Goal: Task Accomplishment & Management: Use online tool/utility

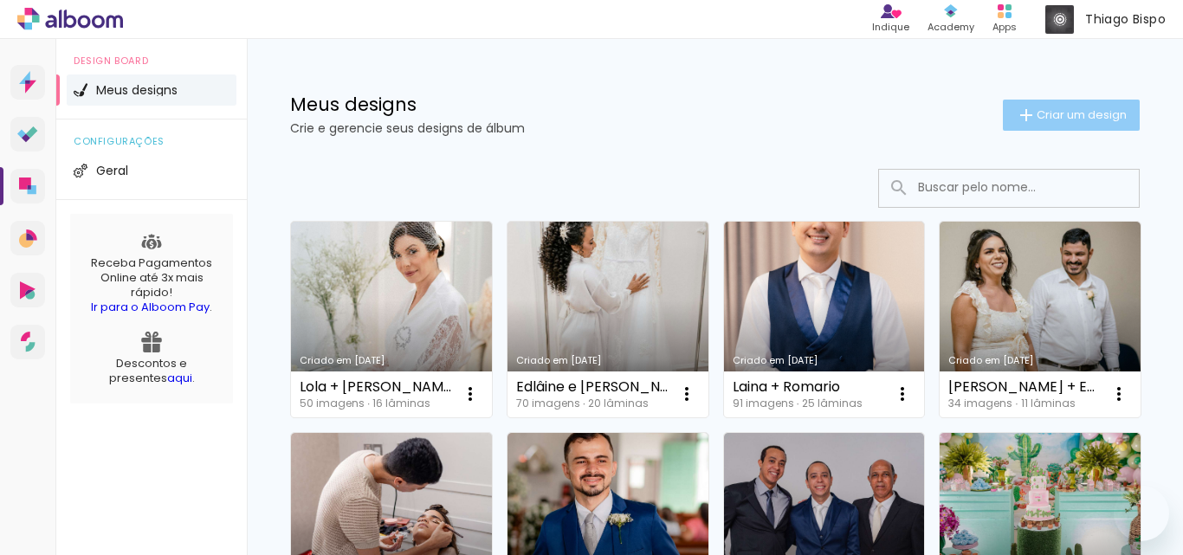
drag, startPoint x: 0, startPoint y: 0, endPoint x: 1085, endPoint y: 115, distance: 1090.9
click at [1085, 115] on span "Criar um design" at bounding box center [1081, 114] width 90 height 11
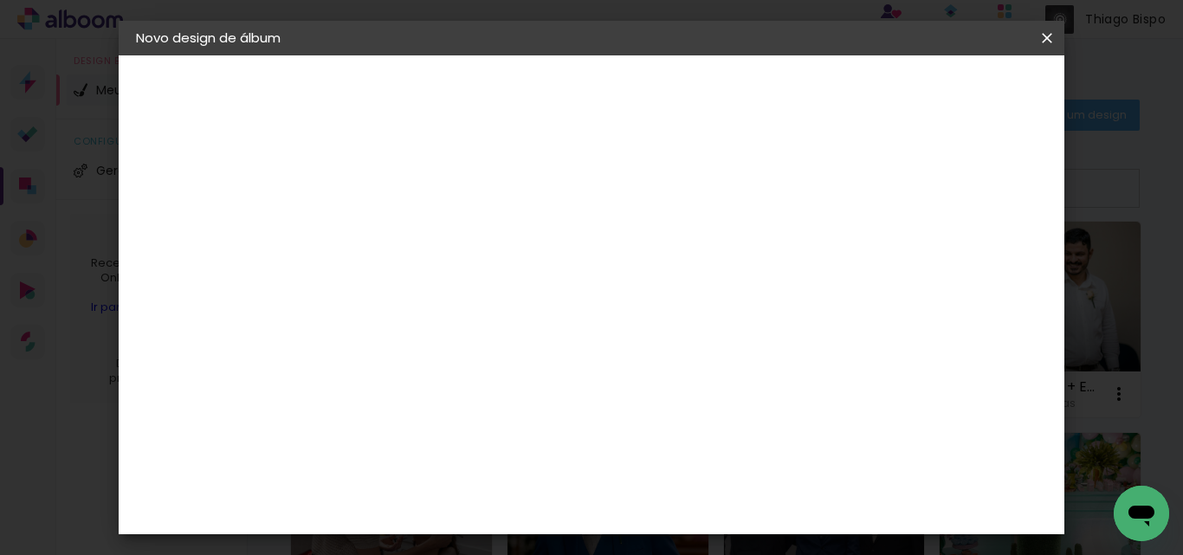
click at [419, 235] on input at bounding box center [419, 232] width 0 height 27
type input "Charlotte"
type paper-input "Charlotte"
click at [494, 72] on header "Informações Dê um título ao seu álbum. Avançar" at bounding box center [419, 106] width 151 height 103
click at [597, 79] on paper-button "Avançar" at bounding box center [554, 91] width 85 height 29
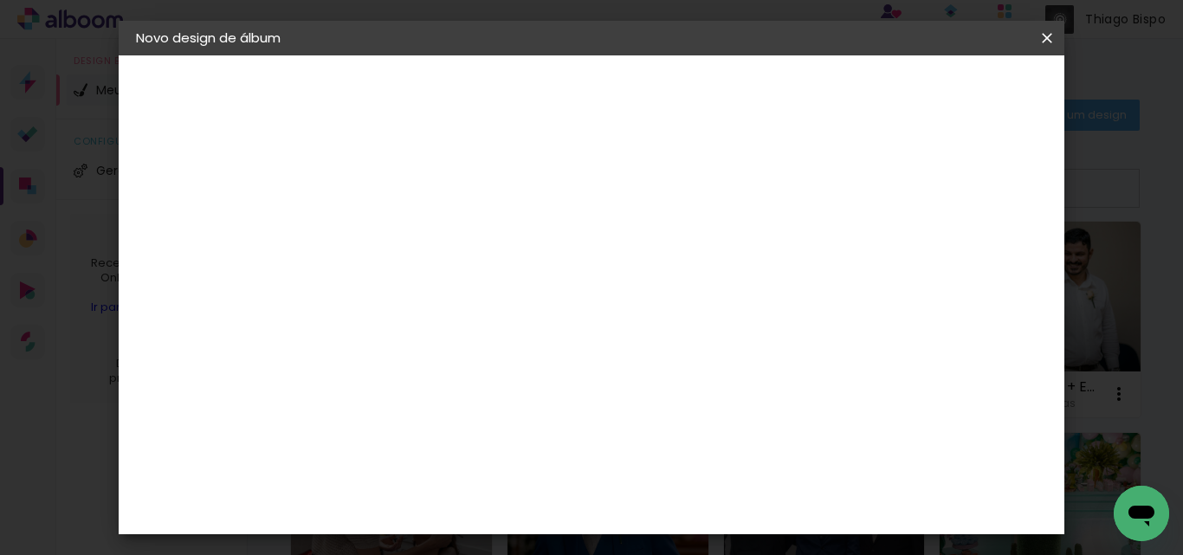
scroll to position [173, 0]
click at [551, 156] on input at bounding box center [463, 156] width 175 height 22
type input "i"
type input "via colo"
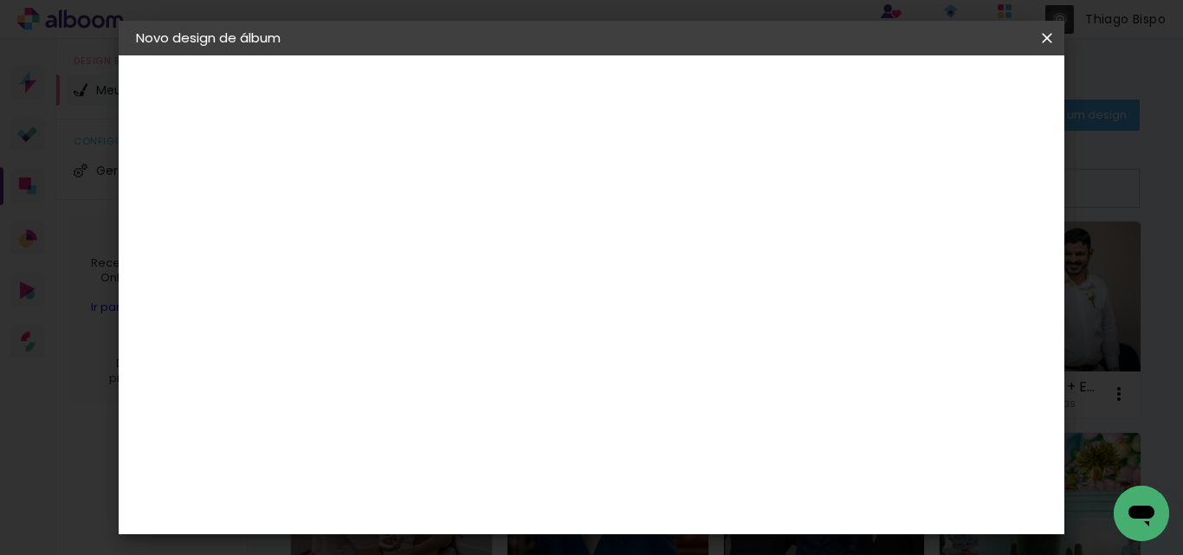
drag, startPoint x: 462, startPoint y: 337, endPoint x: 287, endPoint y: 317, distance: 176.0
click at [287, 55] on quentale-album-spec "Iniciar design Iniciar design" at bounding box center [592, 55] width 946 height 0
type input "via"
type paper-input "via"
click at [455, 392] on div "Viacolor" at bounding box center [435, 391] width 56 height 14
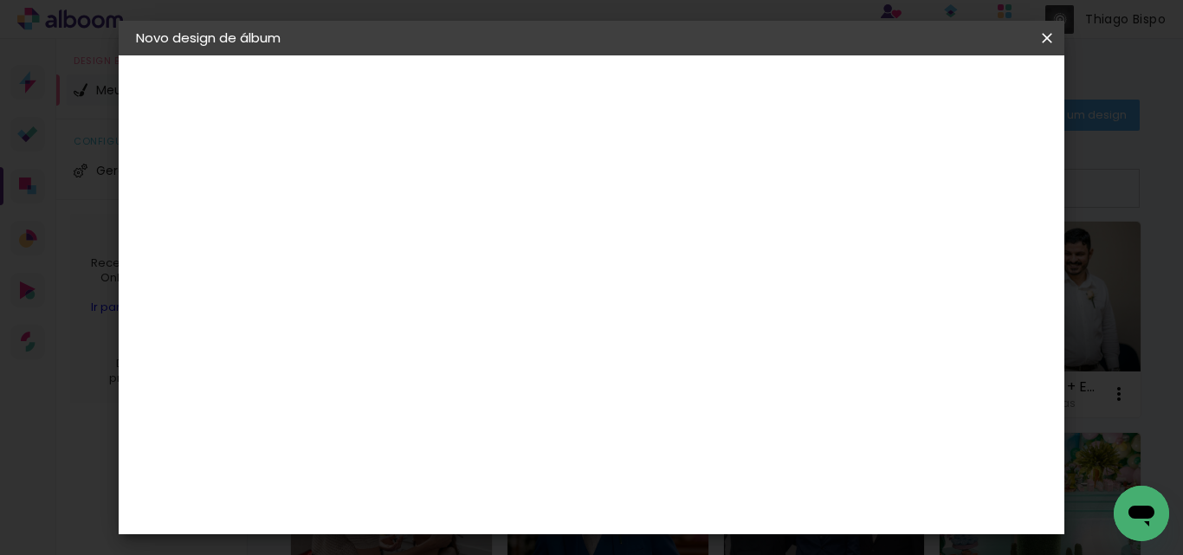
click at [0, 0] on slot "Avançar" at bounding box center [0, 0] width 0 height 0
click at [513, 281] on paper-input-container "Linha" at bounding box center [463, 303] width 100 height 44
click at [513, 373] on div "Escolha o tamanho" at bounding box center [463, 395] width 100 height 81
click at [513, 358] on div "Escolha o tamanho" at bounding box center [463, 395] width 100 height 81
click at [513, 363] on div "Escolha o tamanho" at bounding box center [463, 395] width 100 height 81
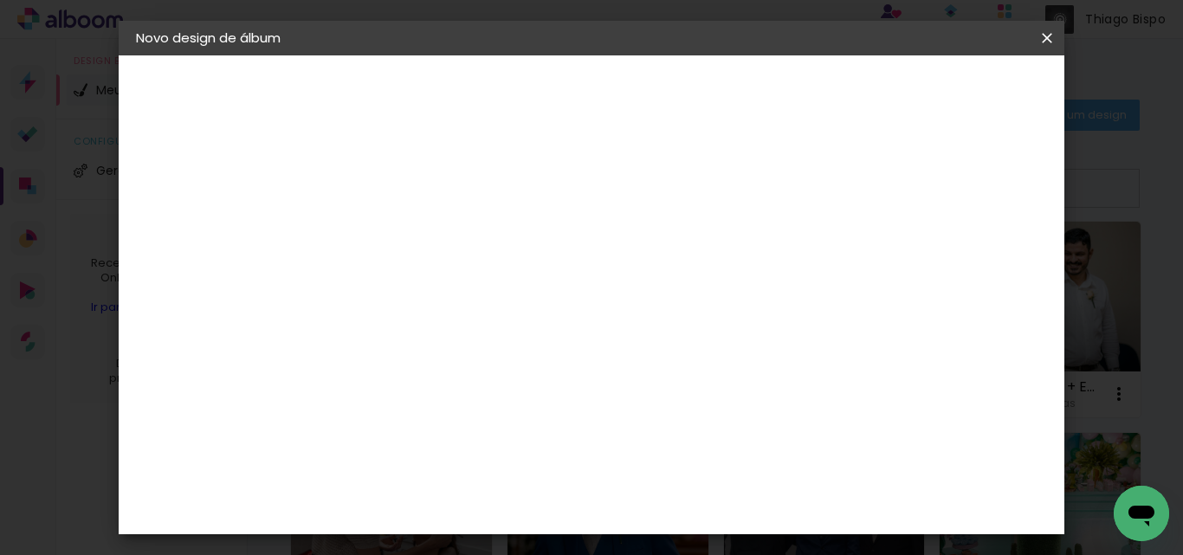
click at [513, 281] on paper-input-container "Linha" at bounding box center [463, 303] width 100 height 44
click at [697, 282] on paper-item "Padrão" at bounding box center [704, 287] width 346 height 35
type input "Padrão"
click at [536, 493] on span "20 × 20" at bounding box center [495, 516] width 81 height 46
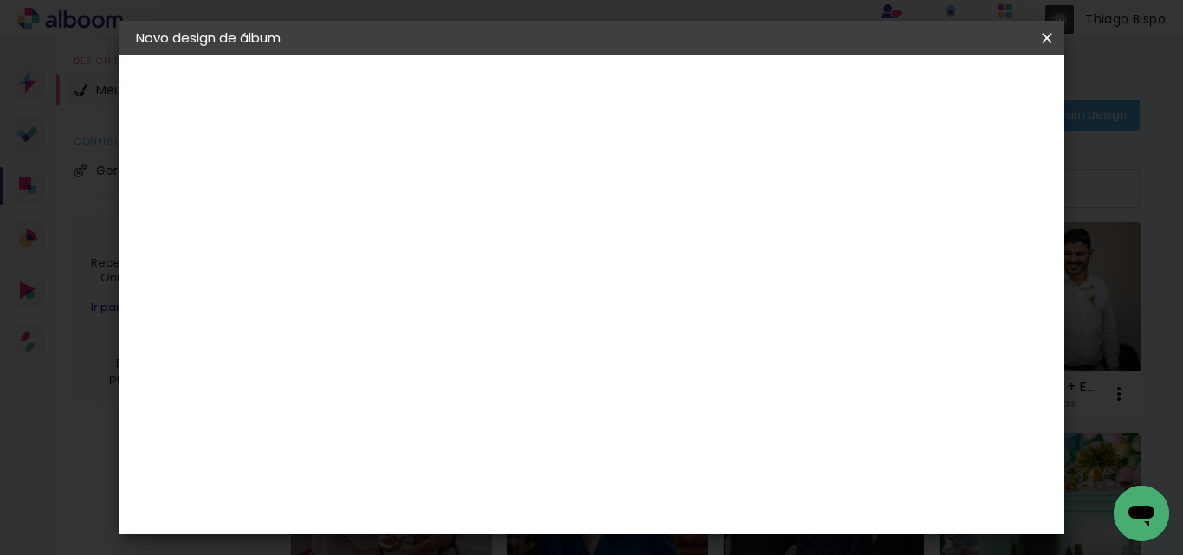
scroll to position [0, 0]
drag, startPoint x: 1020, startPoint y: 92, endPoint x: 1016, endPoint y: 105, distance: 13.4
click at [0, 0] on slot "Avançar" at bounding box center [0, 0] width 0 height 0
click at [738, 93] on span "Iniciar design" at bounding box center [718, 98] width 41 height 24
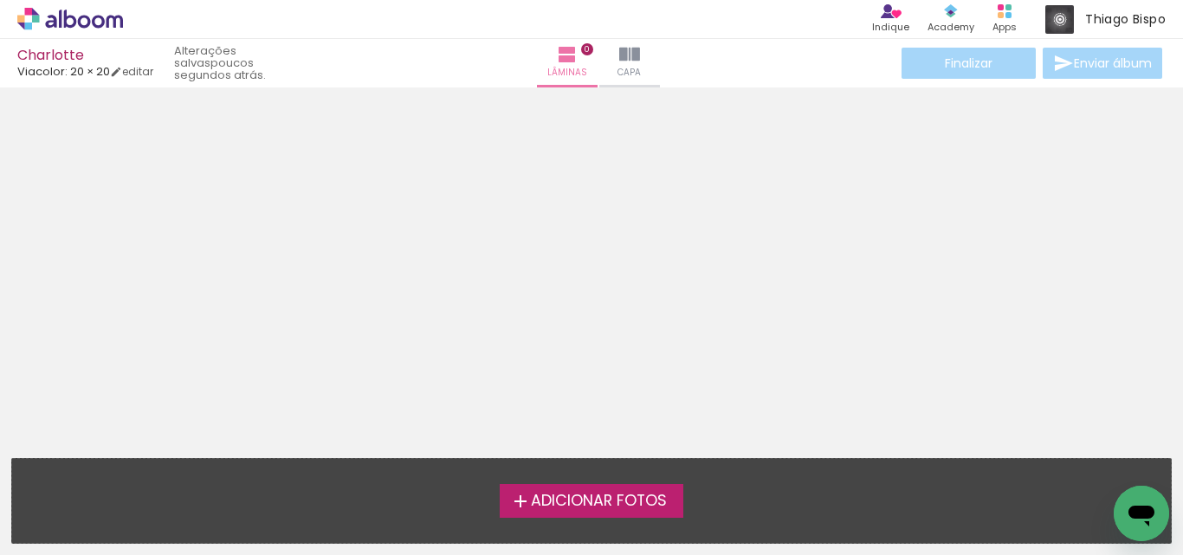
click at [578, 486] on label "Adicionar Fotos" at bounding box center [592, 500] width 184 height 33
click at [0, 0] on input "file" at bounding box center [0, 0] width 0 height 0
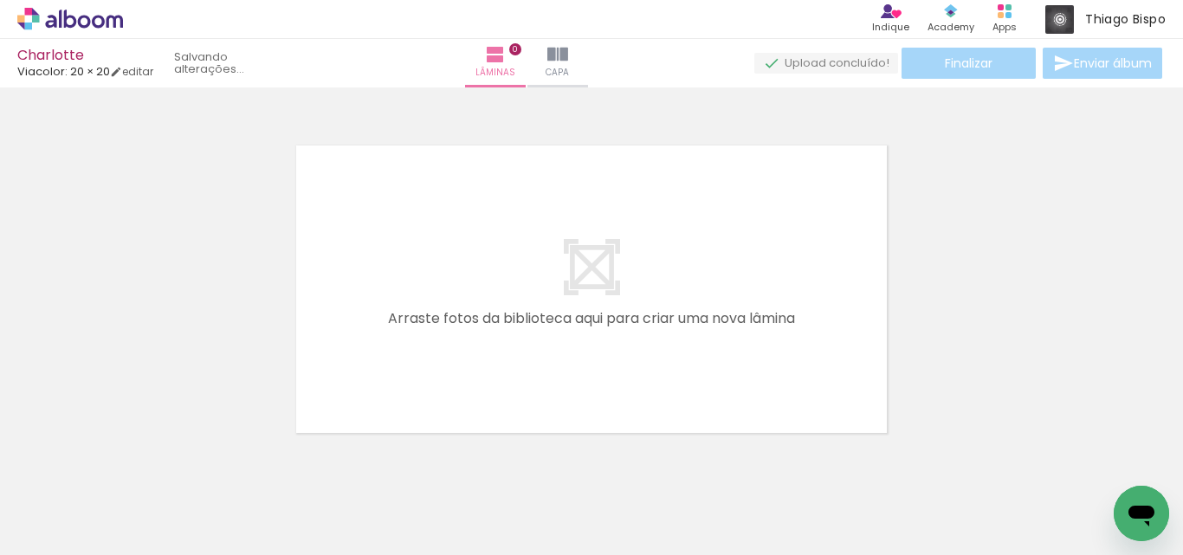
scroll to position [23, 0]
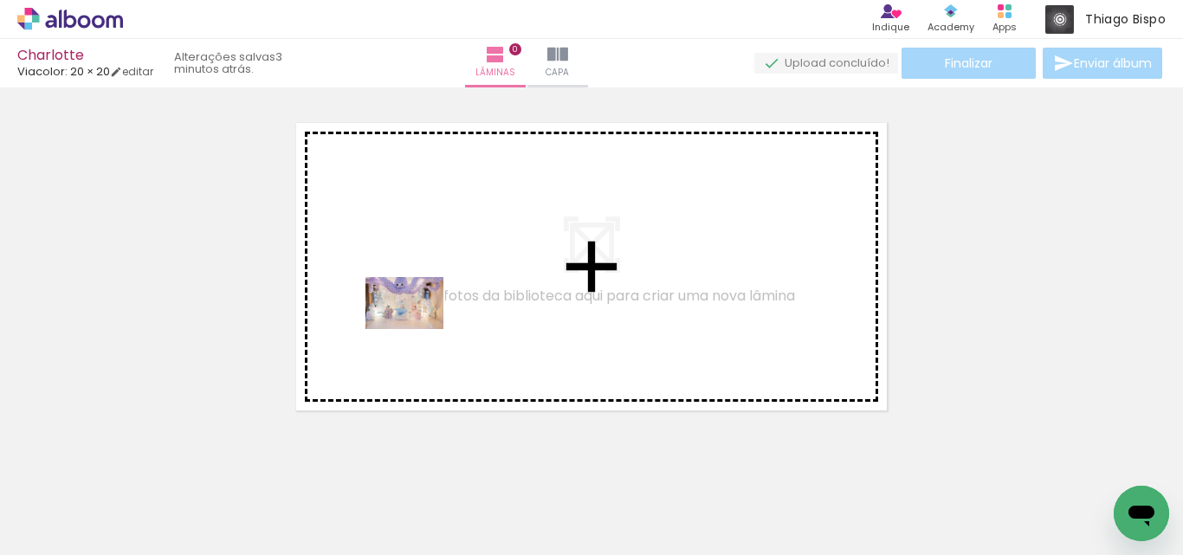
drag, startPoint x: 242, startPoint y: 474, endPoint x: 427, endPoint y: 321, distance: 239.2
click at [427, 321] on quentale-workspace at bounding box center [591, 277] width 1183 height 555
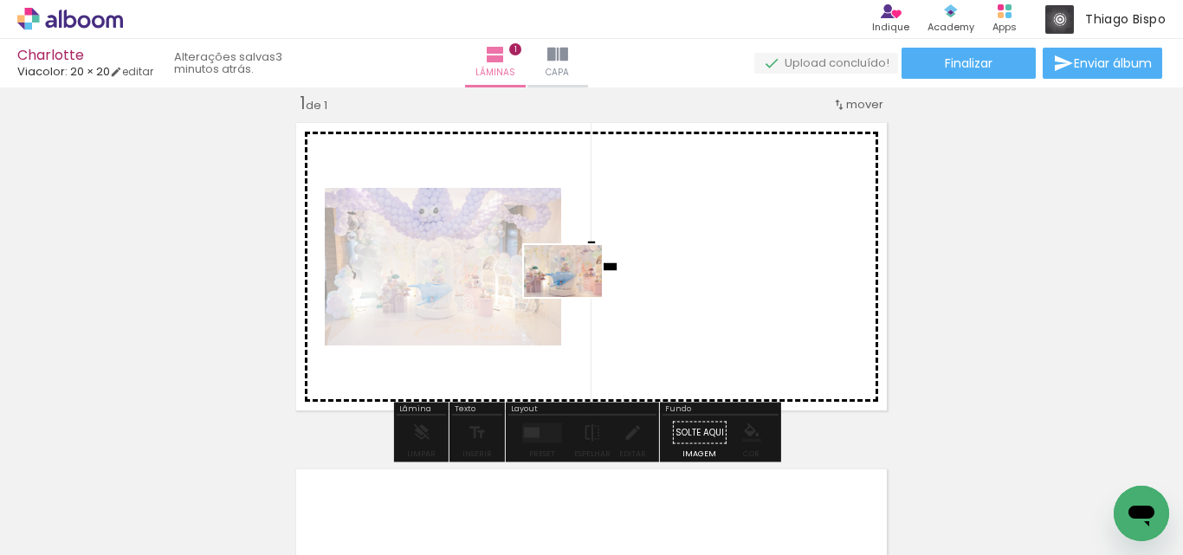
drag, startPoint x: 300, startPoint y: 494, endPoint x: 576, endPoint y: 297, distance: 339.5
click at [576, 297] on quentale-workspace at bounding box center [591, 277] width 1183 height 555
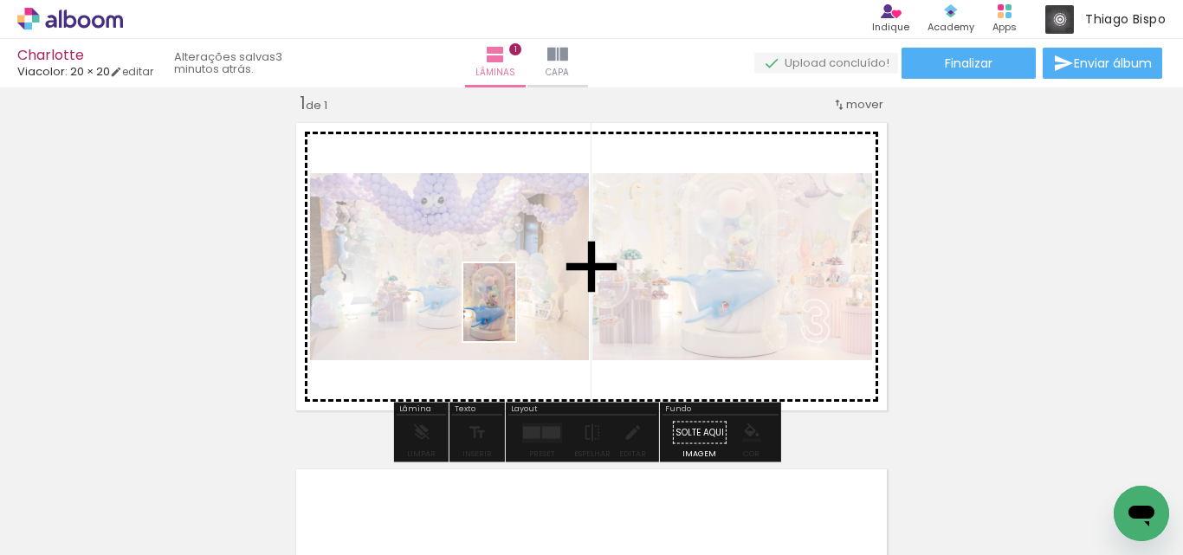
drag, startPoint x: 384, startPoint y: 499, endPoint x: 515, endPoint y: 315, distance: 225.8
click at [515, 315] on quentale-workspace at bounding box center [591, 277] width 1183 height 555
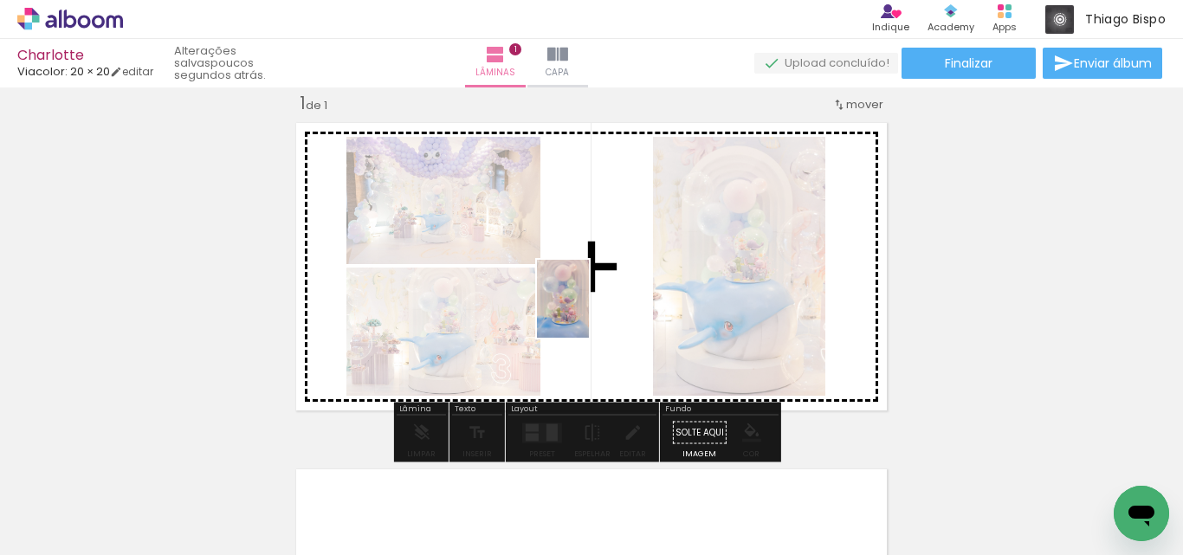
drag, startPoint x: 481, startPoint y: 510, endPoint x: 620, endPoint y: 270, distance: 276.9
click at [620, 270] on quentale-workspace at bounding box center [591, 277] width 1183 height 555
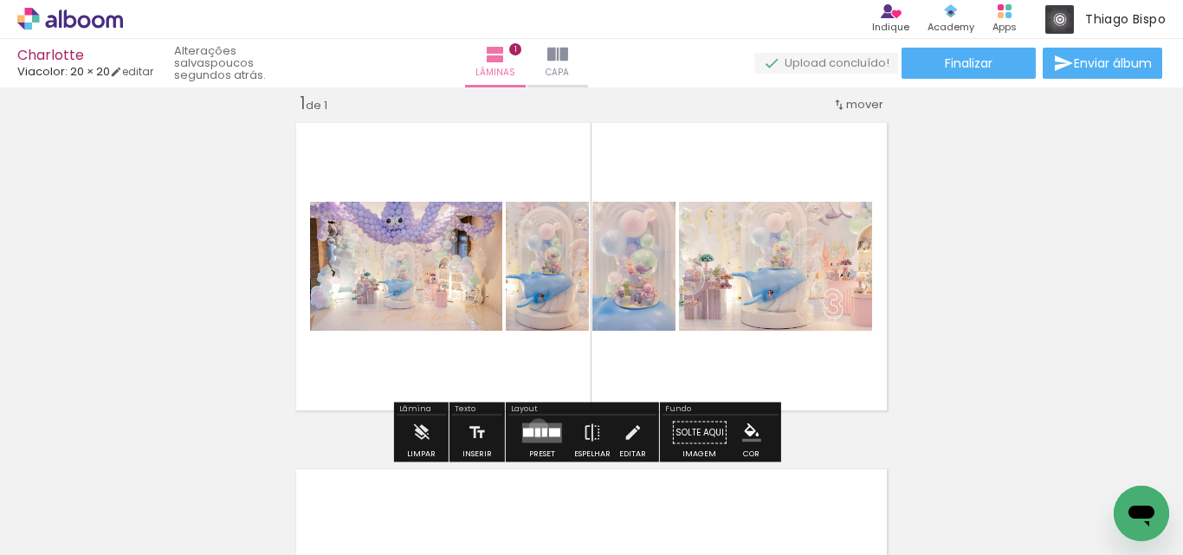
click at [535, 428] on div at bounding box center [537, 432] width 5 height 9
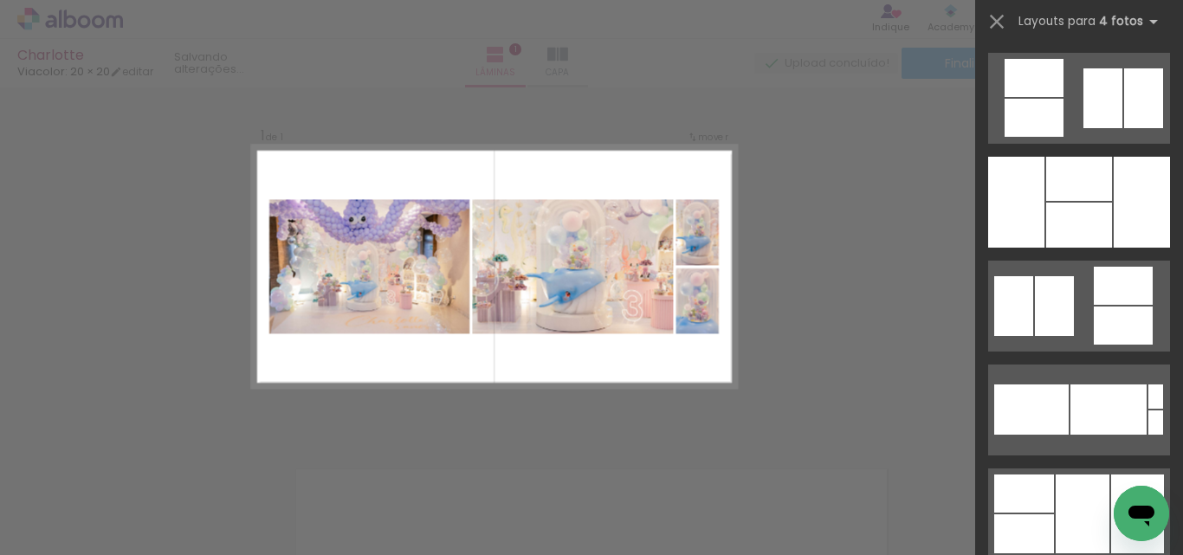
scroll to position [2164, 0]
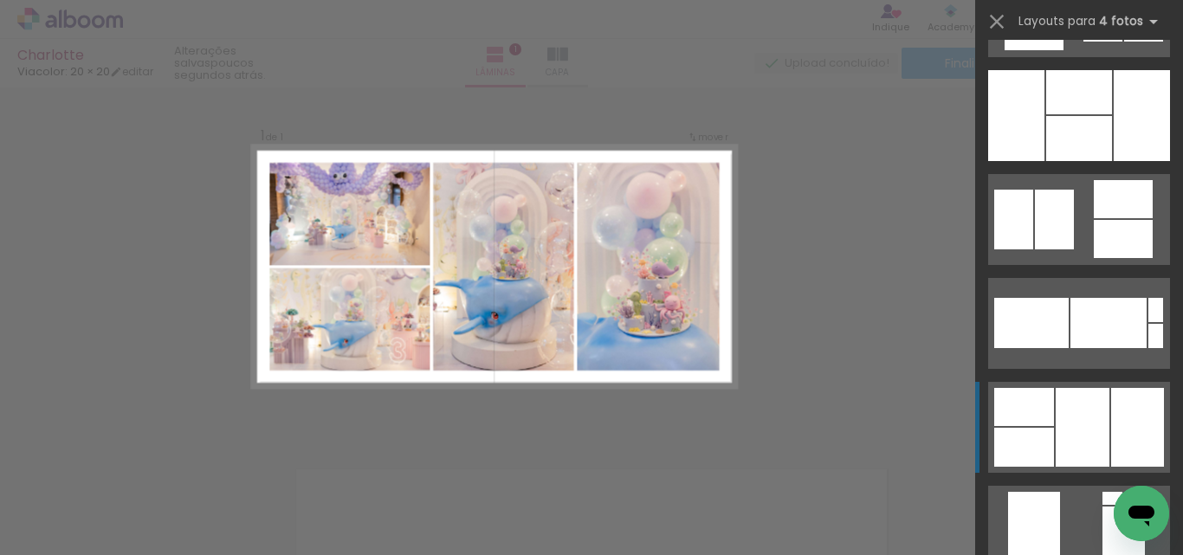
click at [1044, 406] on div at bounding box center [1024, 407] width 60 height 38
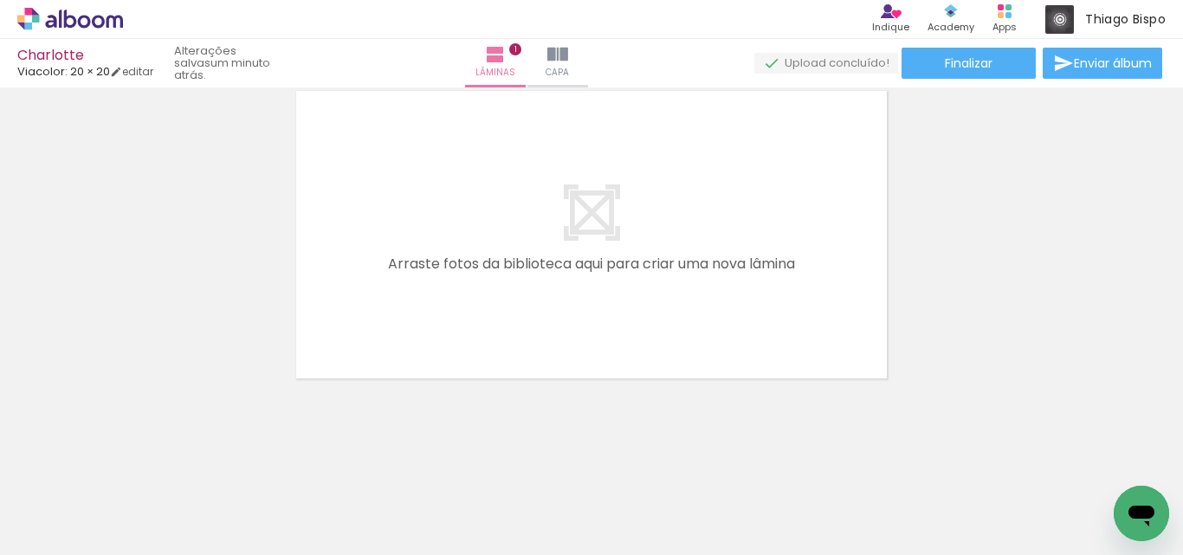
scroll to position [0, 154]
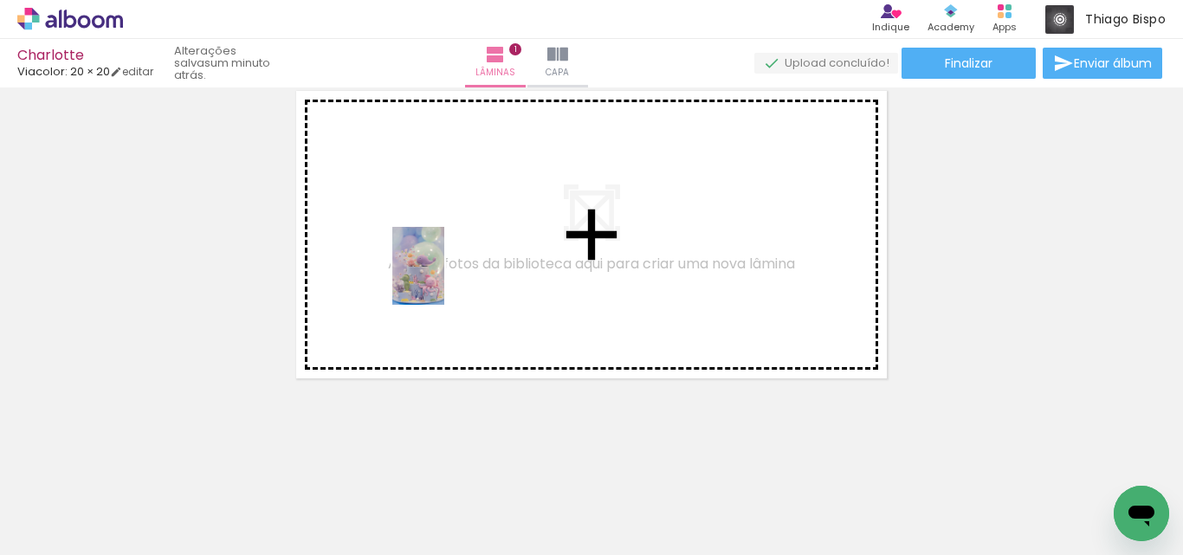
drag, startPoint x: 429, startPoint y: 506, endPoint x: 444, endPoint y: 277, distance: 229.9
click at [444, 277] on quentale-workspace at bounding box center [591, 277] width 1183 height 555
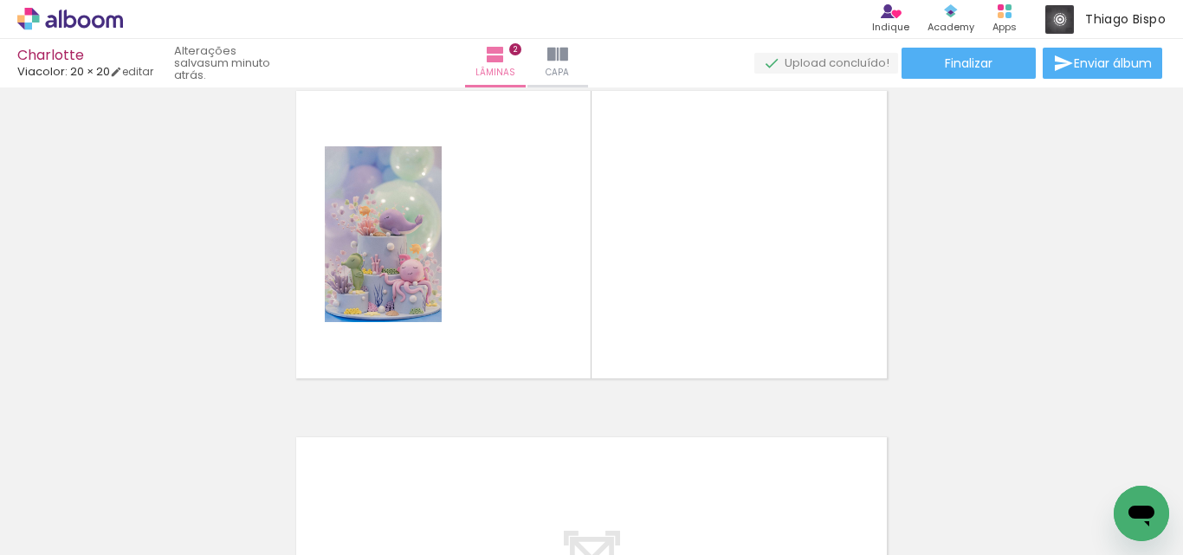
scroll to position [369, 0]
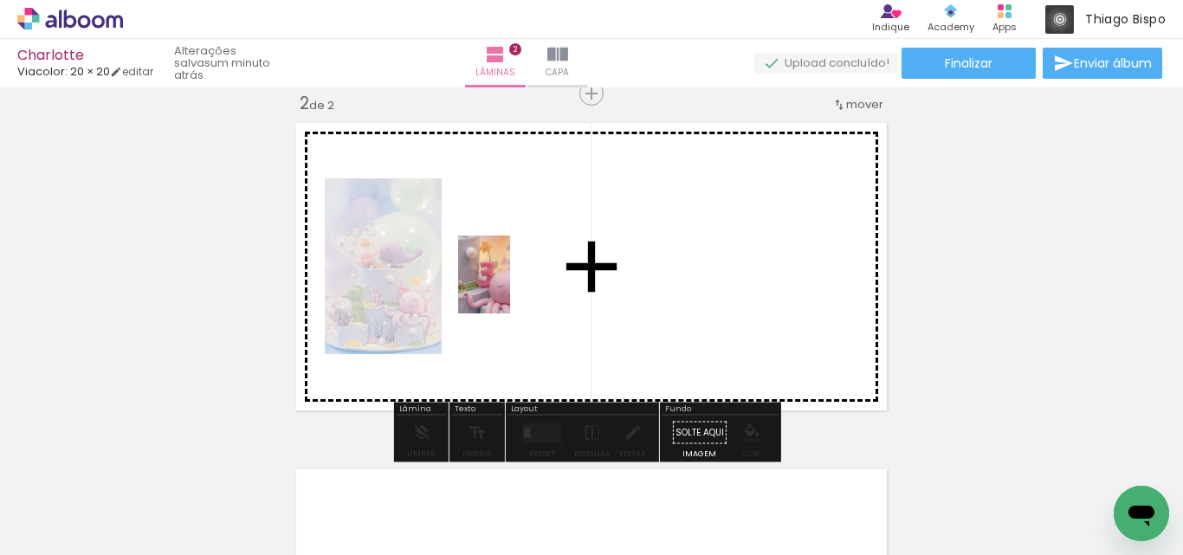
drag, startPoint x: 507, startPoint y: 515, endPoint x: 510, endPoint y: 287, distance: 227.7
click at [510, 287] on quentale-workspace at bounding box center [591, 277] width 1183 height 555
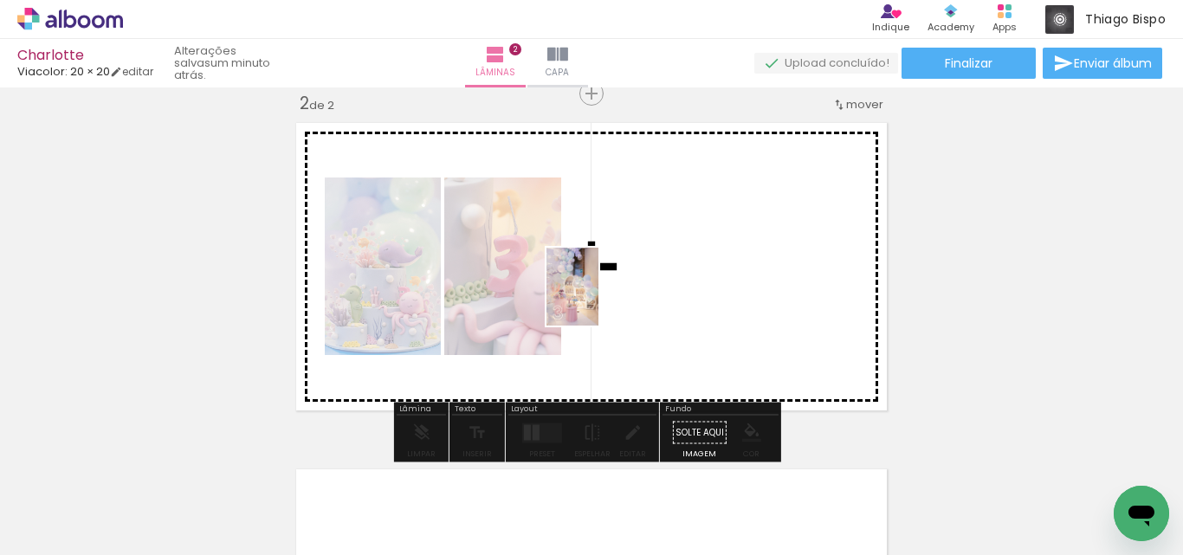
drag, startPoint x: 611, startPoint y: 513, endPoint x: 598, endPoint y: 300, distance: 213.4
click at [598, 300] on quentale-workspace at bounding box center [591, 277] width 1183 height 555
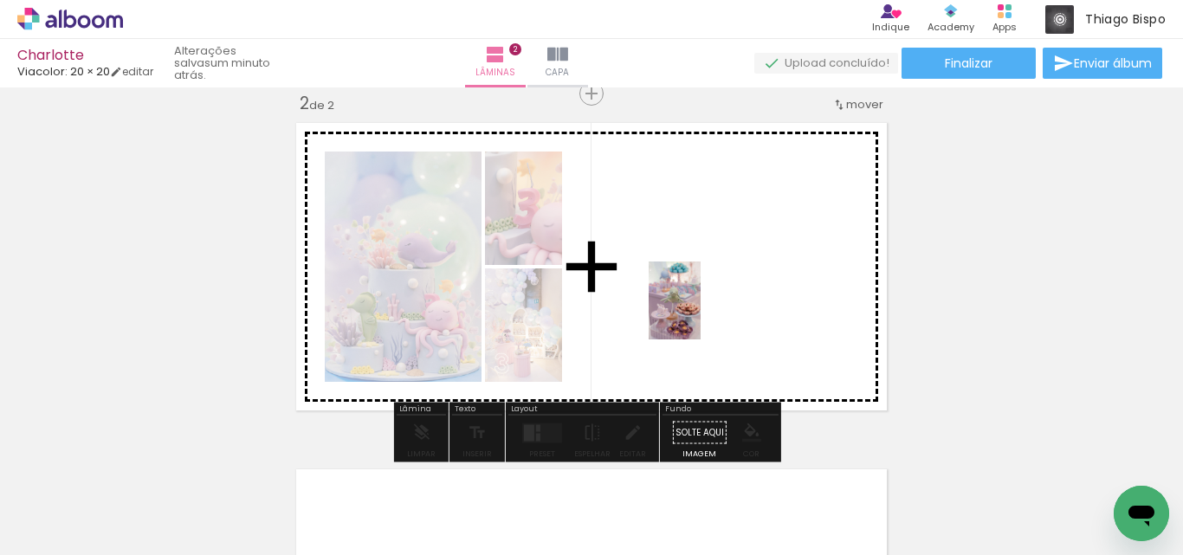
drag, startPoint x: 709, startPoint y: 509, endPoint x: 700, endPoint y: 313, distance: 195.9
click at [700, 313] on quentale-workspace at bounding box center [591, 277] width 1183 height 555
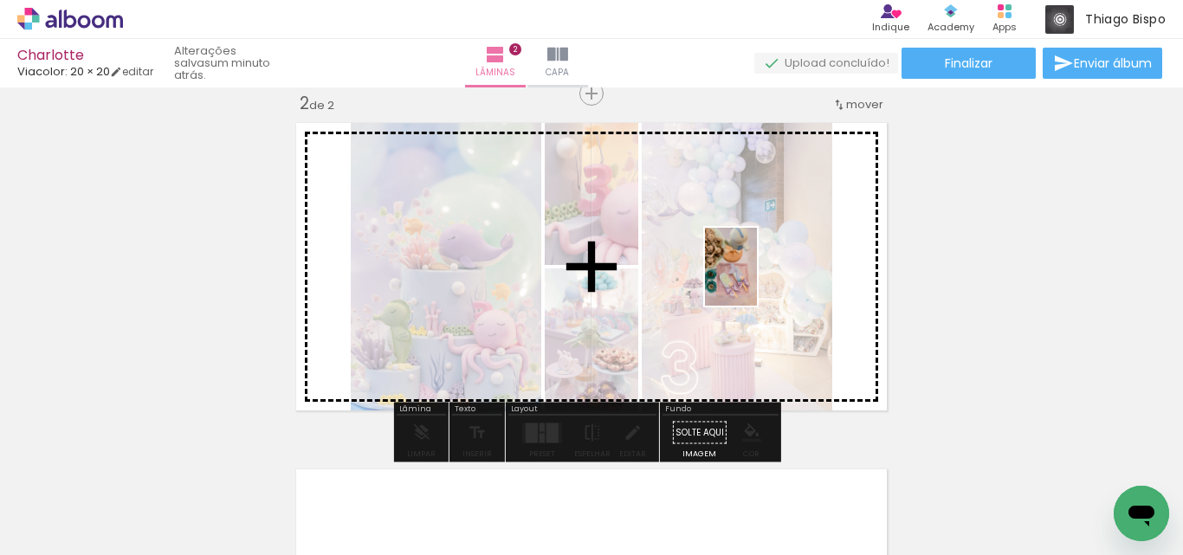
drag, startPoint x: 800, startPoint y: 504, endPoint x: 757, endPoint y: 280, distance: 228.4
click at [757, 280] on quentale-workspace at bounding box center [591, 277] width 1183 height 555
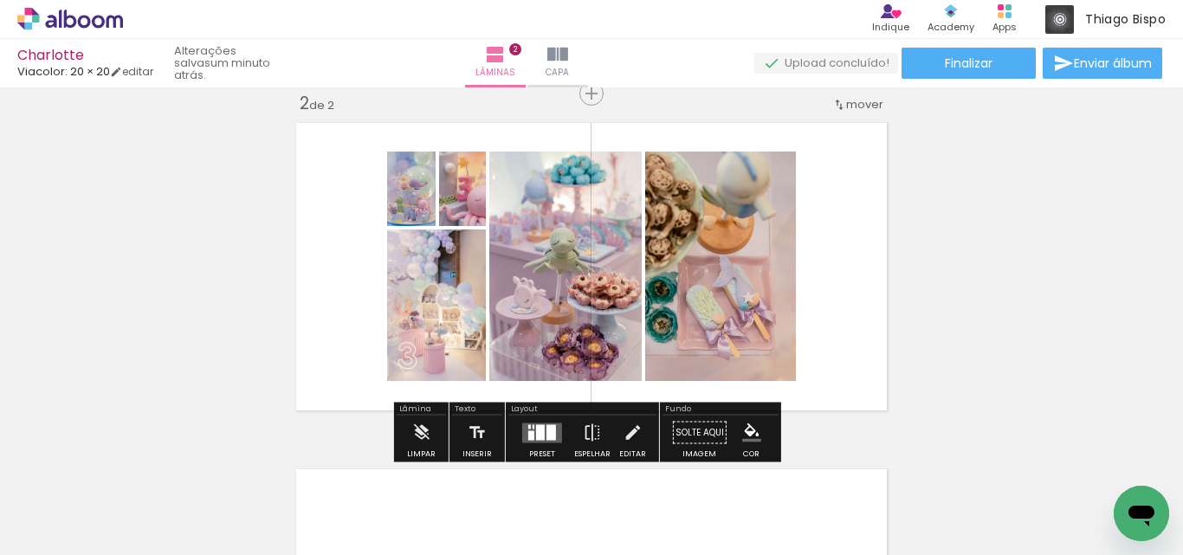
click at [541, 431] on quentale-layouter at bounding box center [542, 432] width 40 height 20
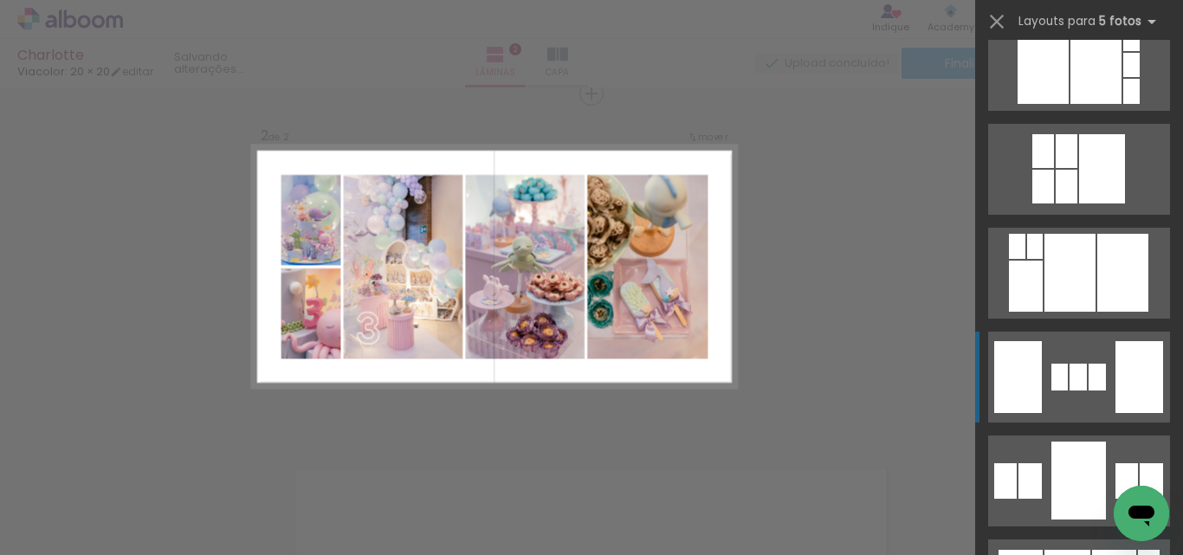
scroll to position [1818, 0]
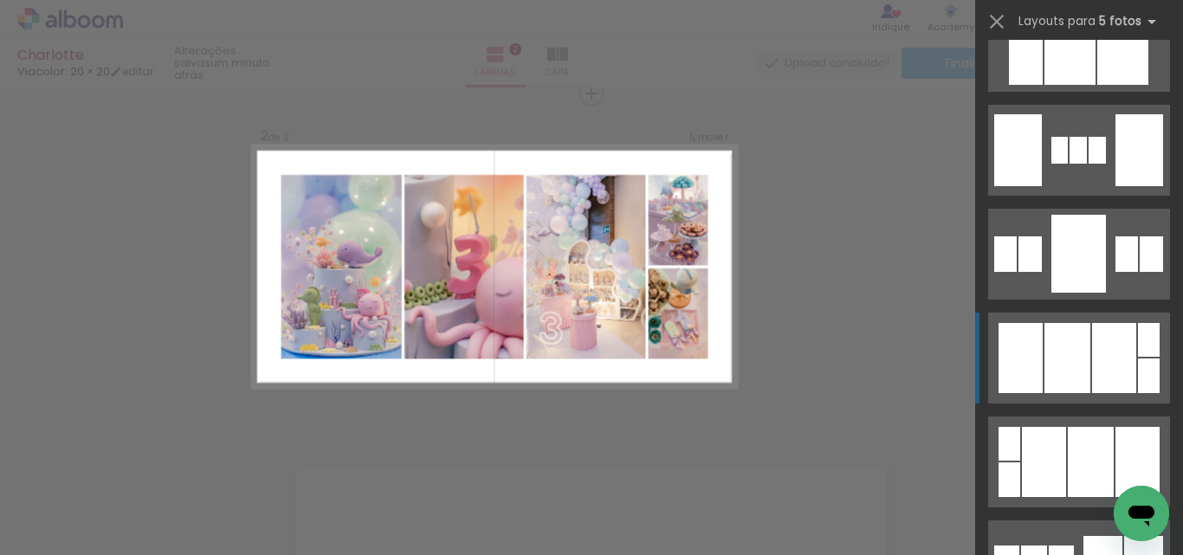
click at [1072, 356] on div at bounding box center [1067, 358] width 46 height 70
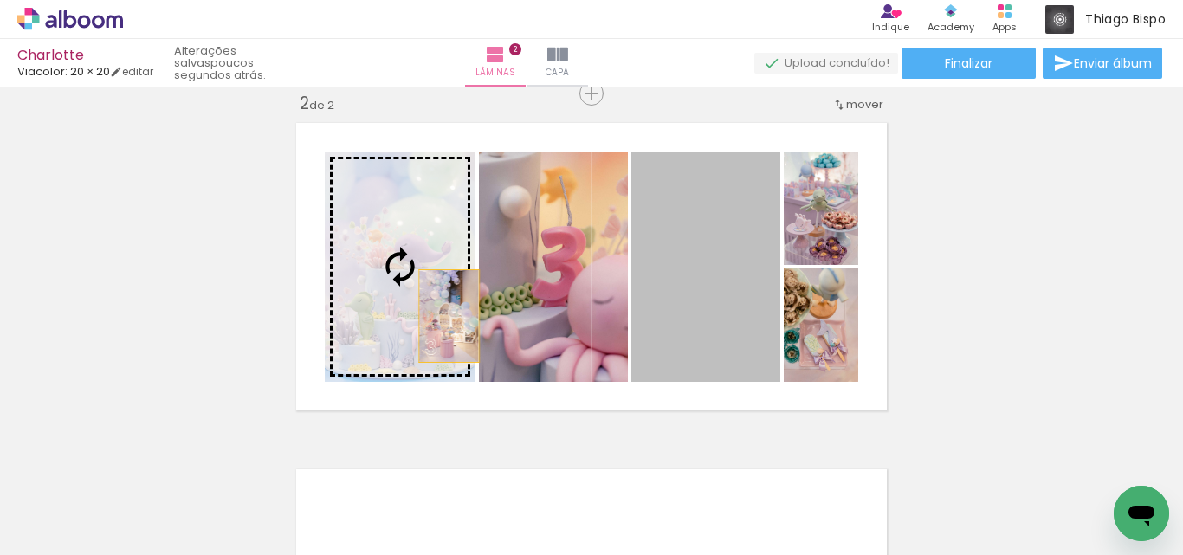
drag, startPoint x: 738, startPoint y: 324, endPoint x: 433, endPoint y: 314, distance: 305.8
click at [0, 0] on slot at bounding box center [0, 0] width 0 height 0
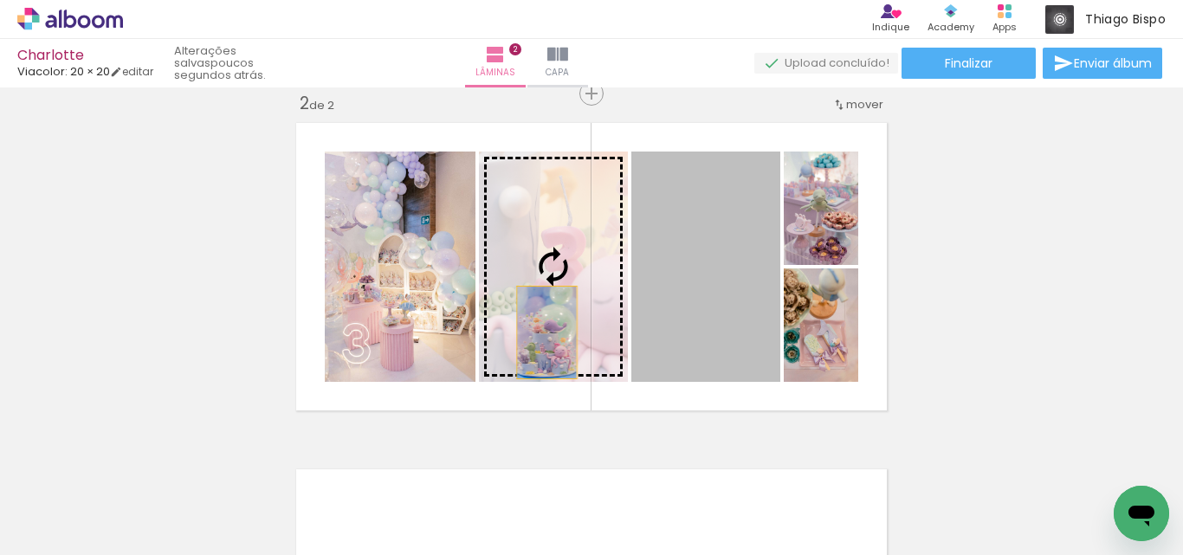
drag, startPoint x: 681, startPoint y: 334, endPoint x: 523, endPoint y: 332, distance: 158.5
click at [0, 0] on slot at bounding box center [0, 0] width 0 height 0
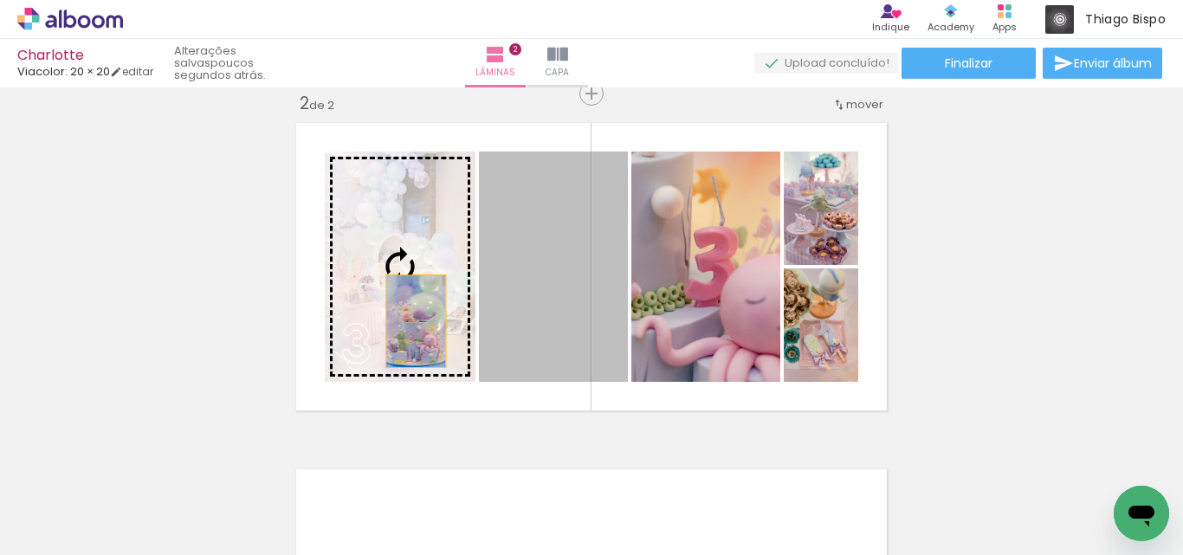
drag, startPoint x: 526, startPoint y: 339, endPoint x: 409, endPoint y: 320, distance: 118.4
click at [0, 0] on slot at bounding box center [0, 0] width 0 height 0
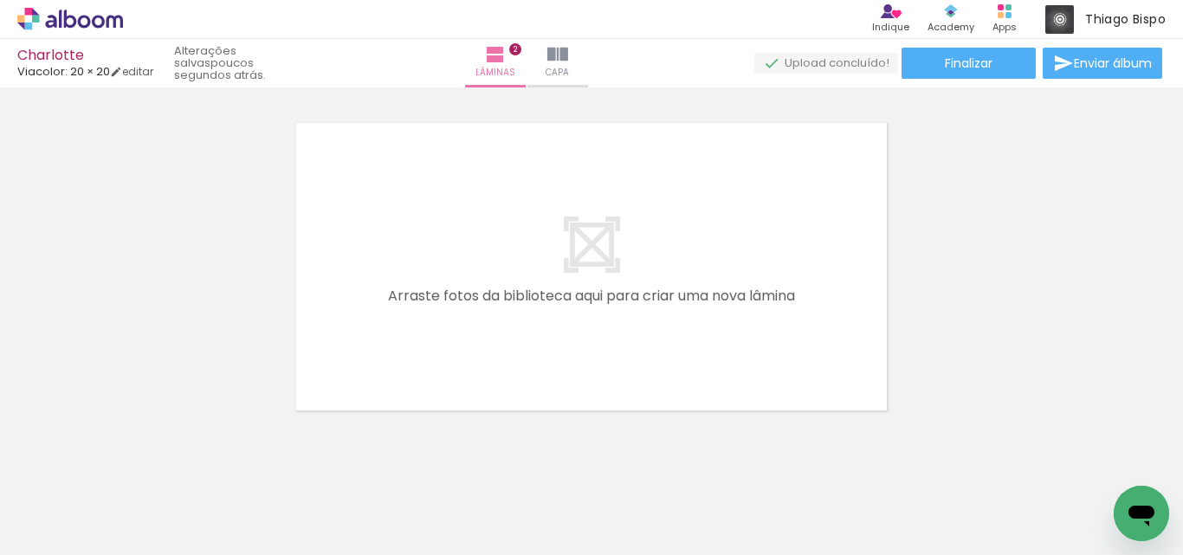
scroll to position [0, 716]
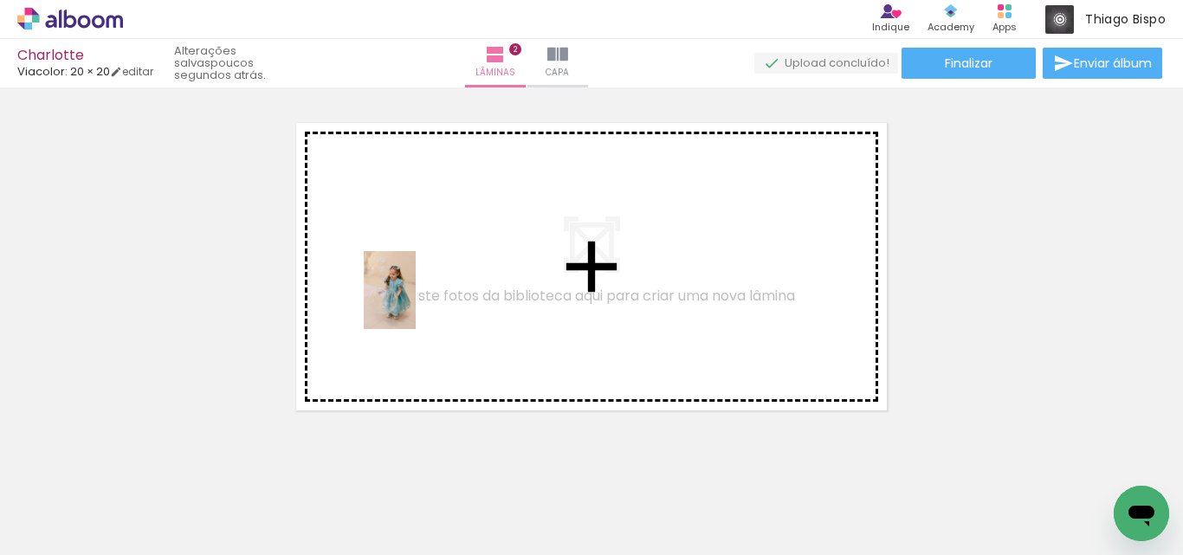
drag, startPoint x: 349, startPoint y: 509, endPoint x: 460, endPoint y: 495, distance: 111.7
click at [418, 296] on quentale-workspace at bounding box center [591, 277] width 1183 height 555
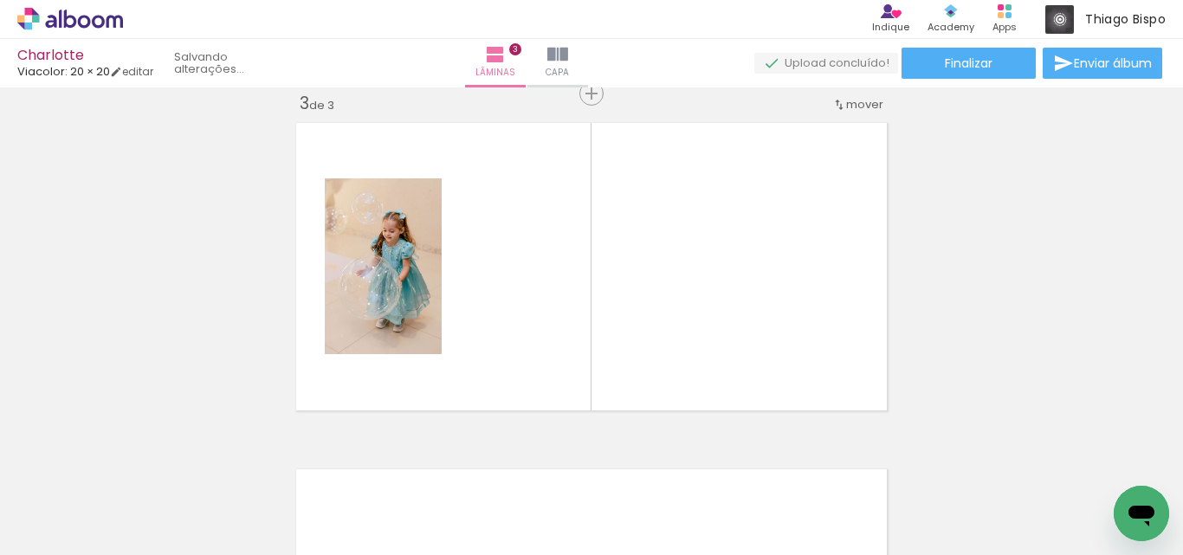
scroll to position [715, 0]
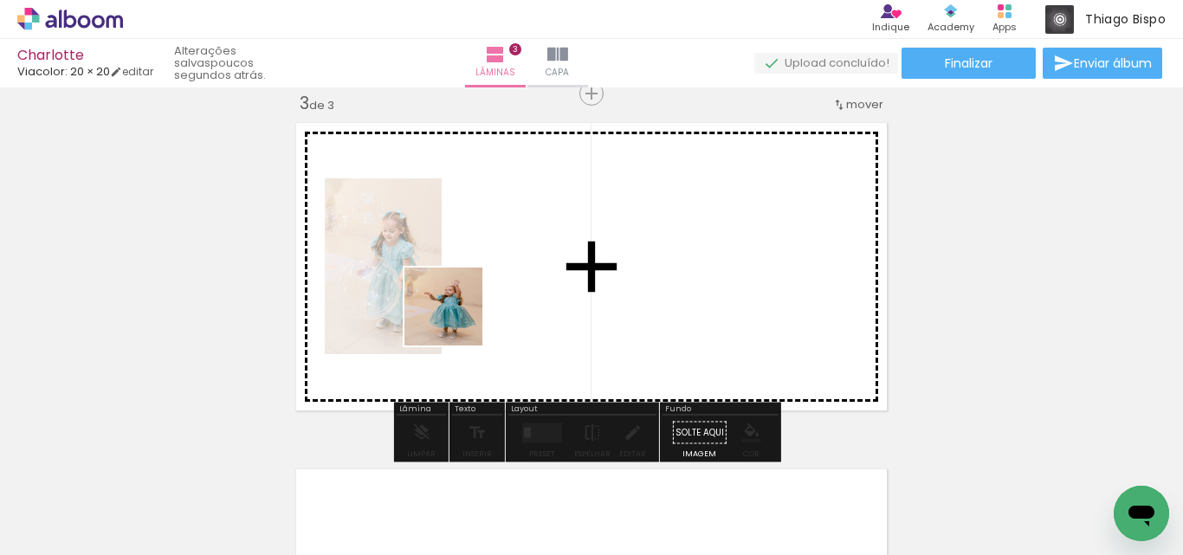
drag, startPoint x: 435, startPoint y: 511, endPoint x: 456, endPoint y: 319, distance: 192.6
click at [456, 319] on quentale-workspace at bounding box center [591, 277] width 1183 height 555
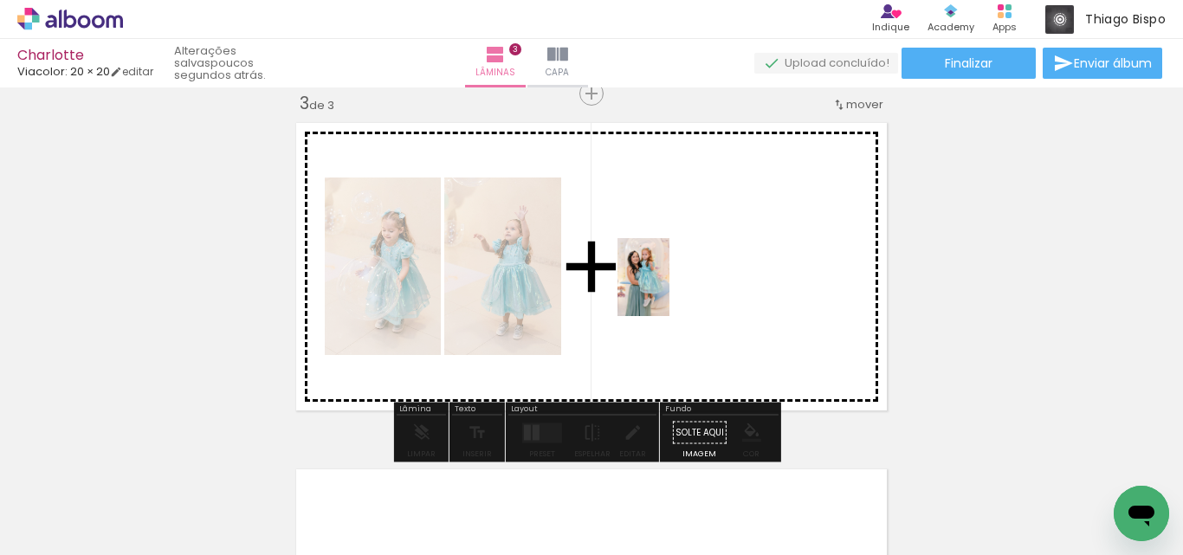
drag, startPoint x: 534, startPoint y: 519, endPoint x: 669, endPoint y: 290, distance: 266.2
click at [669, 290] on quentale-workspace at bounding box center [591, 277] width 1183 height 555
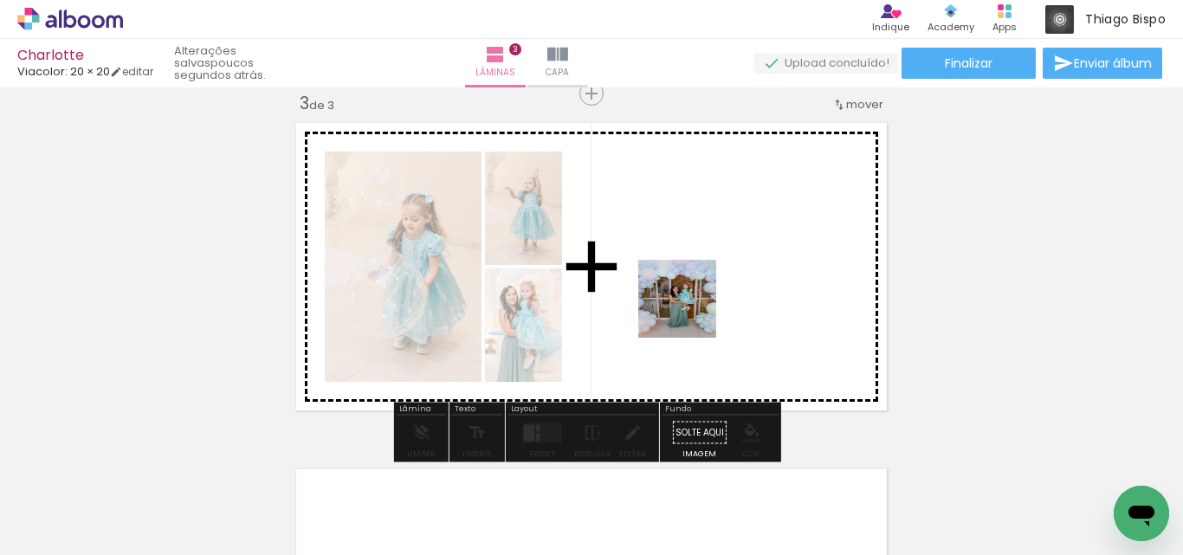
drag, startPoint x: 623, startPoint y: 504, endPoint x: 313, endPoint y: 537, distance: 311.7
click at [697, 293] on quentale-workspace at bounding box center [591, 277] width 1183 height 555
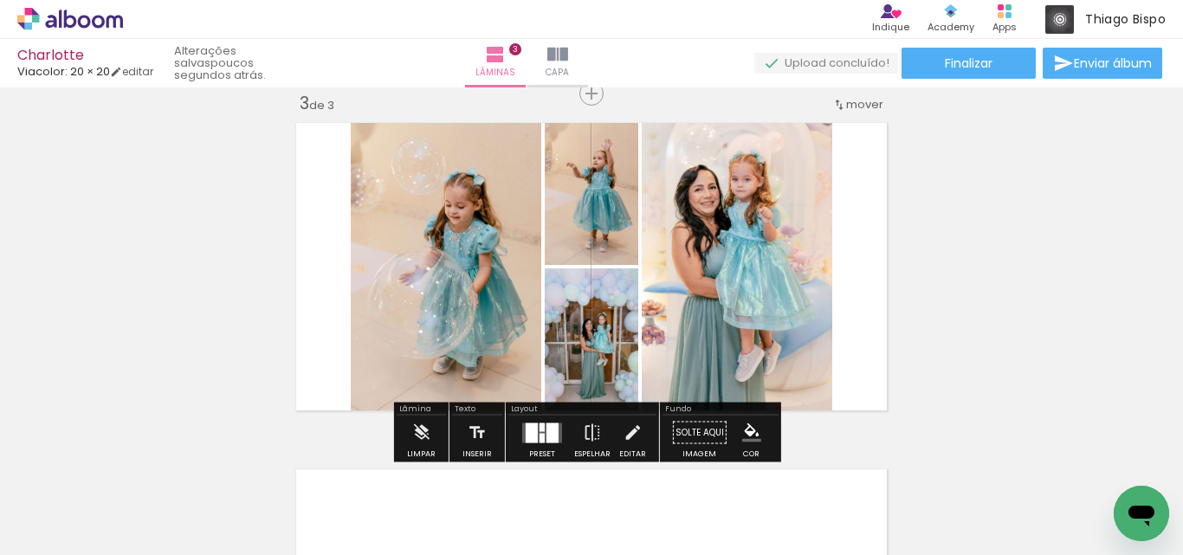
click at [550, 437] on div at bounding box center [552, 432] width 12 height 20
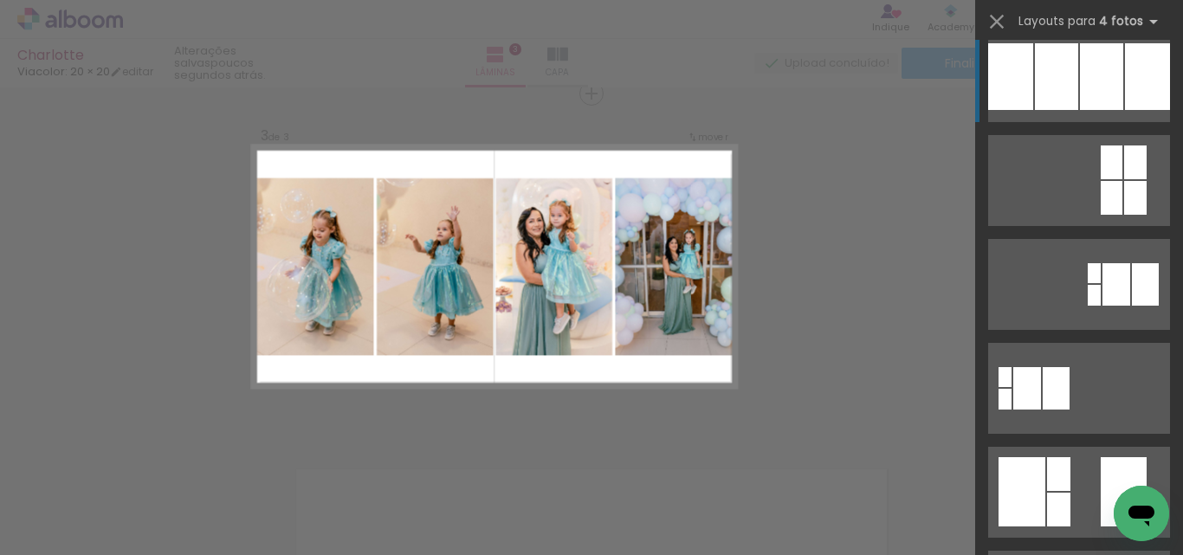
scroll to position [346, 0]
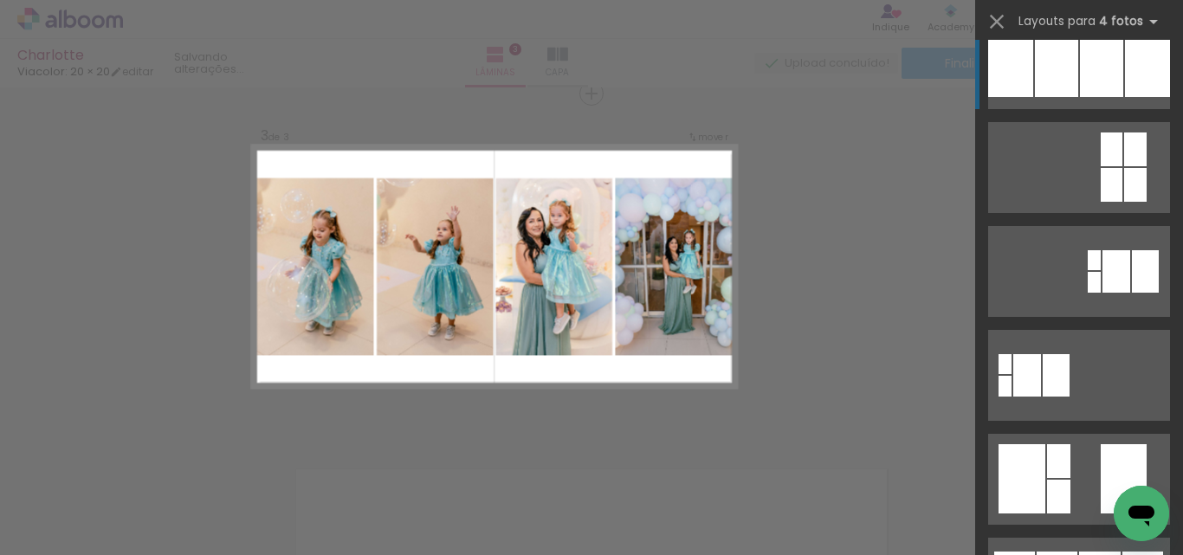
click at [1080, 81] on div at bounding box center [1101, 63] width 43 height 67
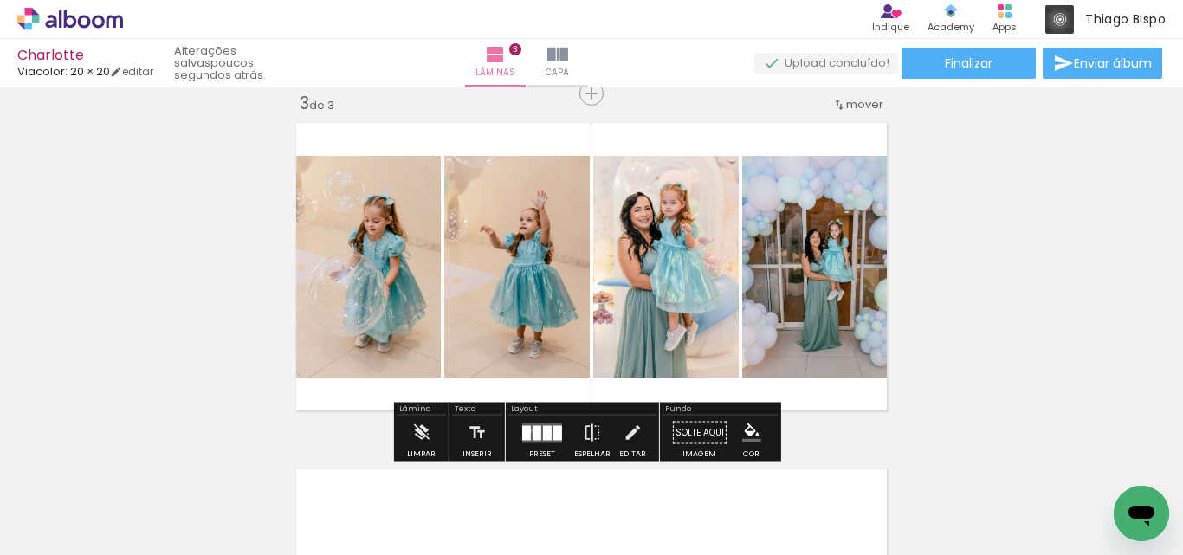
click at [532, 429] on div at bounding box center [536, 432] width 9 height 15
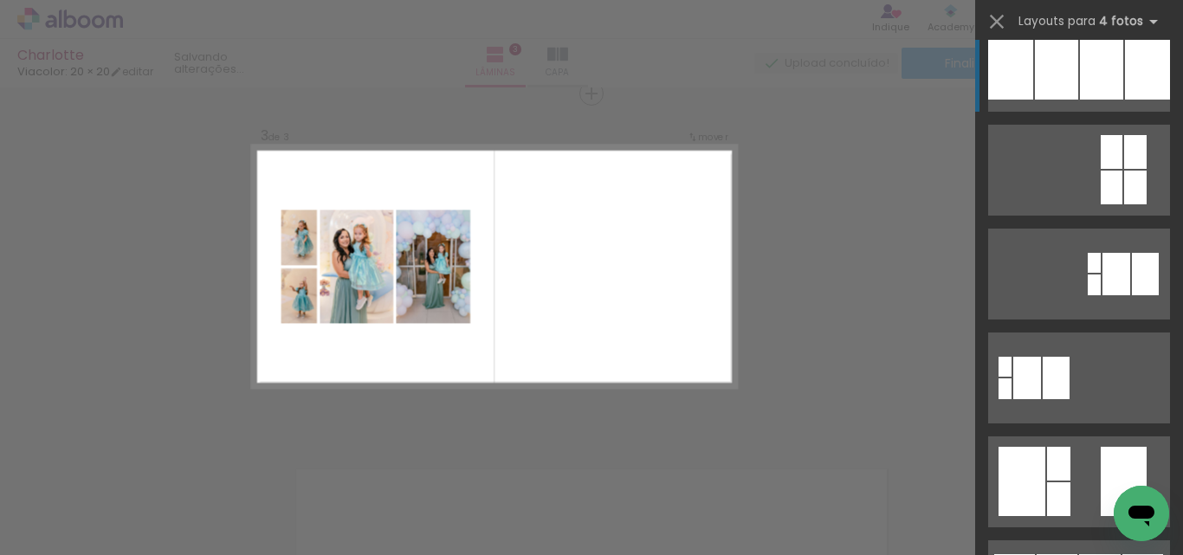
scroll to position [745, 0]
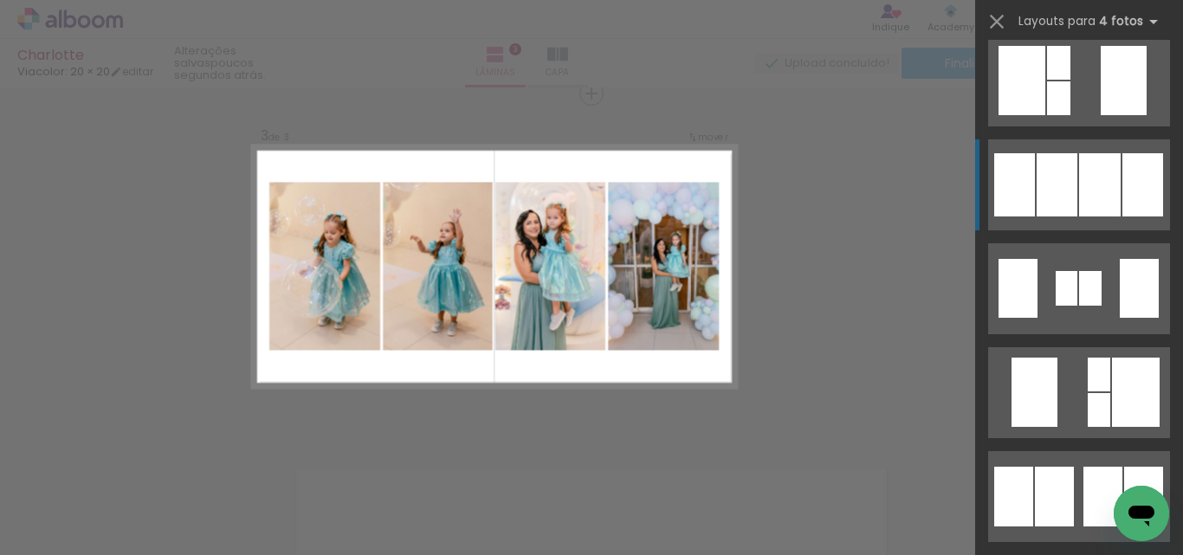
click at [1070, 183] on div at bounding box center [1056, 184] width 41 height 63
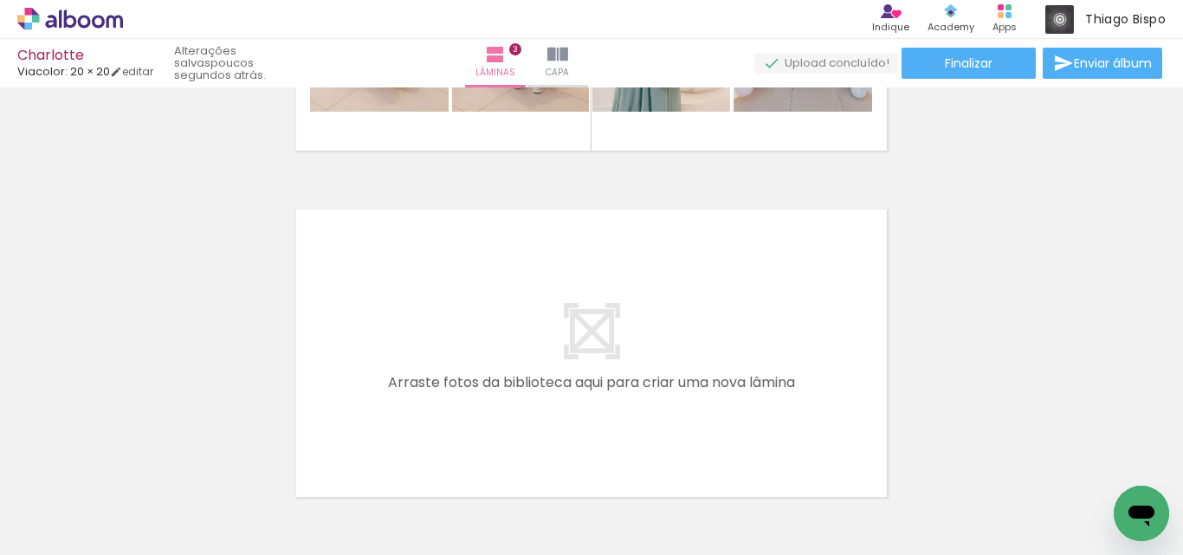
scroll to position [0, 1054]
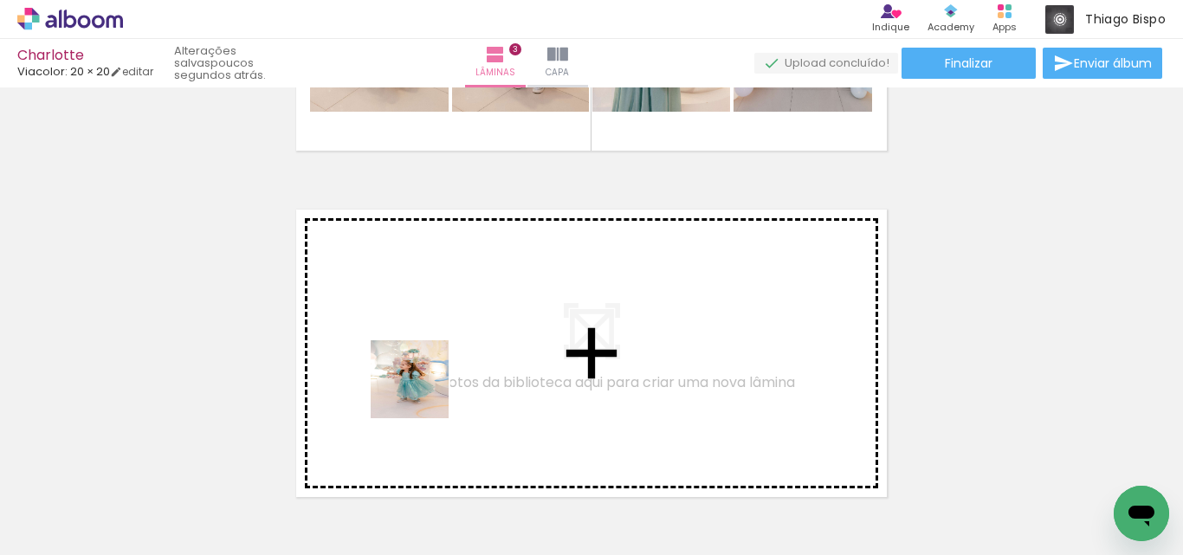
drag, startPoint x: 397, startPoint y: 505, endPoint x: 438, endPoint y: 350, distance: 160.2
click at [438, 350] on quentale-workspace at bounding box center [591, 277] width 1183 height 555
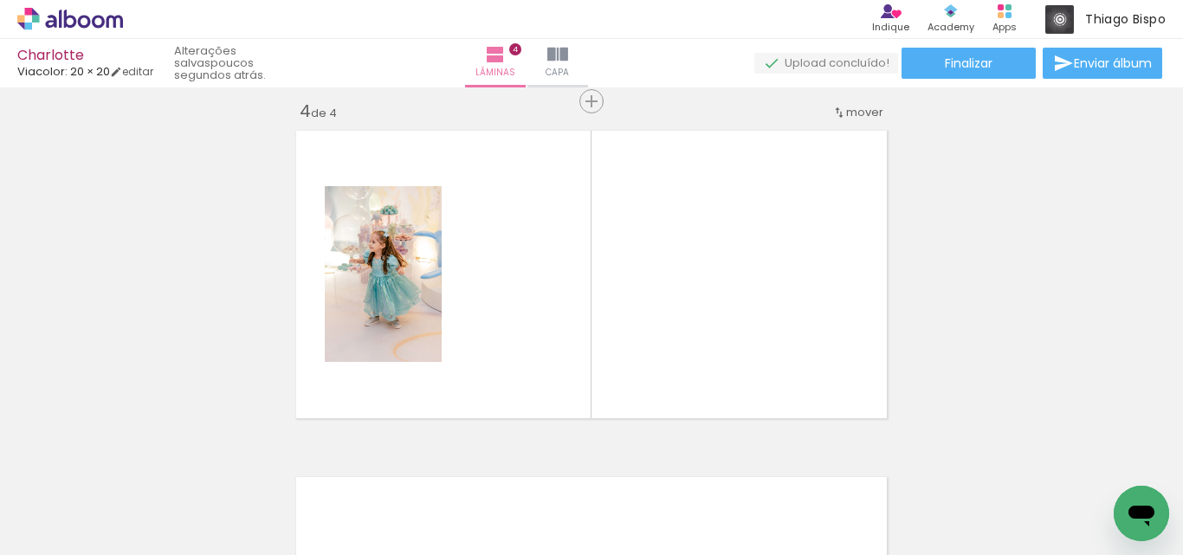
scroll to position [1061, 0]
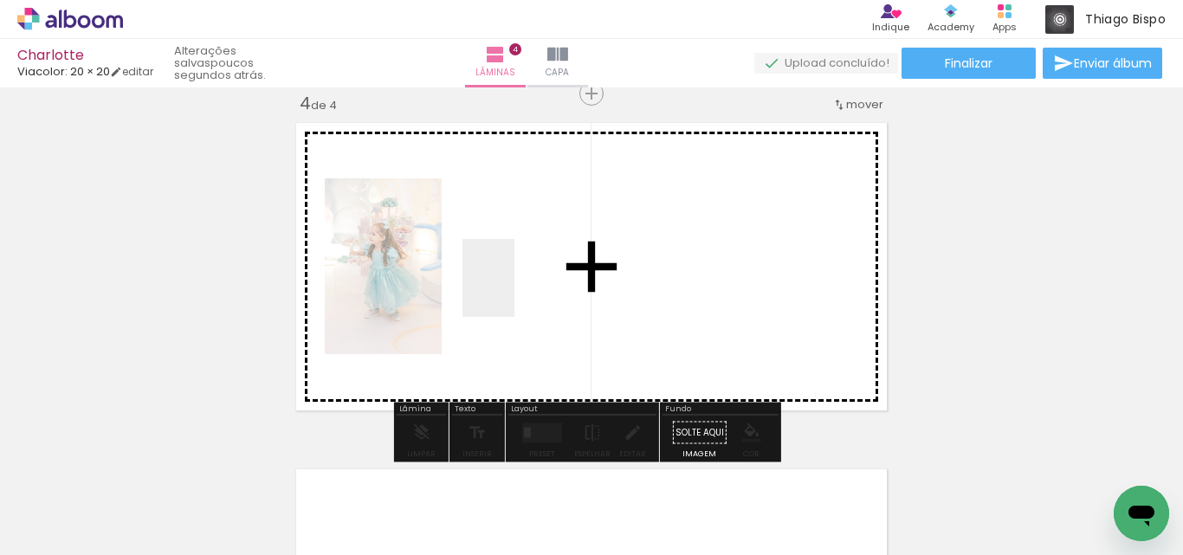
drag, startPoint x: 487, startPoint y: 501, endPoint x: 514, endPoint y: 291, distance: 212.1
click at [514, 291] on quentale-workspace at bounding box center [591, 277] width 1183 height 555
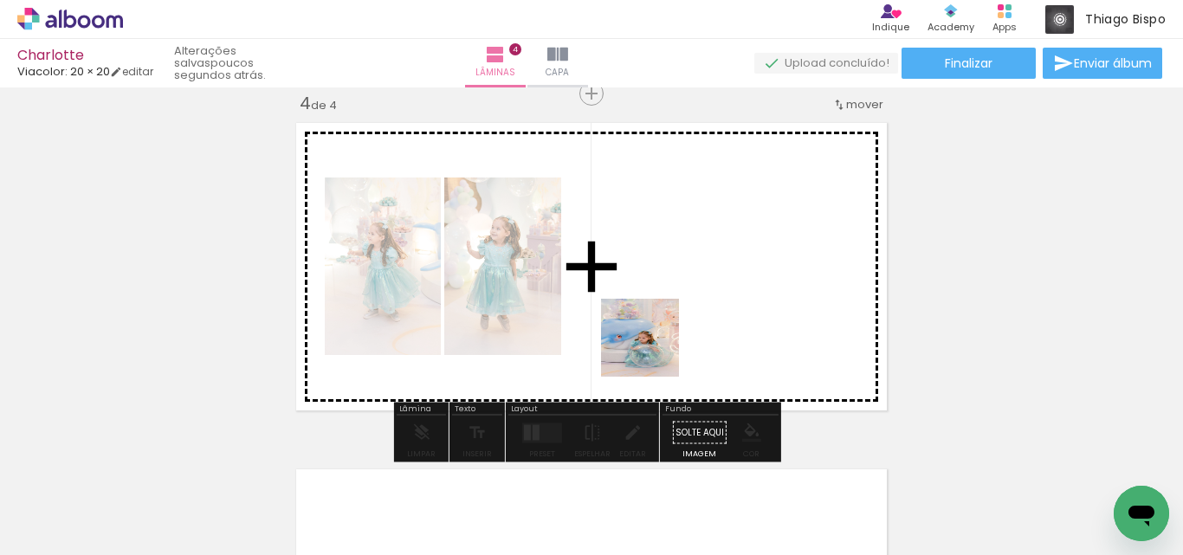
drag, startPoint x: 680, startPoint y: 497, endPoint x: 646, endPoint y: 289, distance: 210.5
click at [646, 289] on quentale-workspace at bounding box center [591, 277] width 1183 height 555
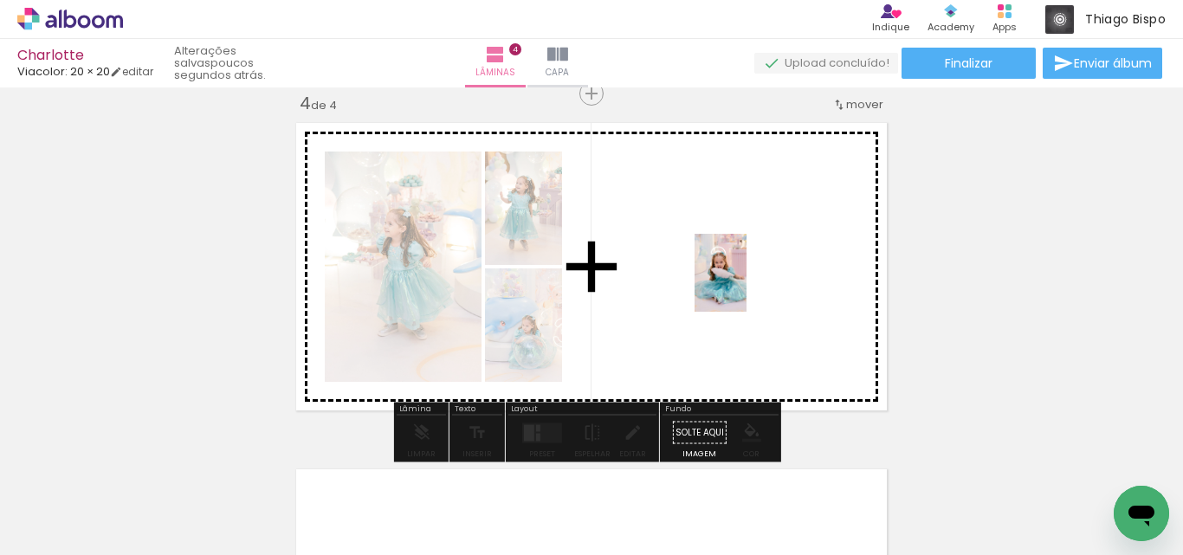
drag, startPoint x: 873, startPoint y: 504, endPoint x: 746, endPoint y: 286, distance: 252.1
click at [746, 286] on quentale-workspace at bounding box center [591, 277] width 1183 height 555
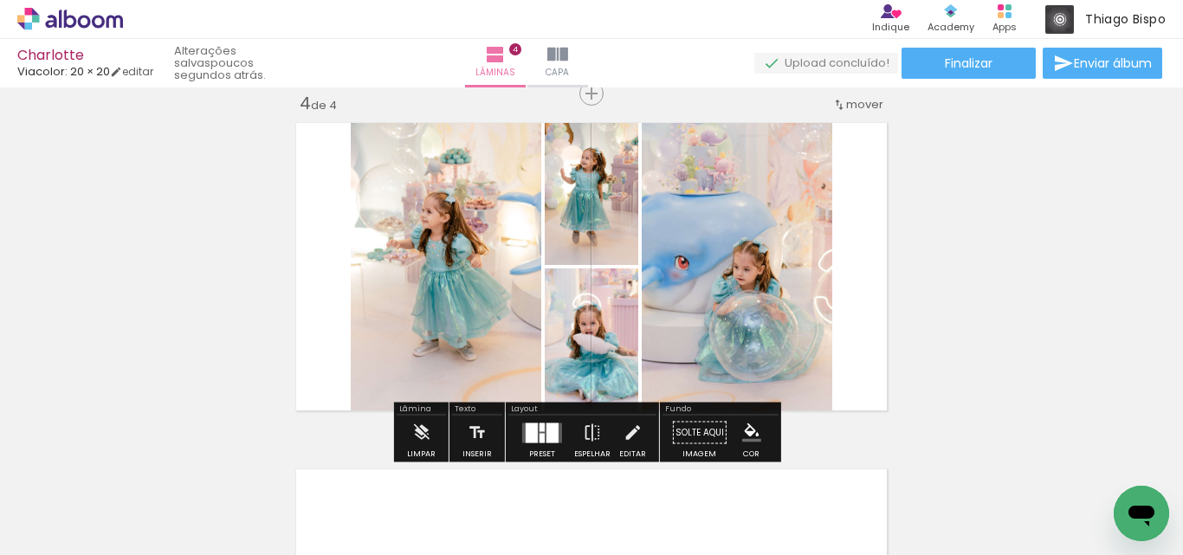
click at [539, 433] on div at bounding box center [541, 438] width 5 height 10
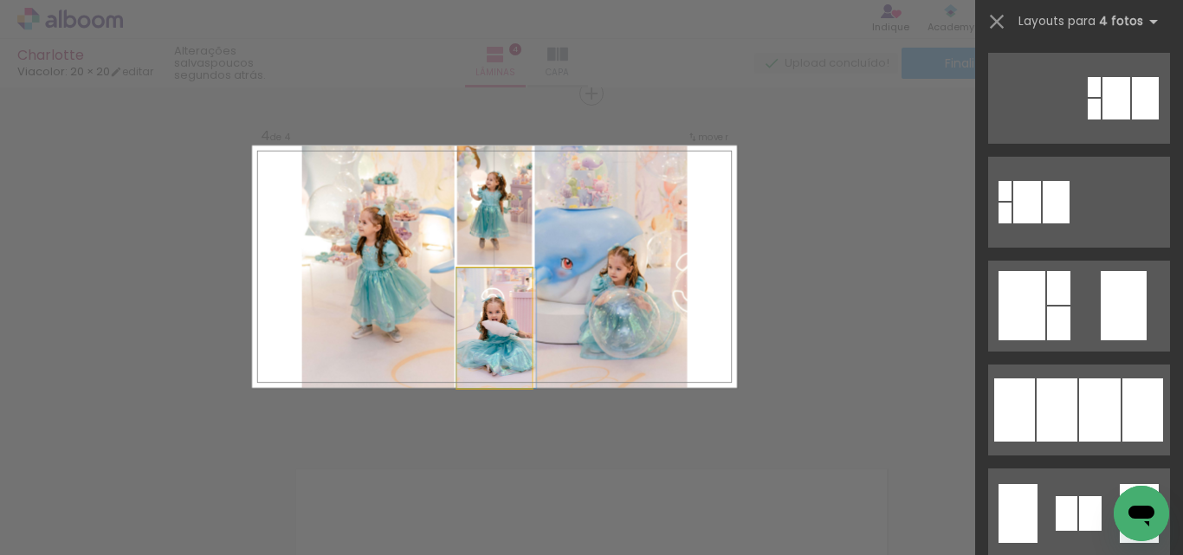
scroll to position [0, 0]
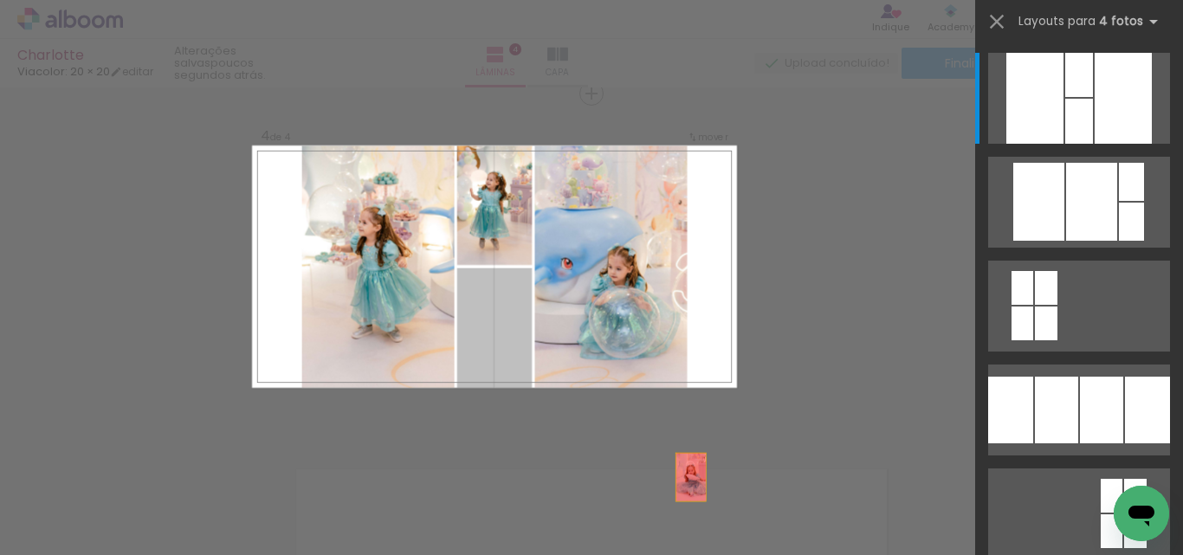
drag, startPoint x: 499, startPoint y: 346, endPoint x: 733, endPoint y: 514, distance: 288.5
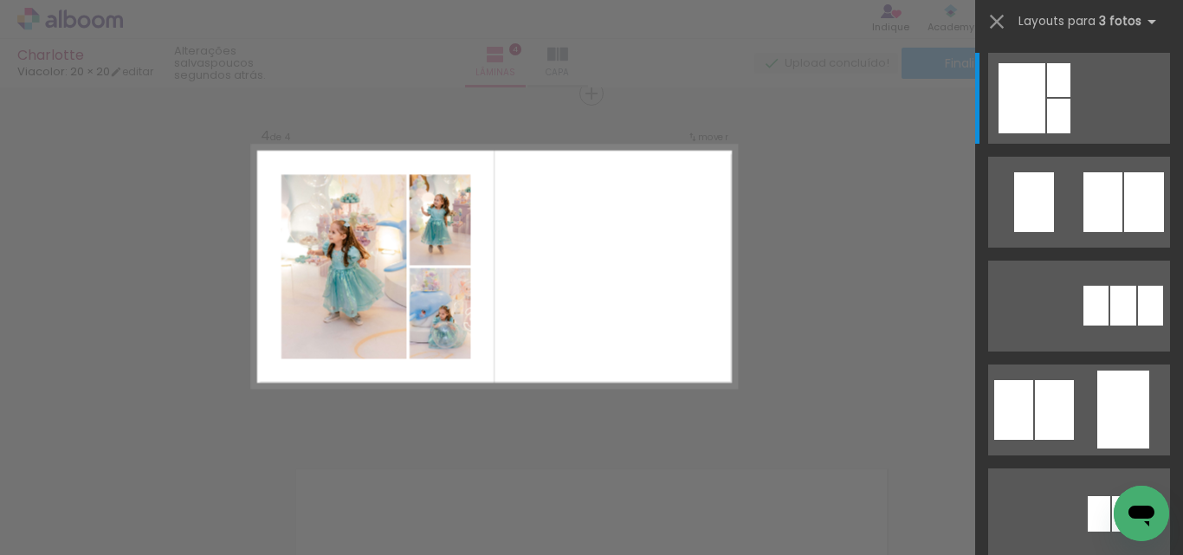
click at [568, 353] on quentale-layouter at bounding box center [494, 266] width 485 height 242
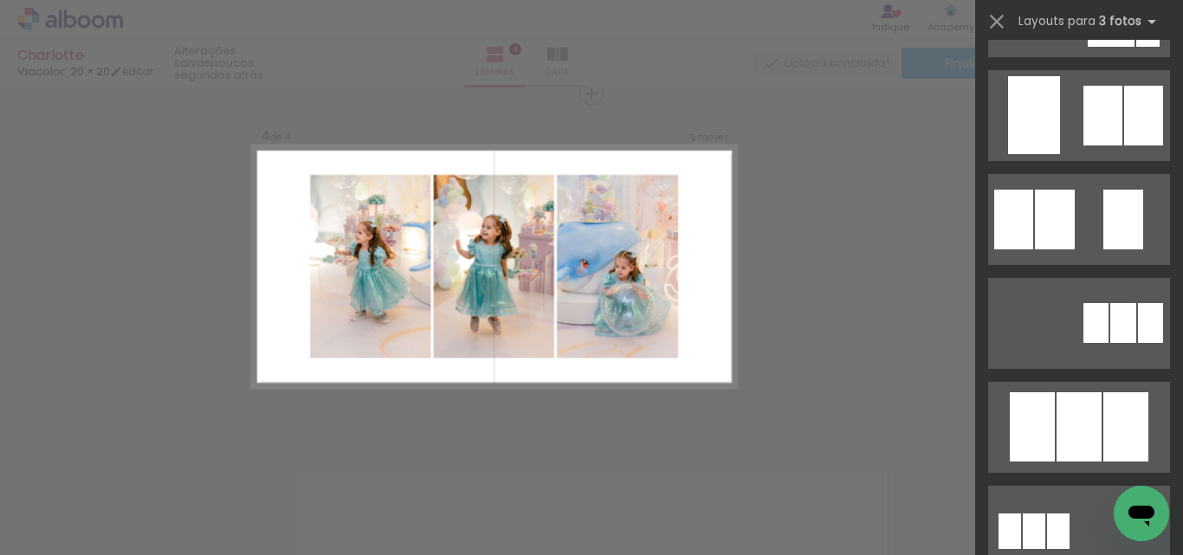
scroll to position [779, 0]
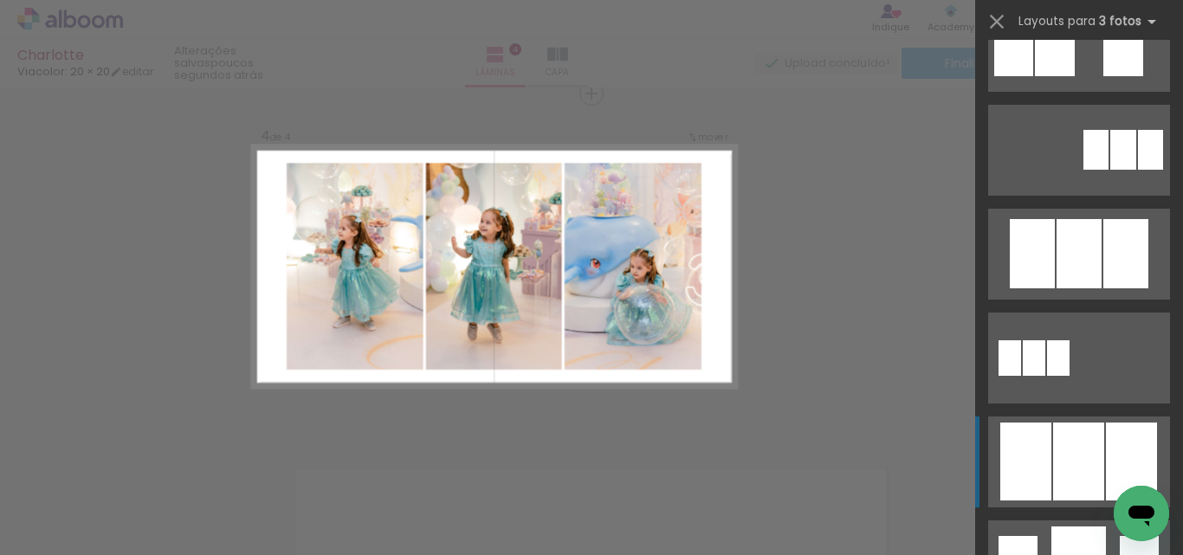
click at [1086, 457] on div at bounding box center [1078, 461] width 51 height 78
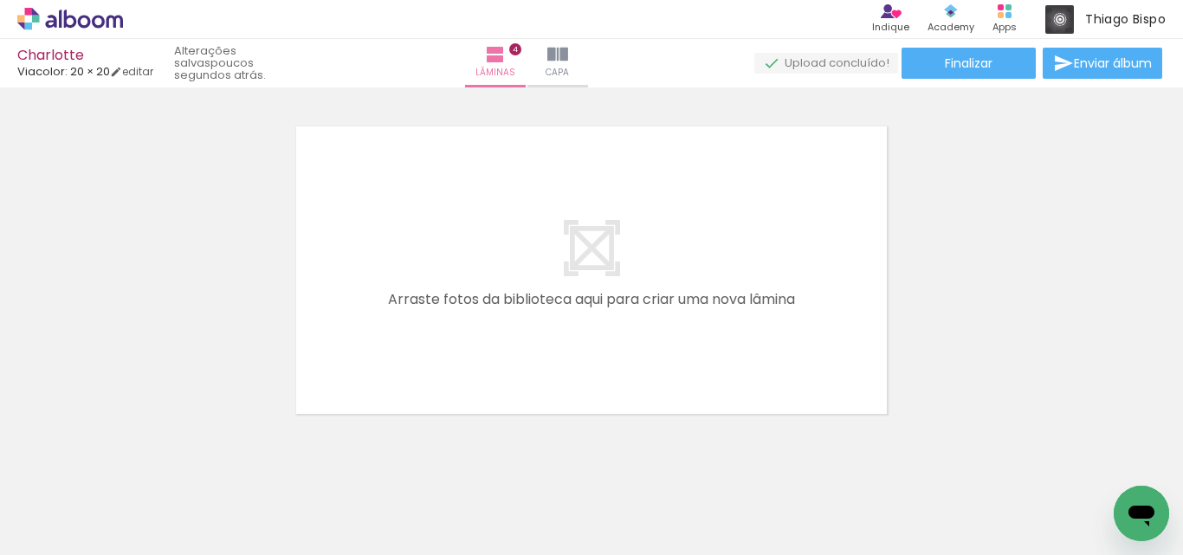
scroll to position [1440, 0]
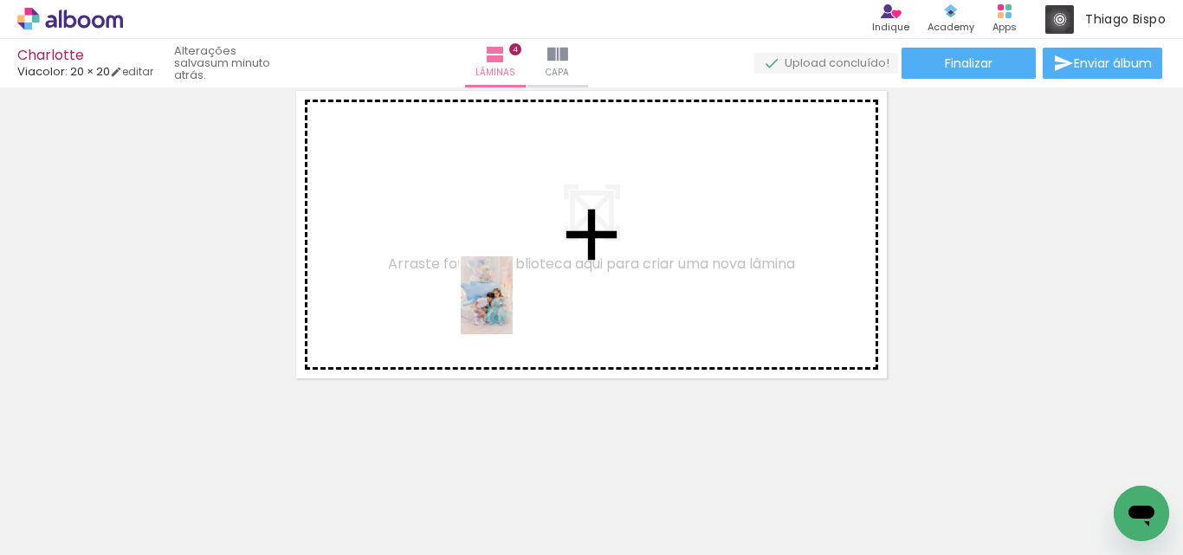
drag, startPoint x: 557, startPoint y: 425, endPoint x: 512, endPoint y: 304, distance: 129.3
click at [512, 304] on quentale-workspace at bounding box center [591, 277] width 1183 height 555
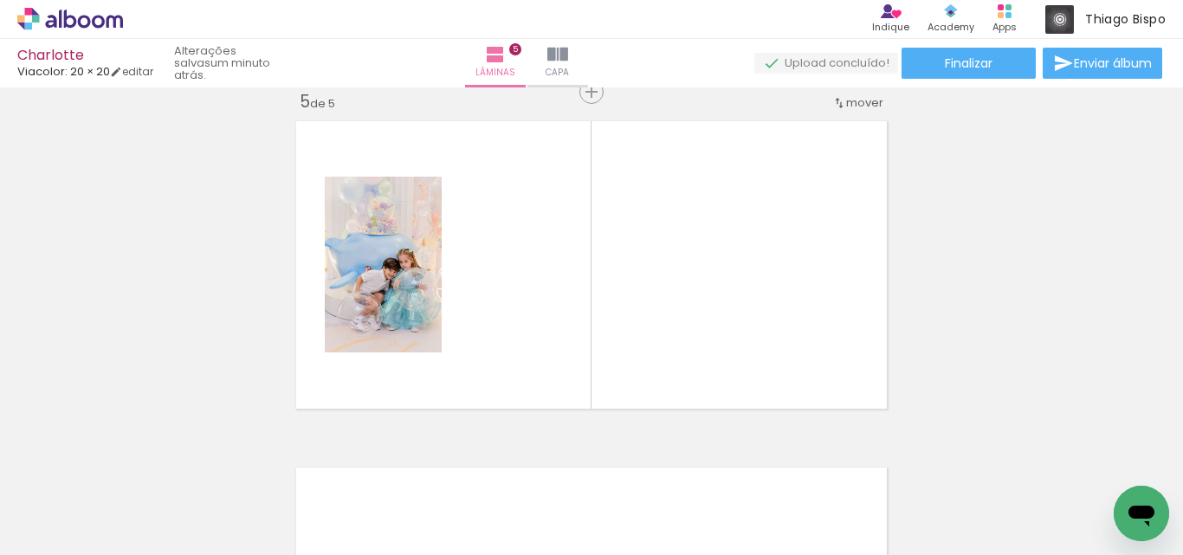
scroll to position [1408, 0]
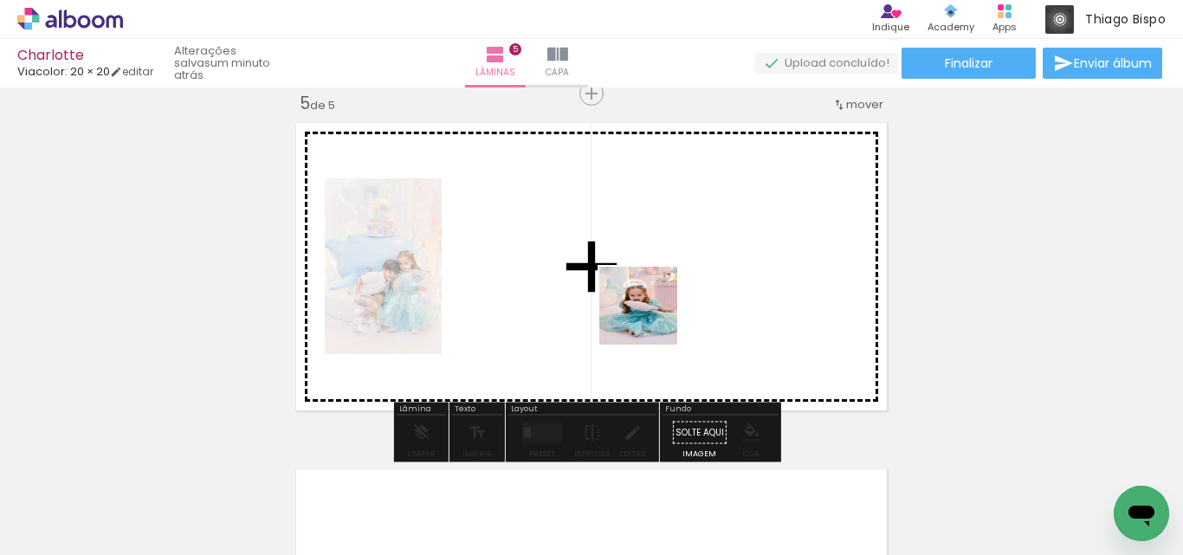
drag, startPoint x: 675, startPoint y: 339, endPoint x: 764, endPoint y: 486, distance: 172.1
click at [642, 311] on quentale-workspace at bounding box center [591, 277] width 1183 height 555
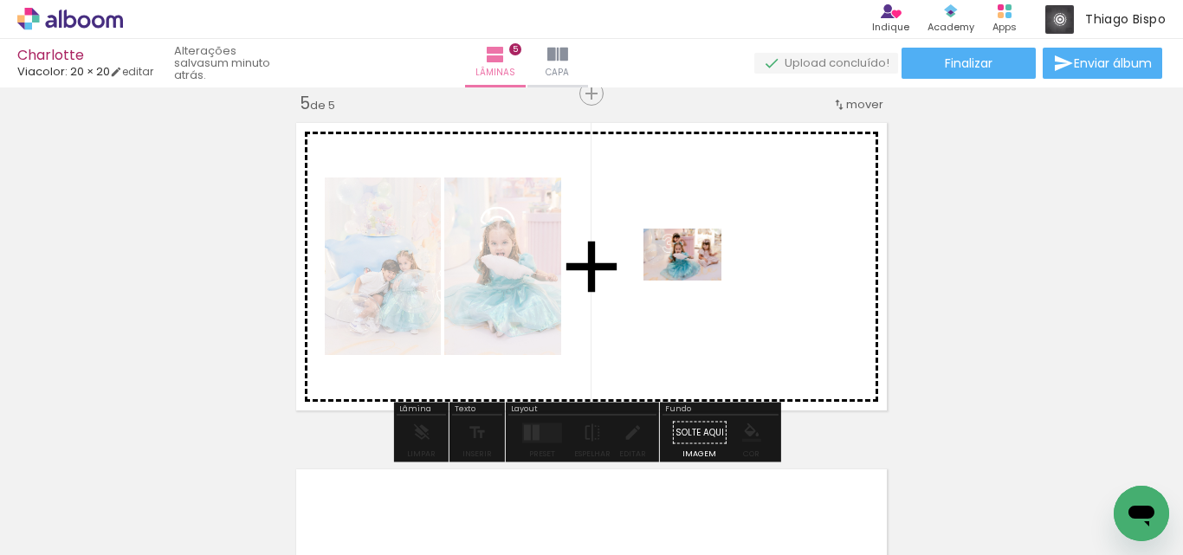
drag, startPoint x: 776, startPoint y: 509, endPoint x: 695, endPoint y: 281, distance: 242.3
click at [695, 281] on quentale-workspace at bounding box center [591, 277] width 1183 height 555
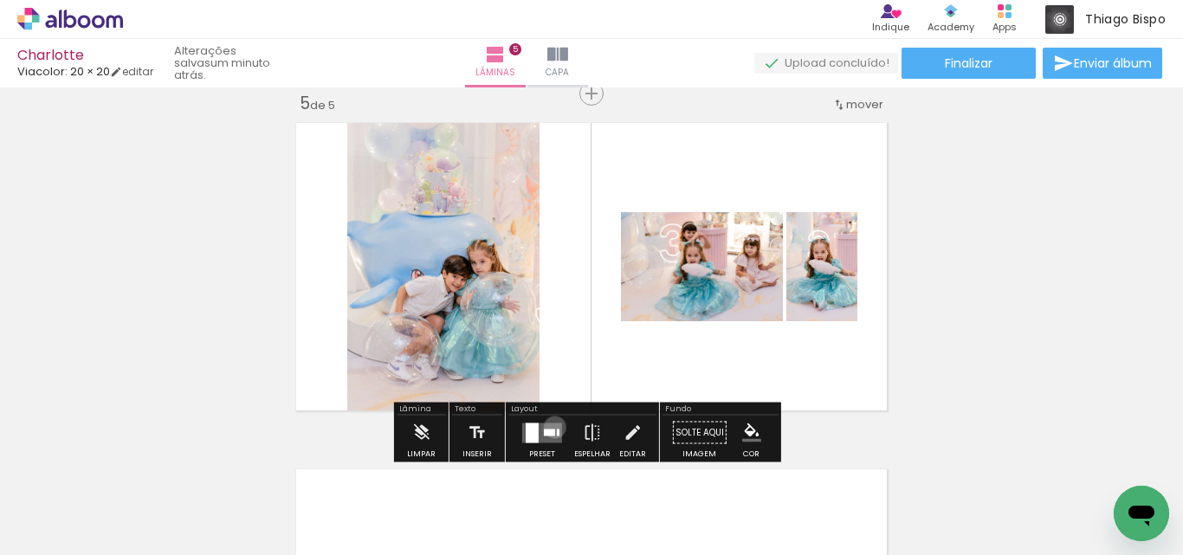
click at [551, 427] on quentale-layouter at bounding box center [542, 432] width 40 height 20
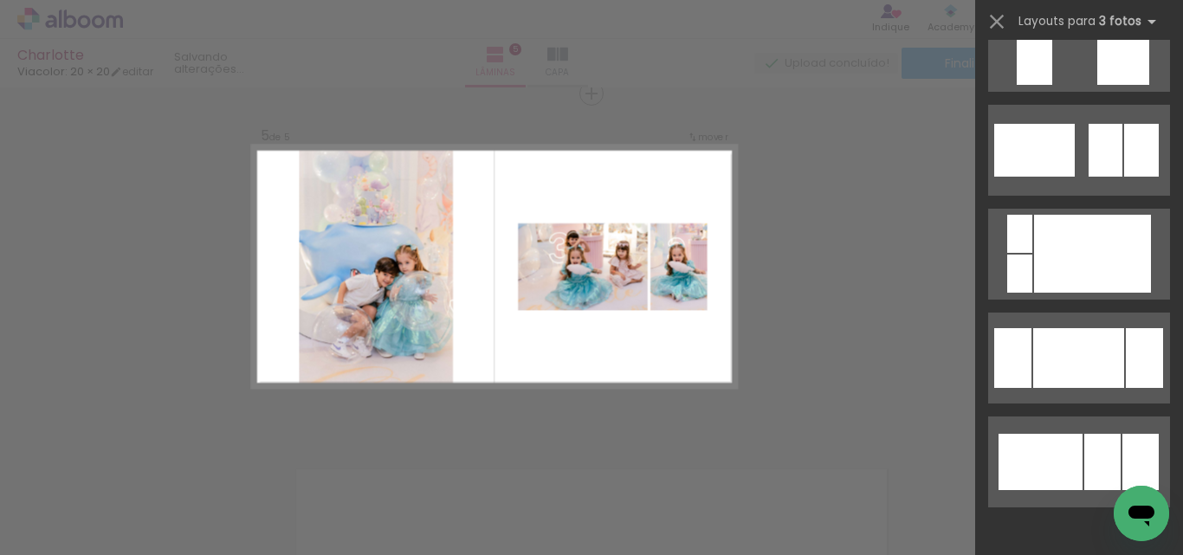
scroll to position [0, 0]
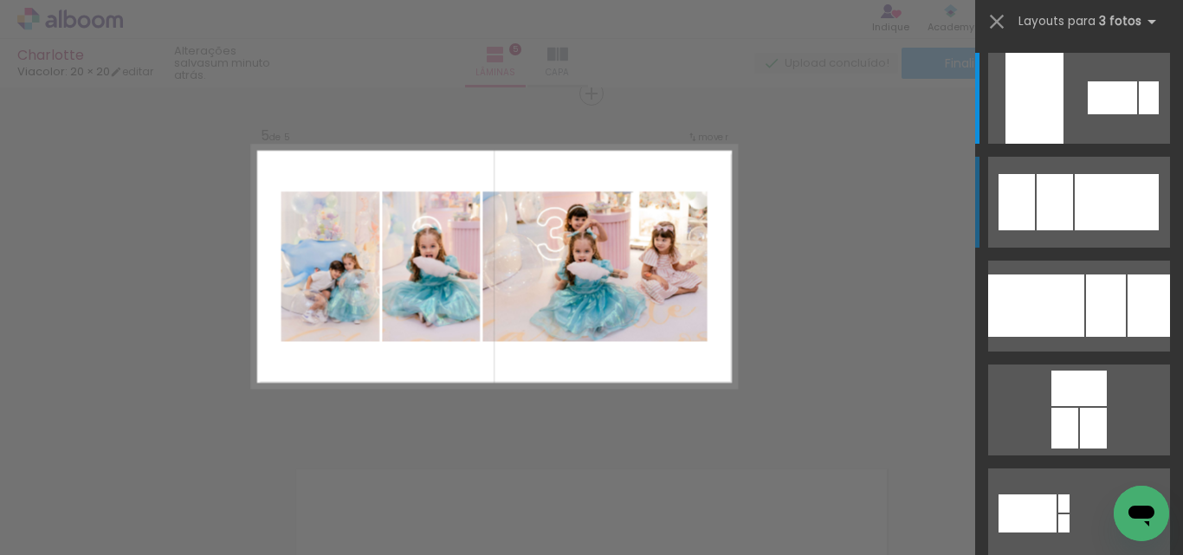
scroll to position [0, 1054]
click at [1081, 218] on div at bounding box center [1116, 202] width 84 height 56
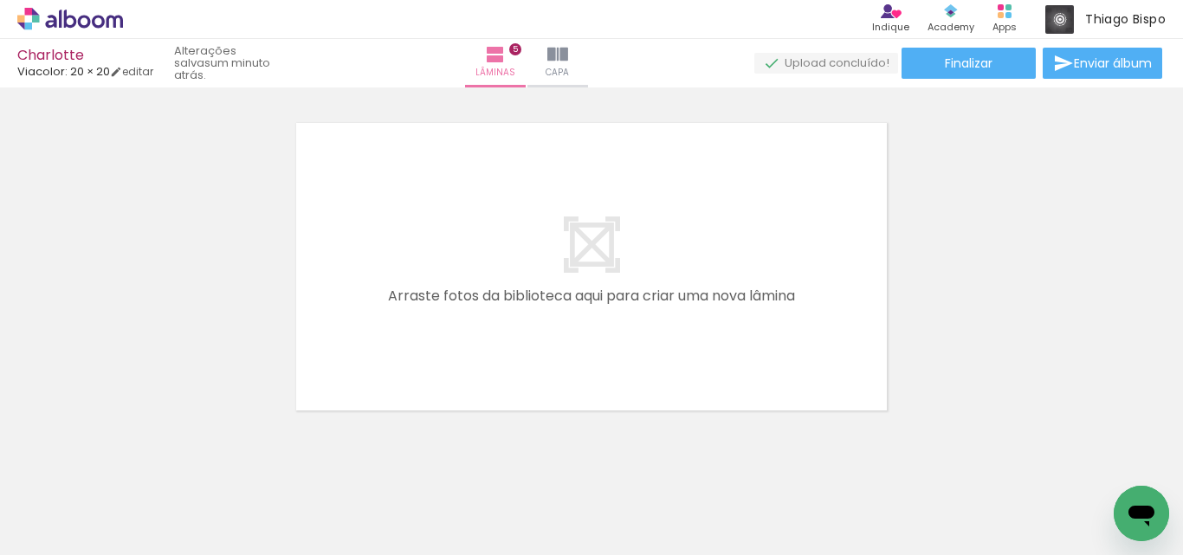
scroll to position [0, 1648]
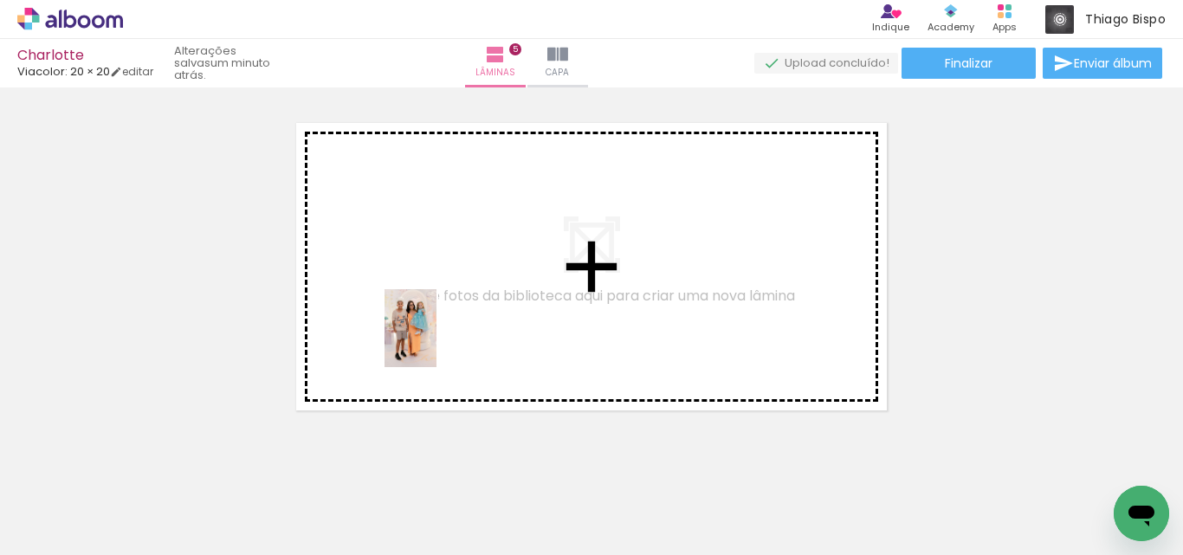
drag, startPoint x: 391, startPoint y: 506, endPoint x: 474, endPoint y: 533, distance: 87.3
click at [436, 340] on quentale-workspace at bounding box center [591, 277] width 1183 height 555
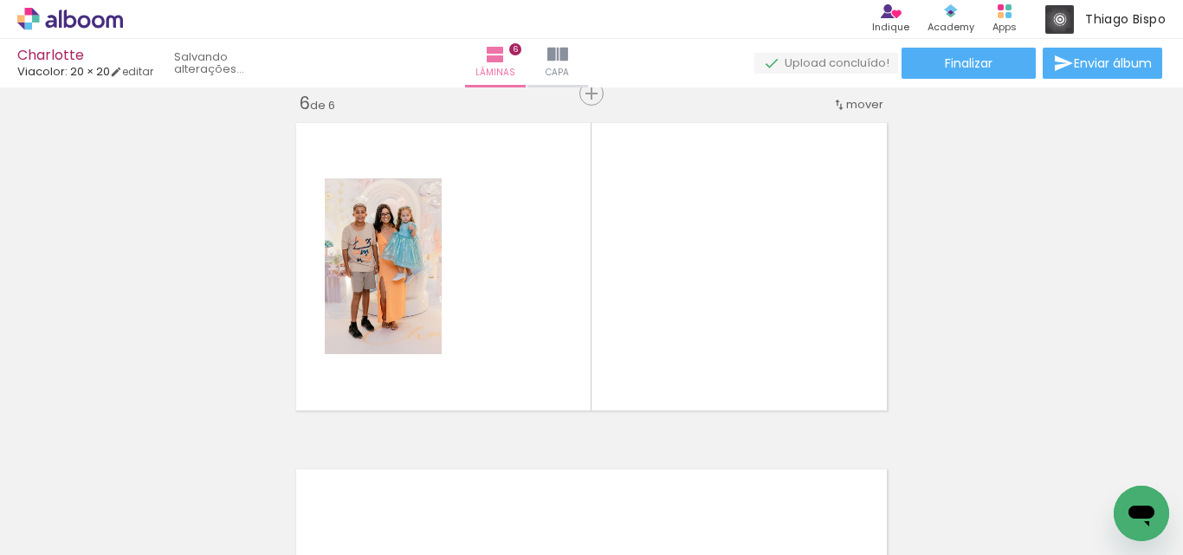
click at [501, 306] on quentale-workspace at bounding box center [591, 277] width 1183 height 555
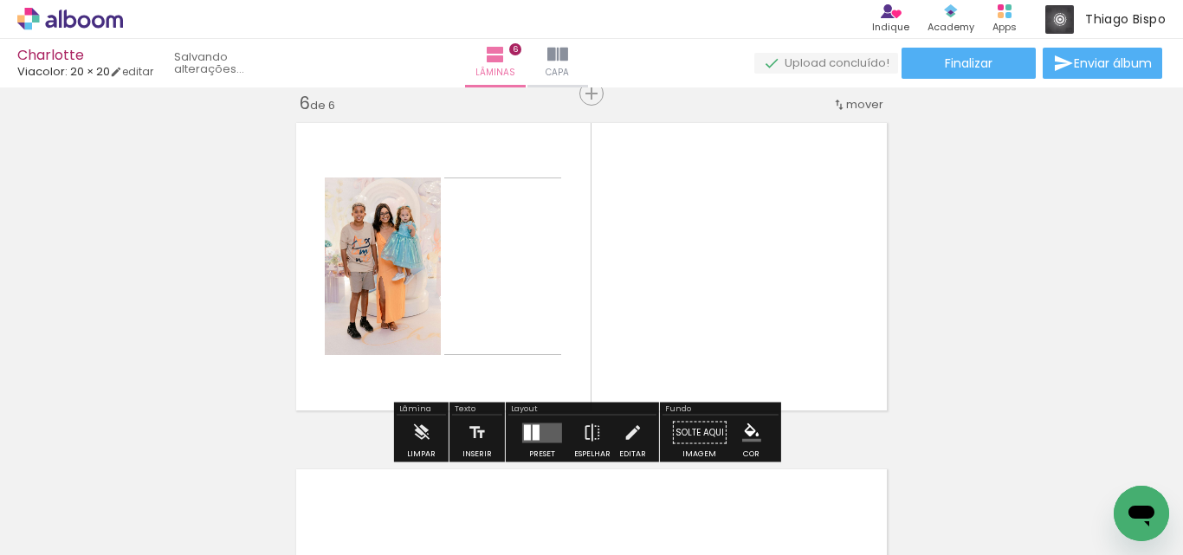
scroll to position [1754, 0]
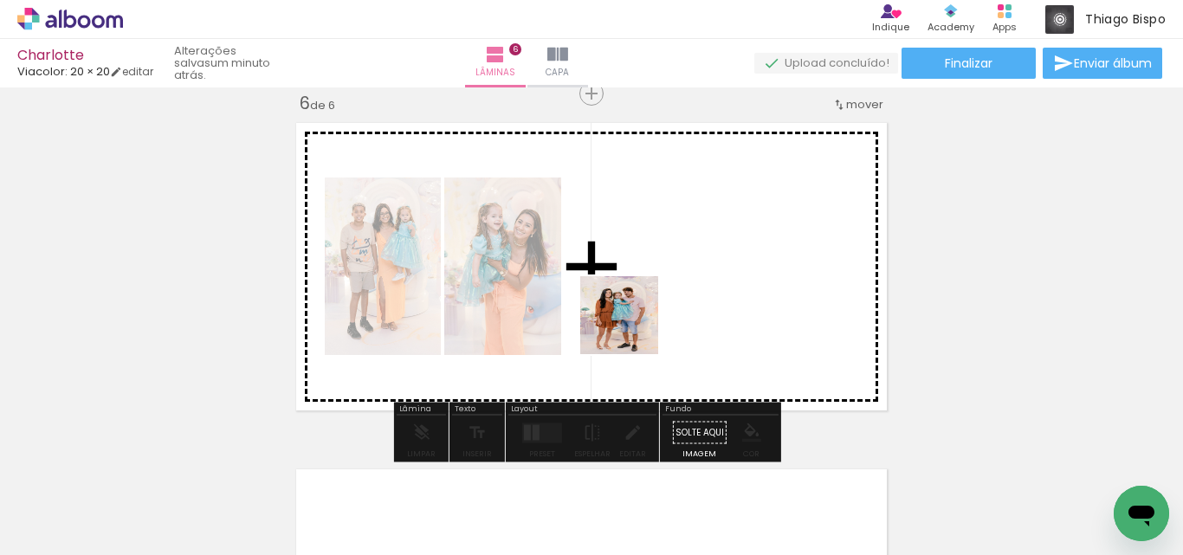
drag, startPoint x: 567, startPoint y: 497, endPoint x: 638, endPoint y: 313, distance: 197.6
click at [638, 313] on quentale-workspace at bounding box center [591, 277] width 1183 height 555
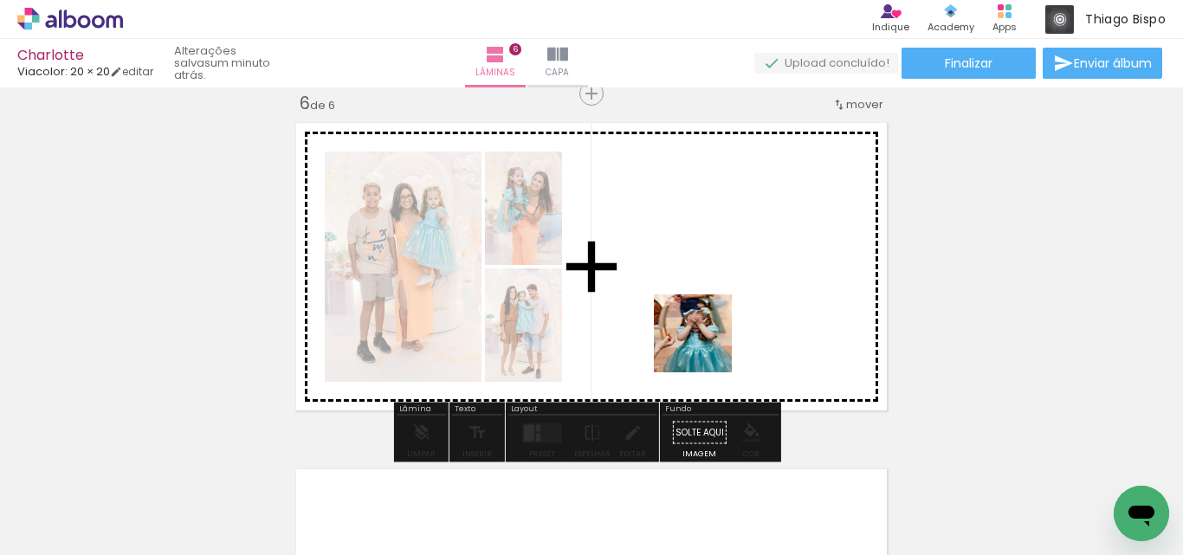
drag, startPoint x: 672, startPoint y: 523, endPoint x: 713, endPoint y: 298, distance: 228.9
click at [713, 298] on quentale-workspace at bounding box center [591, 277] width 1183 height 555
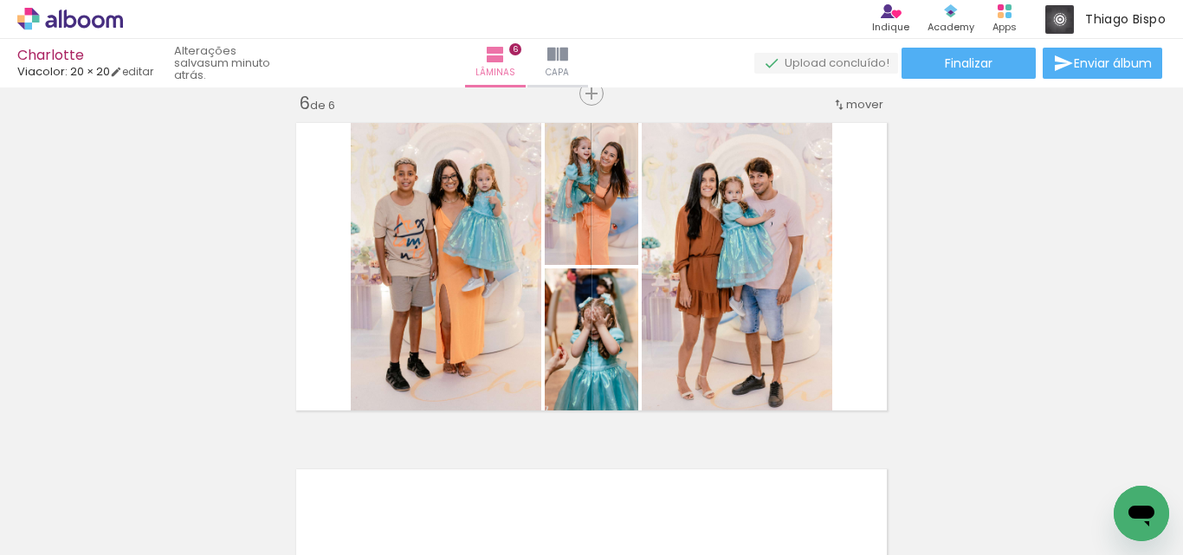
scroll to position [0, 1874]
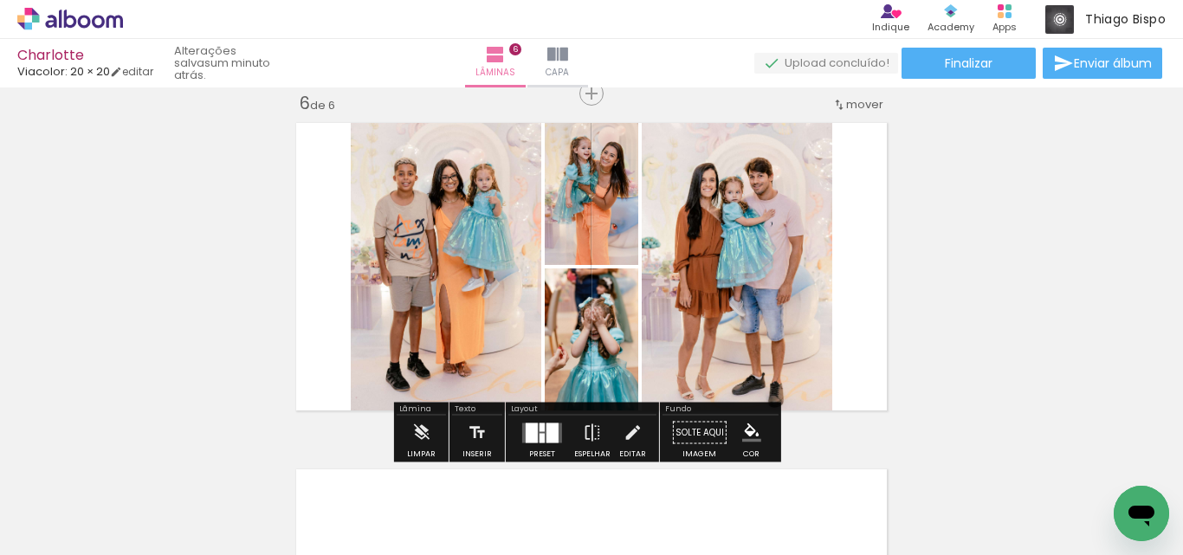
click at [540, 432] on quentale-layouter at bounding box center [542, 432] width 40 height 20
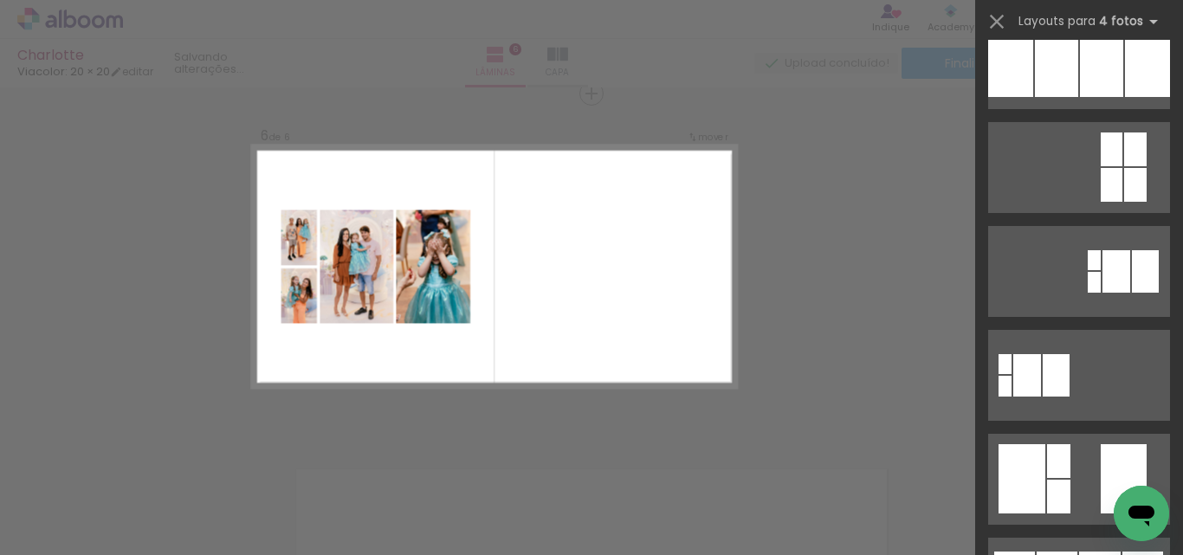
scroll to position [519, 0]
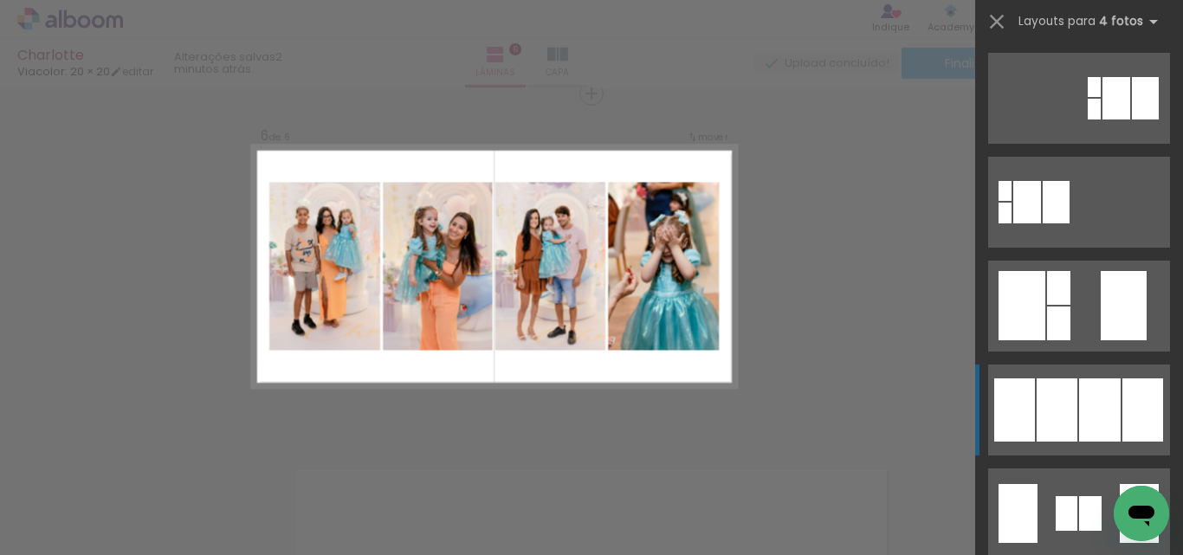
click at [1102, 398] on div at bounding box center [1100, 409] width 42 height 63
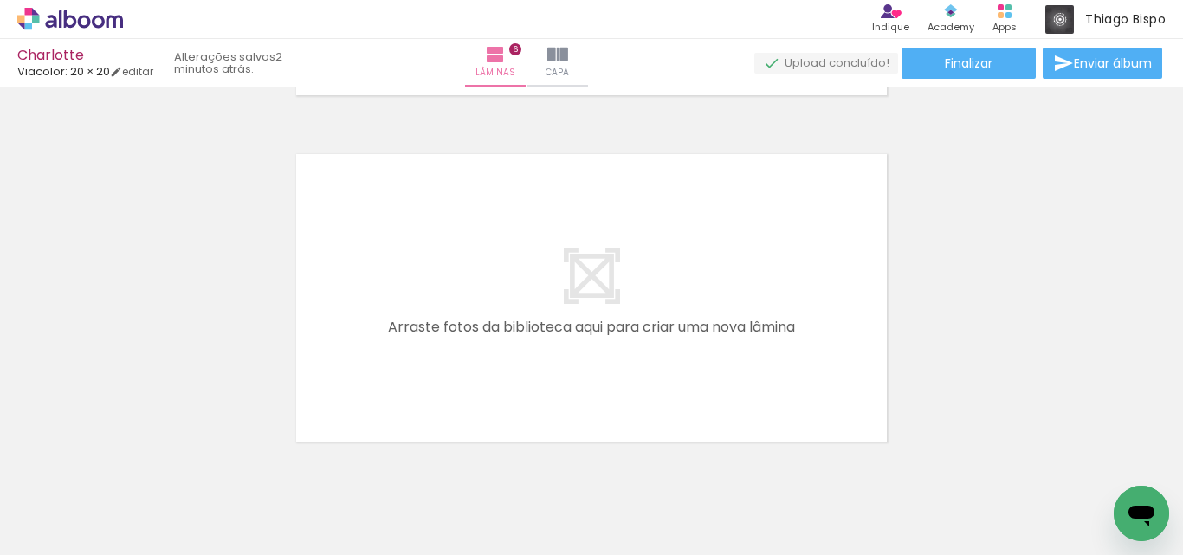
scroll to position [2100, 0]
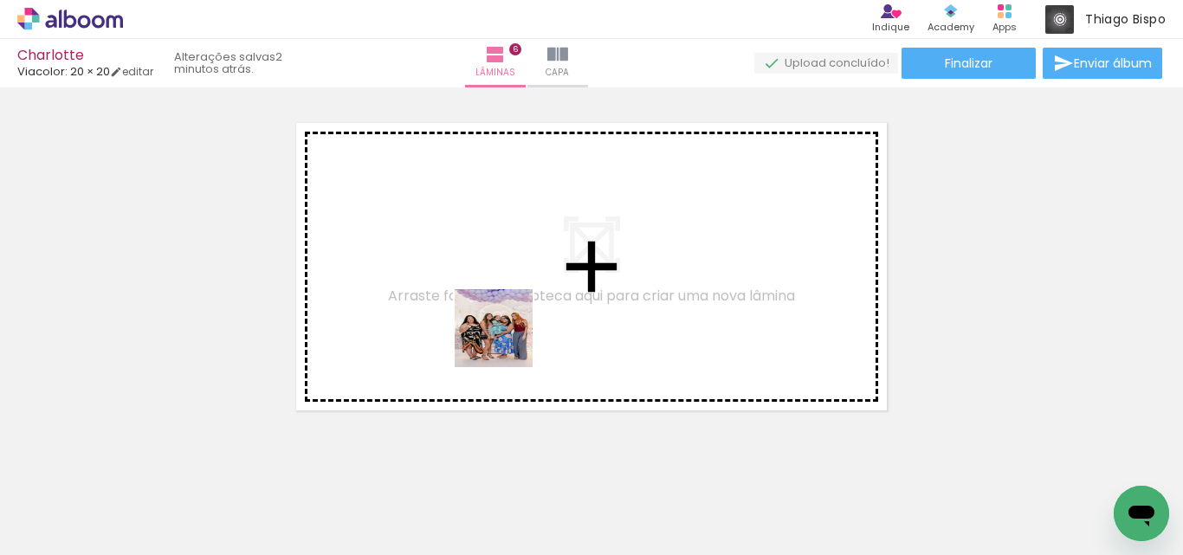
drag, startPoint x: 543, startPoint y: 512, endPoint x: 506, endPoint y: 339, distance: 177.1
click at [506, 339] on quentale-workspace at bounding box center [591, 277] width 1183 height 555
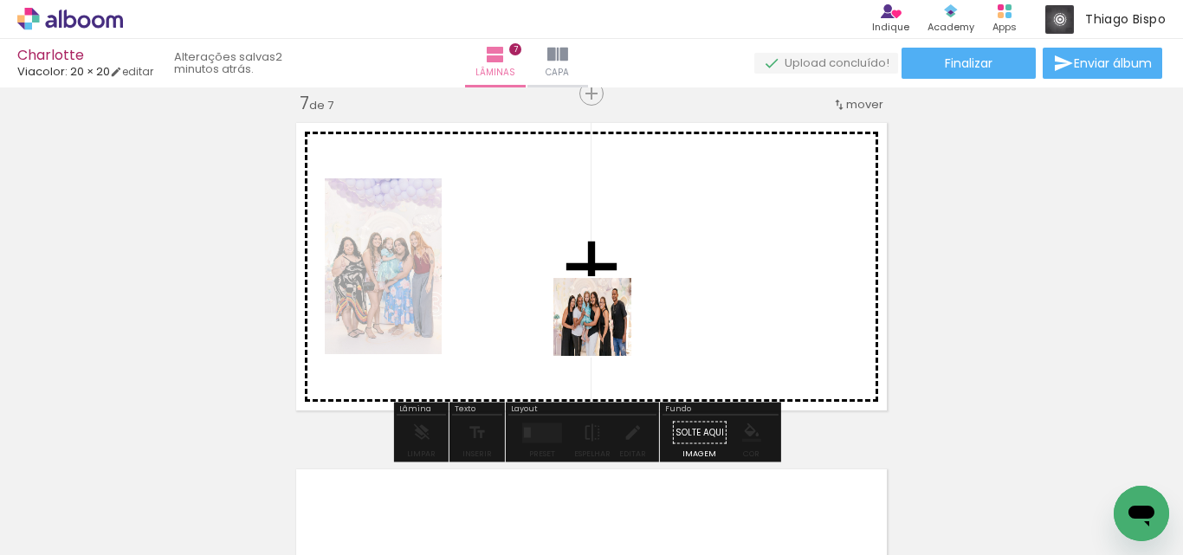
drag, startPoint x: 637, startPoint y: 512, endPoint x: 604, endPoint y: 326, distance: 188.2
click at [604, 326] on quentale-workspace at bounding box center [591, 277] width 1183 height 555
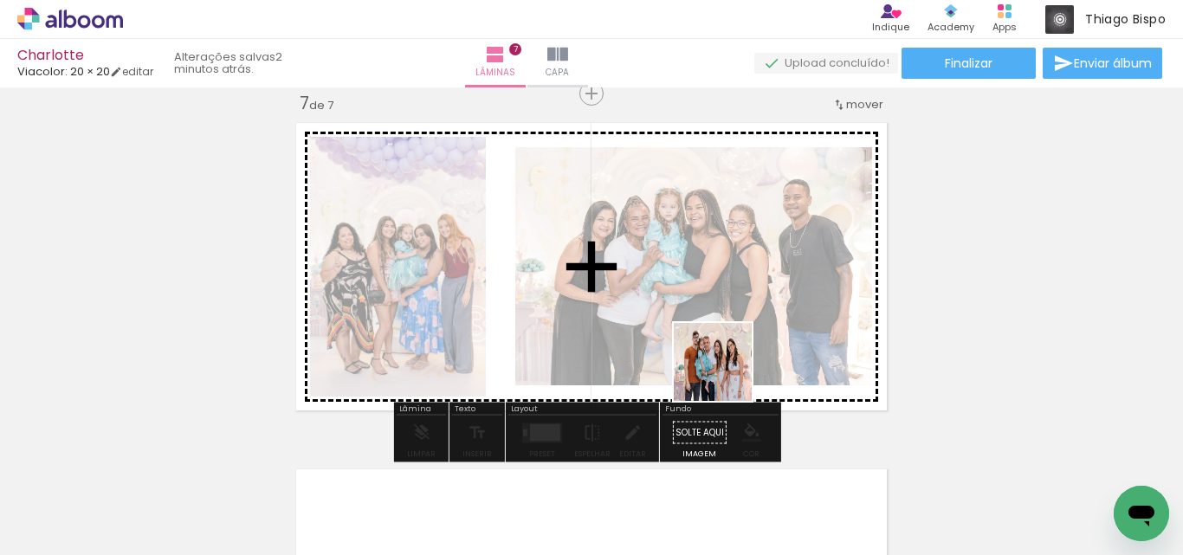
drag, startPoint x: 745, startPoint y: 513, endPoint x: 726, endPoint y: 326, distance: 188.0
click at [726, 326] on quentale-workspace at bounding box center [591, 277] width 1183 height 555
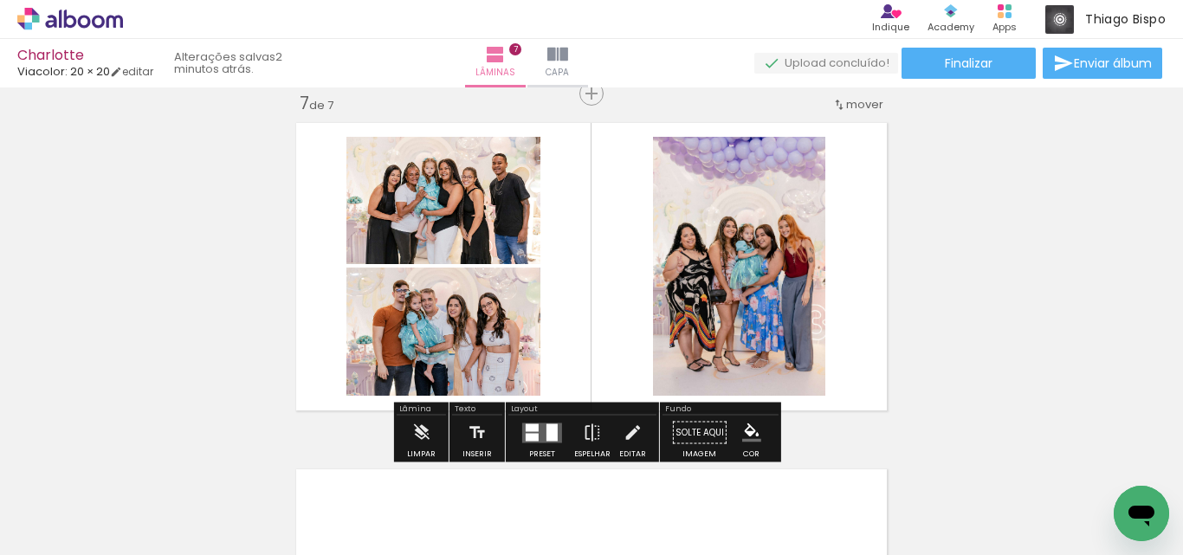
click at [533, 433] on div at bounding box center [532, 437] width 13 height 8
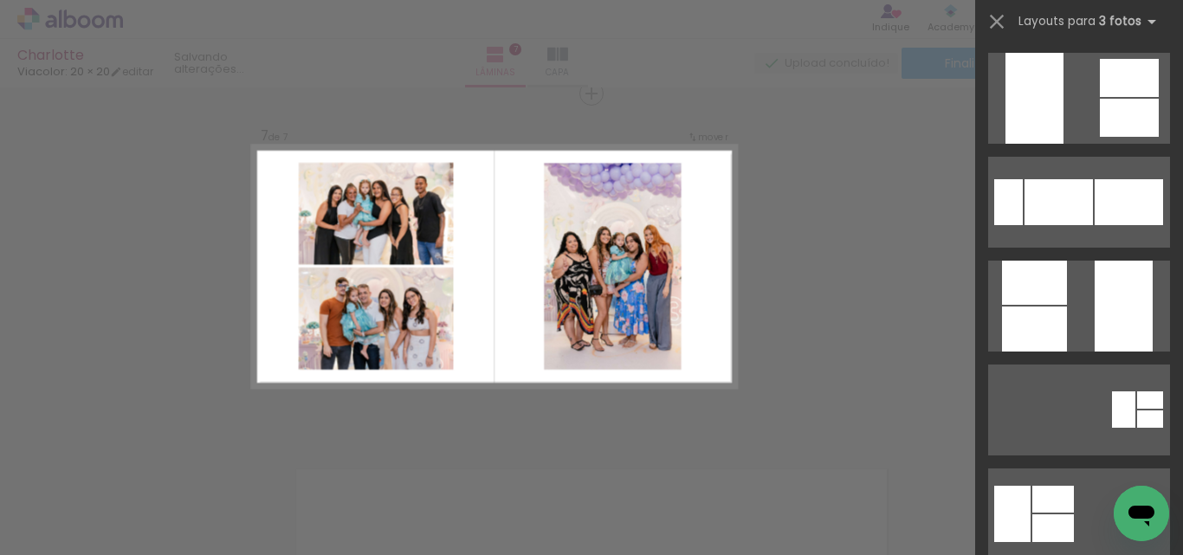
scroll to position [0, 0]
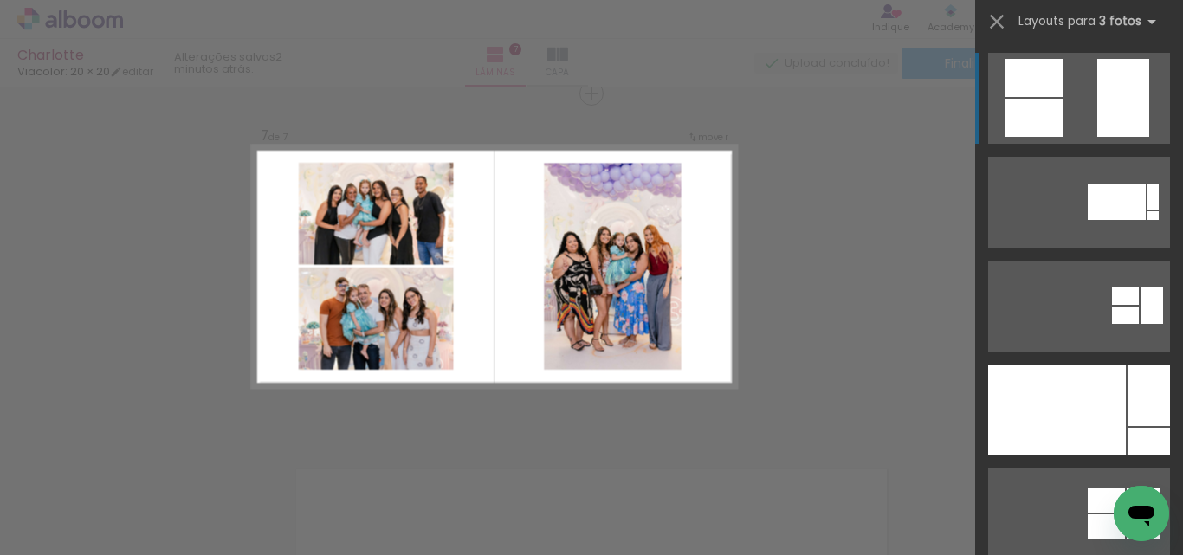
click at [1042, 119] on div at bounding box center [1034, 118] width 58 height 38
click at [1047, 87] on div at bounding box center [1034, 78] width 58 height 38
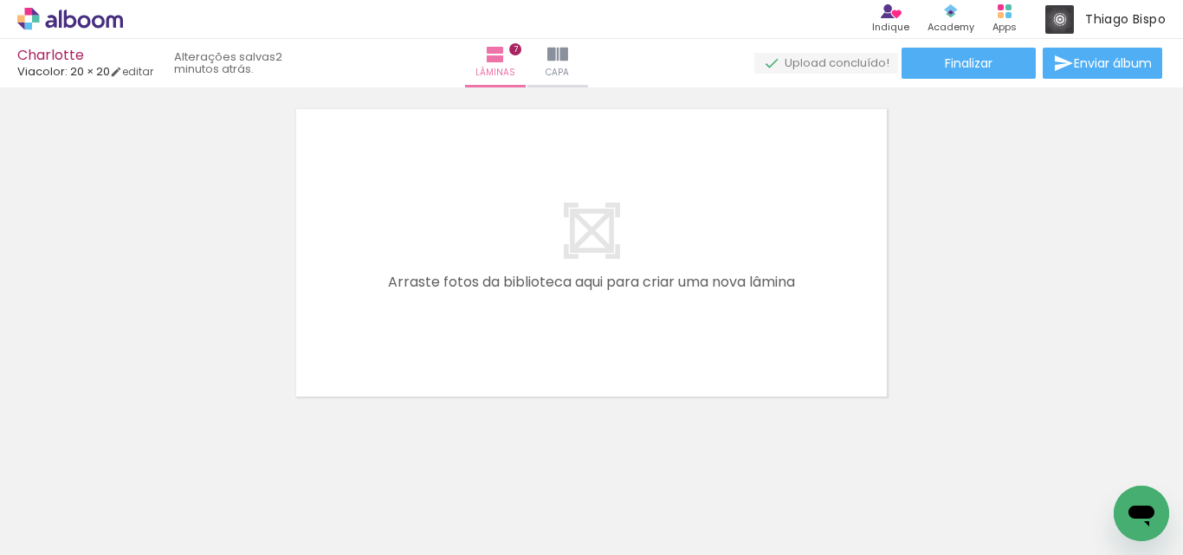
scroll to position [2479, 0]
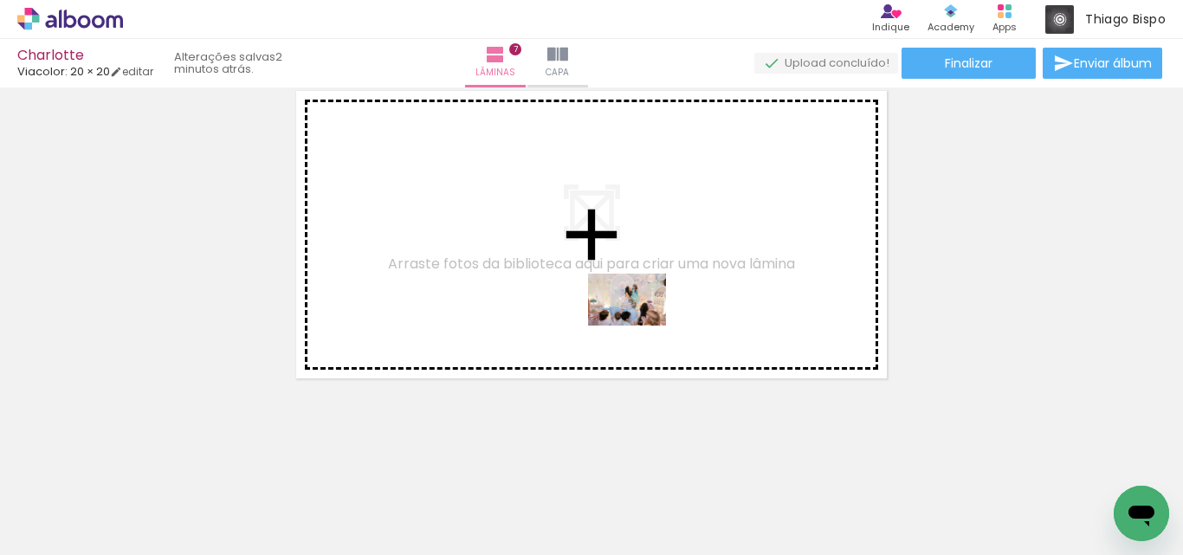
drag, startPoint x: 810, startPoint y: 513, endPoint x: 834, endPoint y: 461, distance: 56.2
click at [622, 288] on quentale-workspace at bounding box center [591, 277] width 1183 height 555
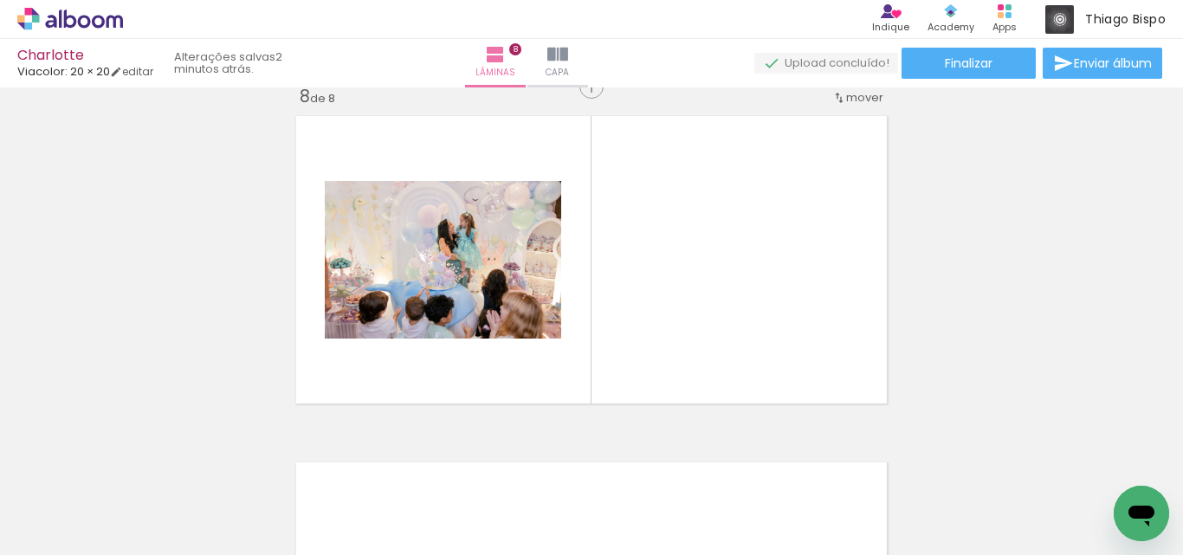
scroll to position [2447, 0]
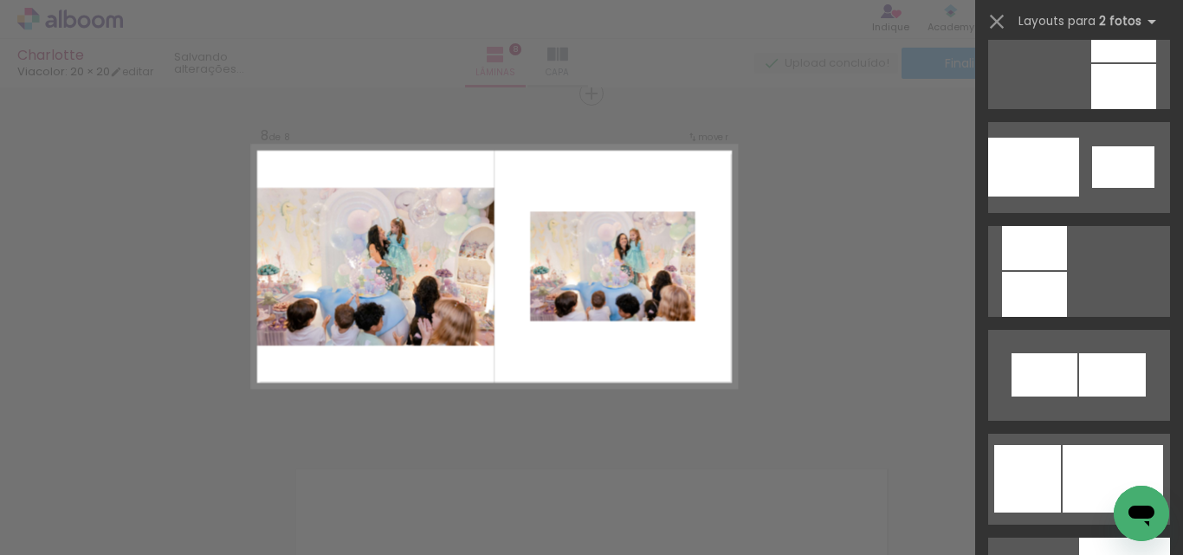
scroll to position [1991, 0]
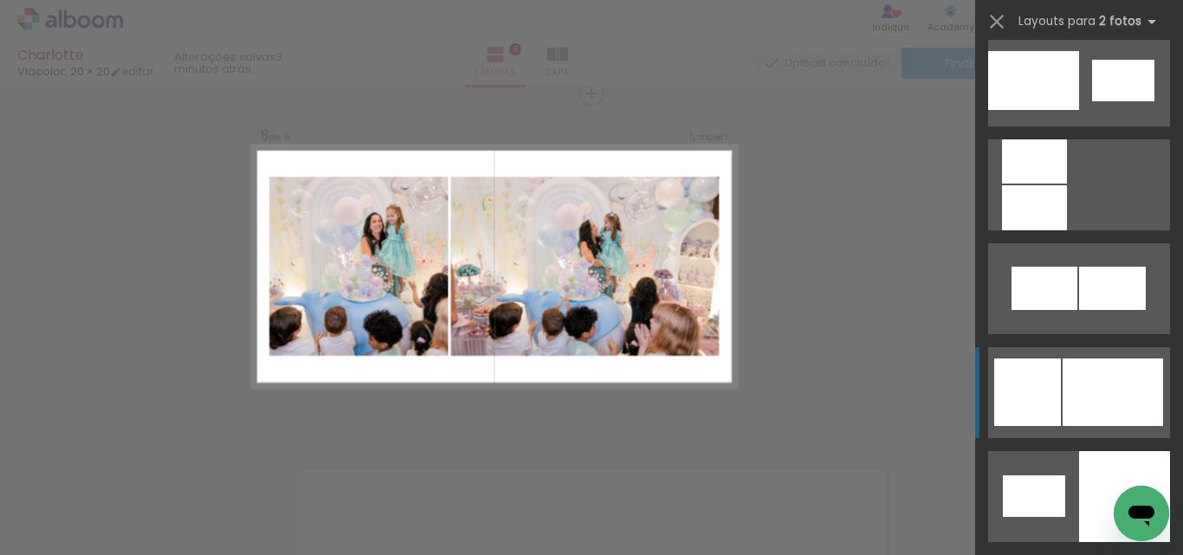
click at [1087, 365] on div at bounding box center [1112, 392] width 100 height 68
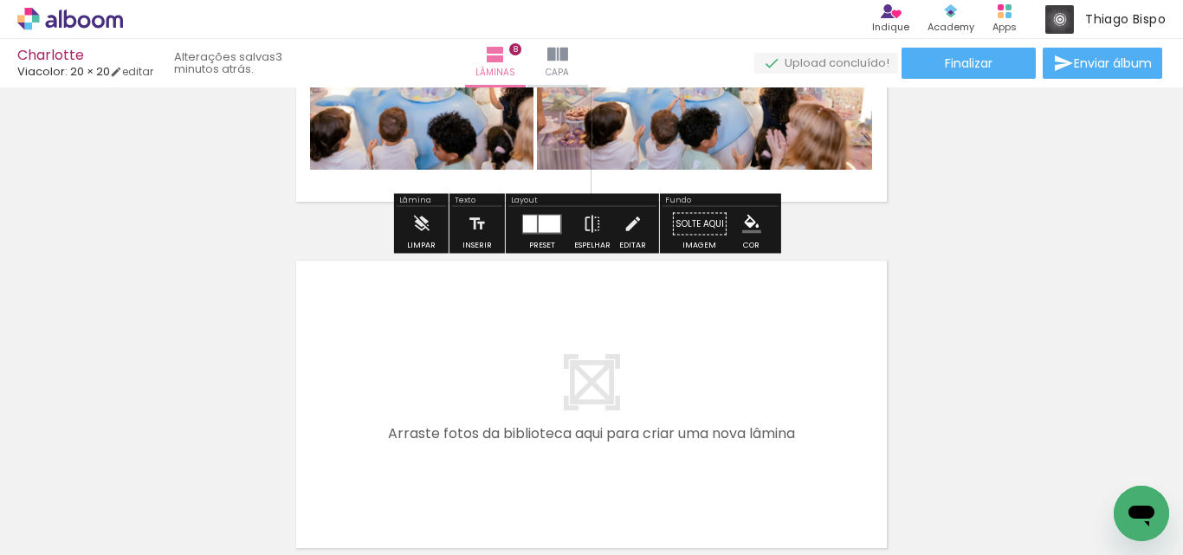
scroll to position [2706, 0]
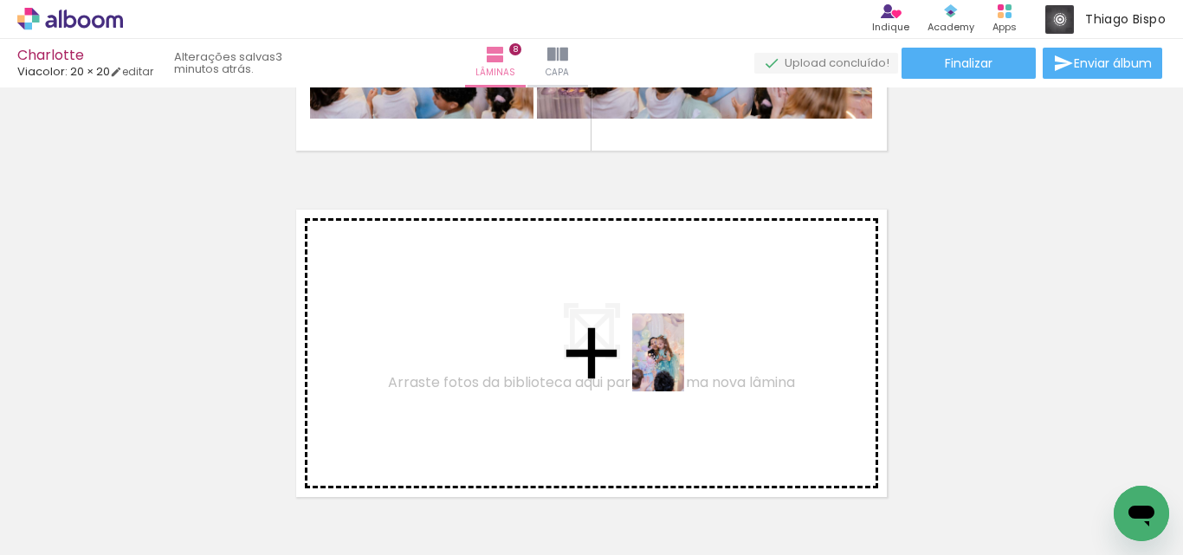
drag, startPoint x: 1010, startPoint y: 510, endPoint x: 1036, endPoint y: 527, distance: 31.2
click at [681, 360] on quentale-workspace at bounding box center [591, 277] width 1183 height 555
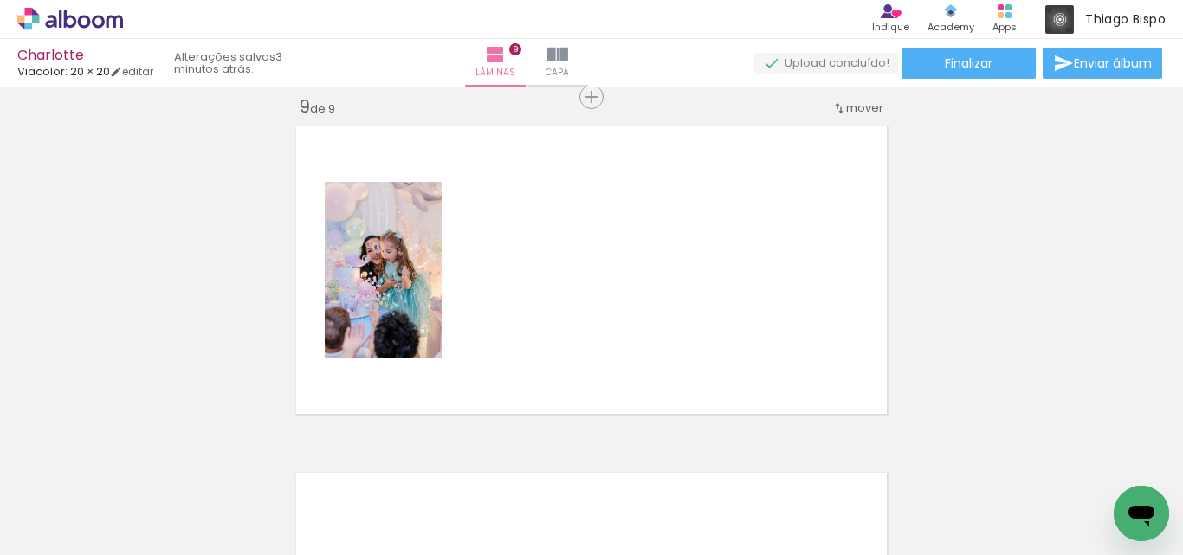
scroll to position [2793, 0]
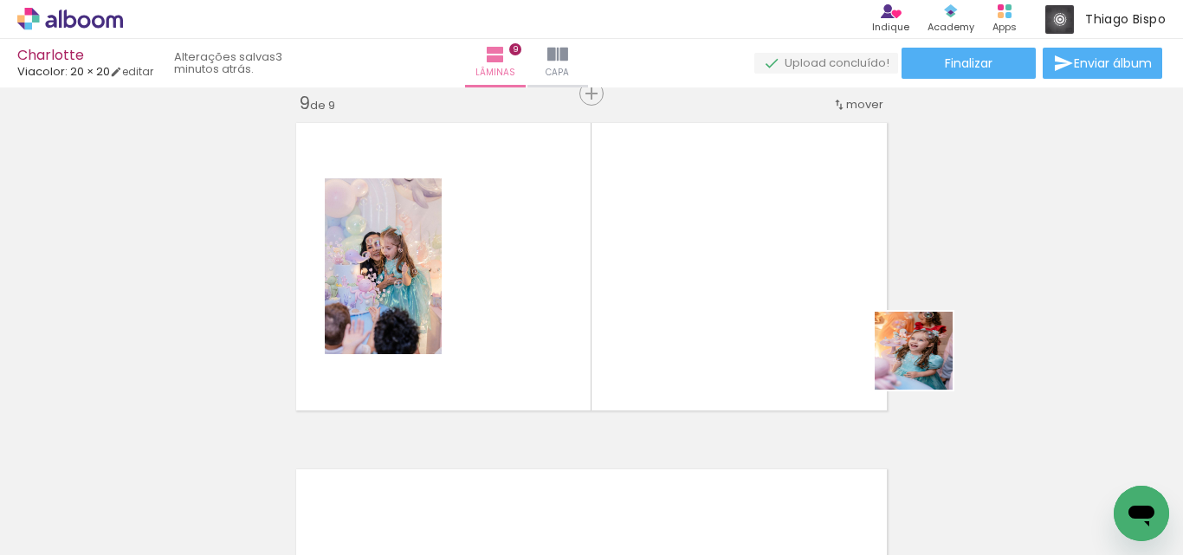
drag, startPoint x: 1103, startPoint y: 486, endPoint x: 724, endPoint y: 248, distance: 447.8
click at [724, 248] on quentale-workspace at bounding box center [591, 277] width 1183 height 555
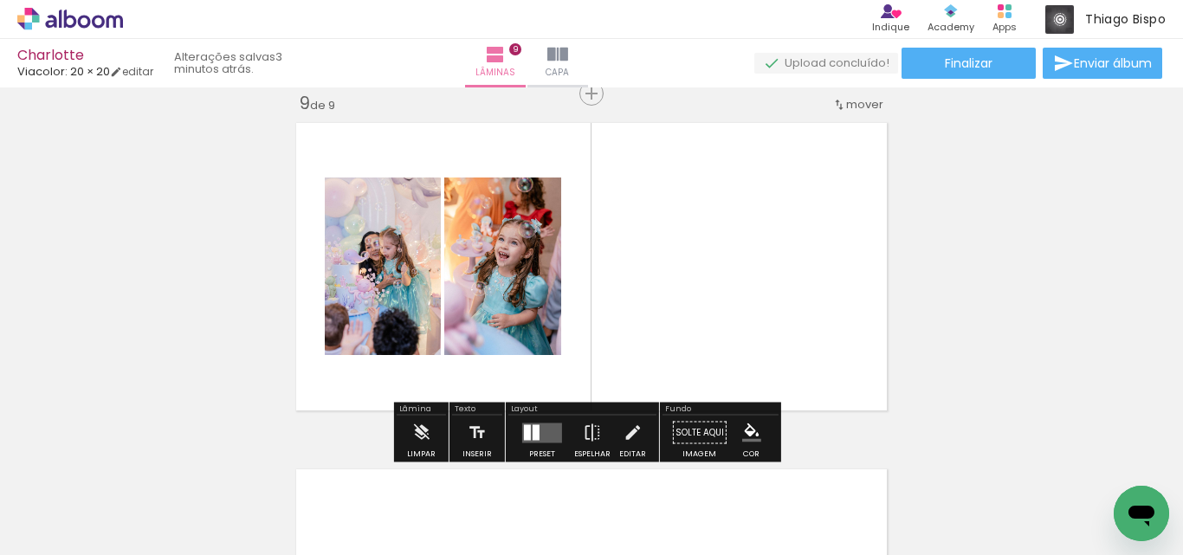
click at [546, 433] on quentale-layouter at bounding box center [542, 432] width 40 height 20
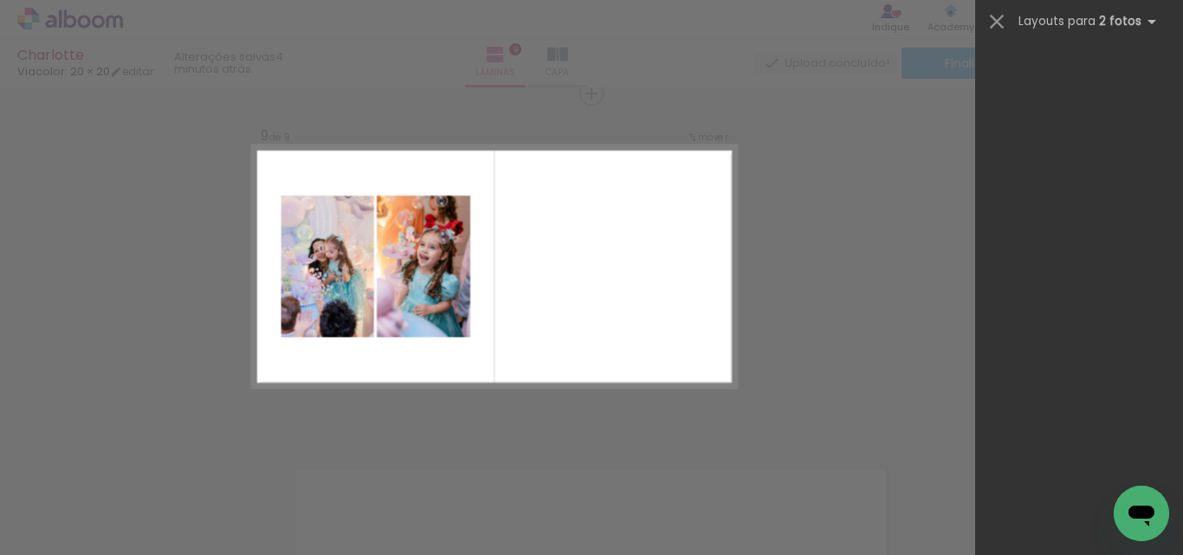
scroll to position [0, 0]
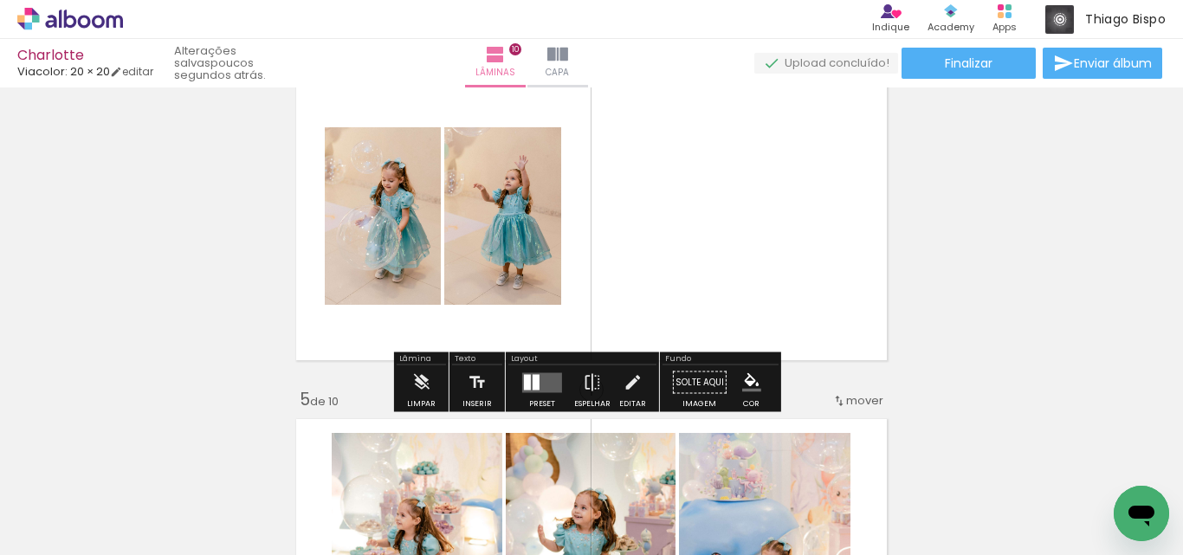
scroll to position [1061, 0]
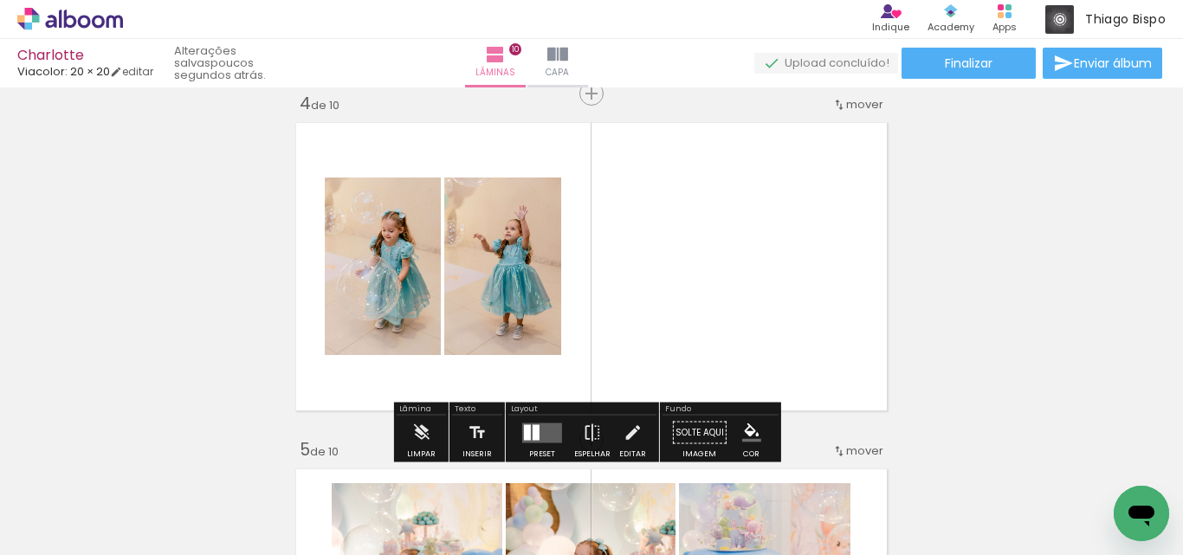
click at [546, 427] on quentale-layouter at bounding box center [542, 432] width 40 height 20
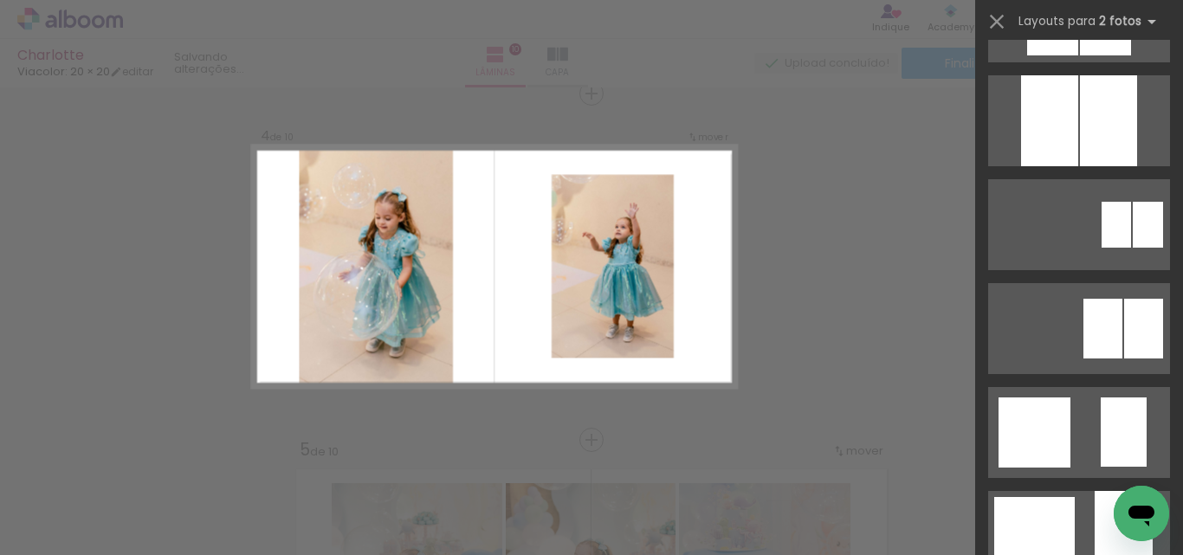
scroll to position [779, 0]
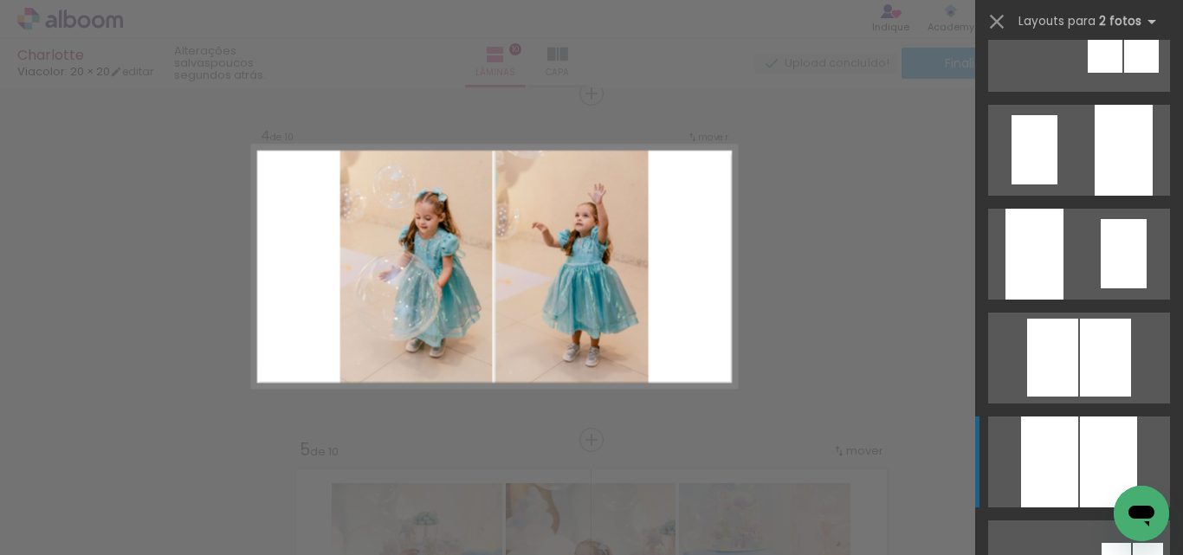
click at [1081, 441] on div at bounding box center [1108, 461] width 57 height 91
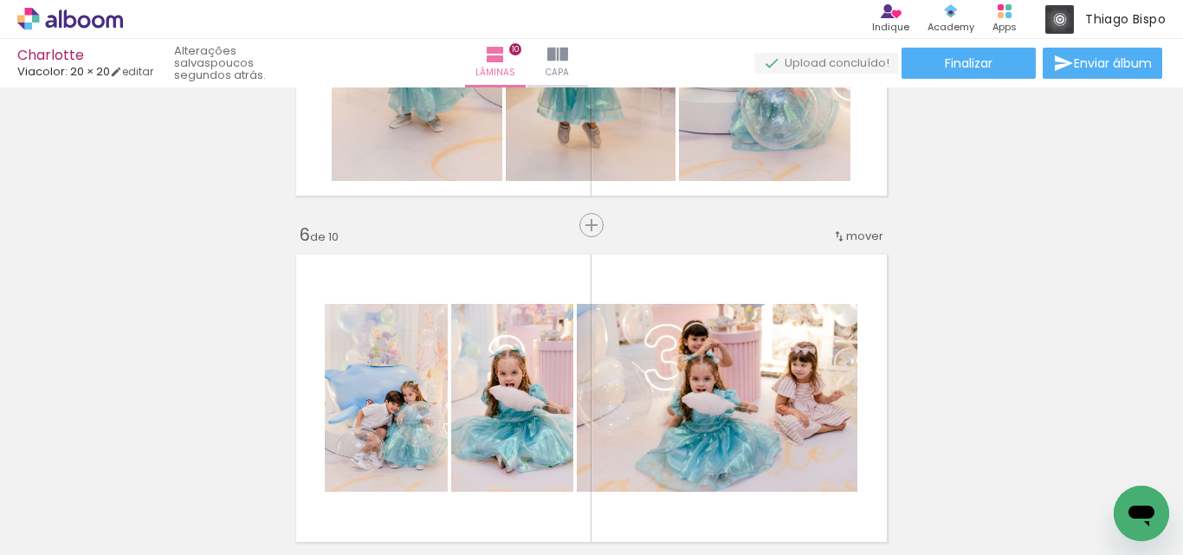
scroll to position [1732, 0]
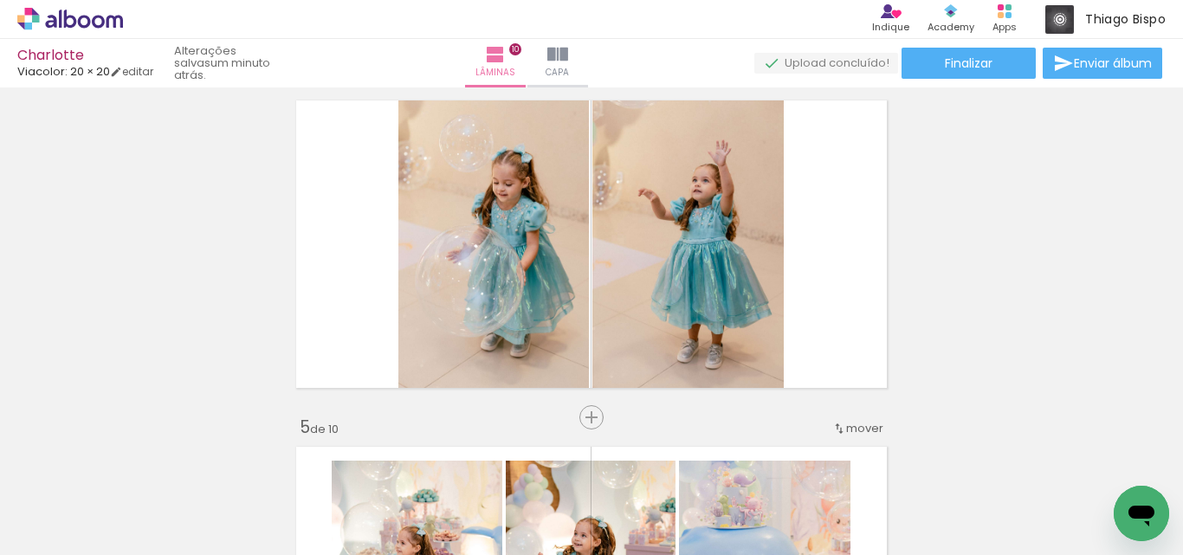
scroll to position [1125, 0]
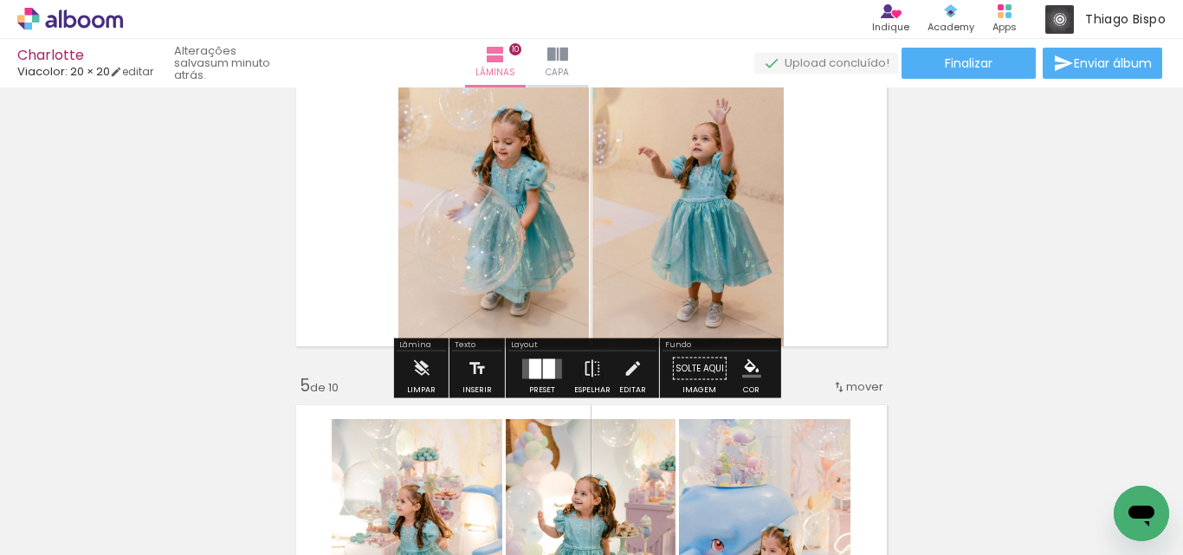
click at [544, 372] on div at bounding box center [549, 368] width 12 height 20
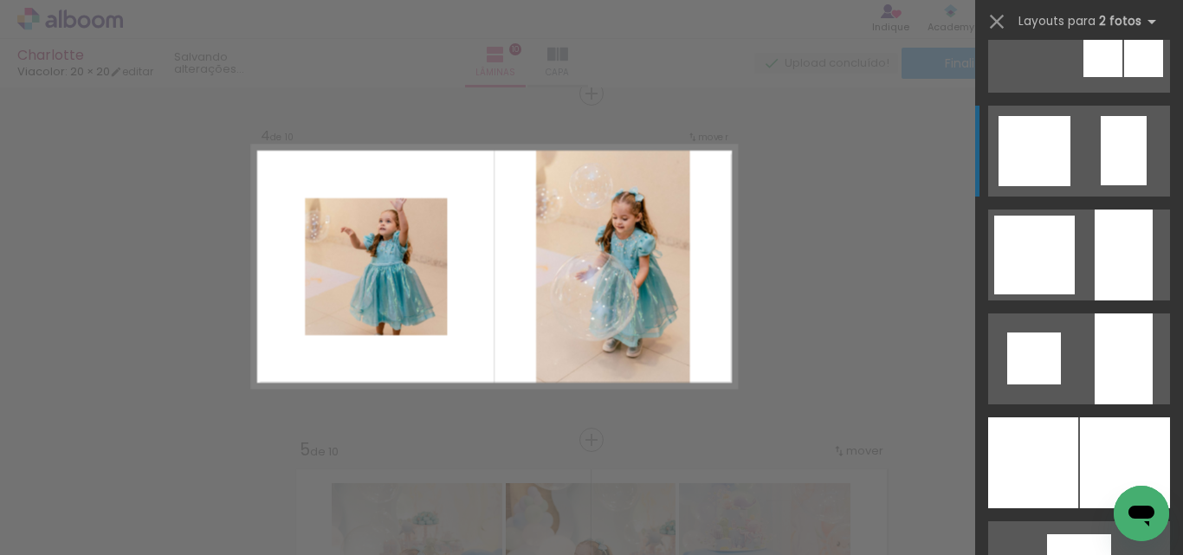
scroll to position [1403, 0]
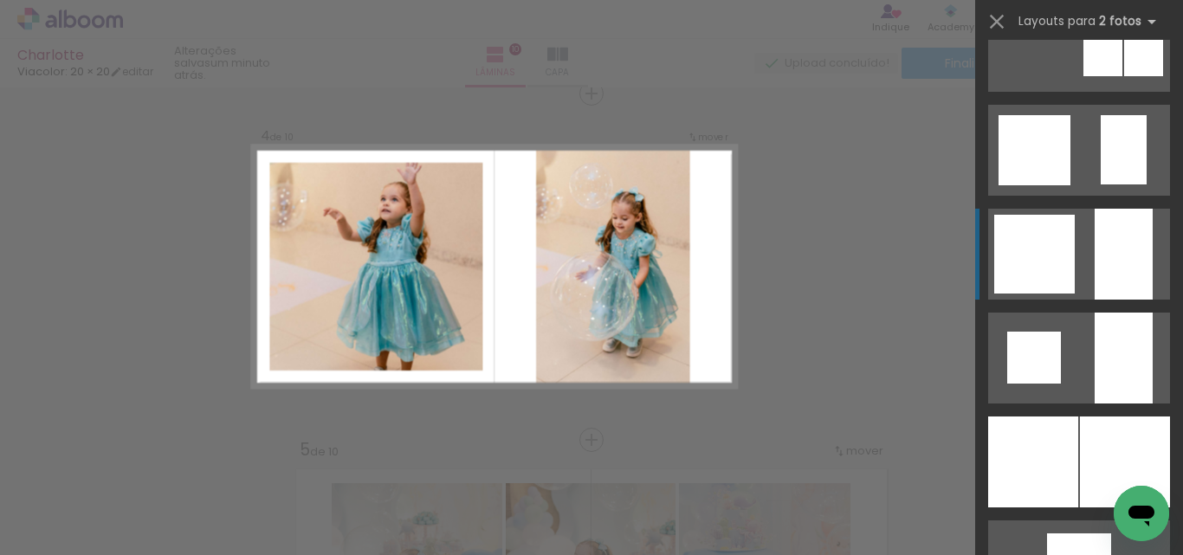
click at [1047, 263] on div at bounding box center [1034, 254] width 81 height 79
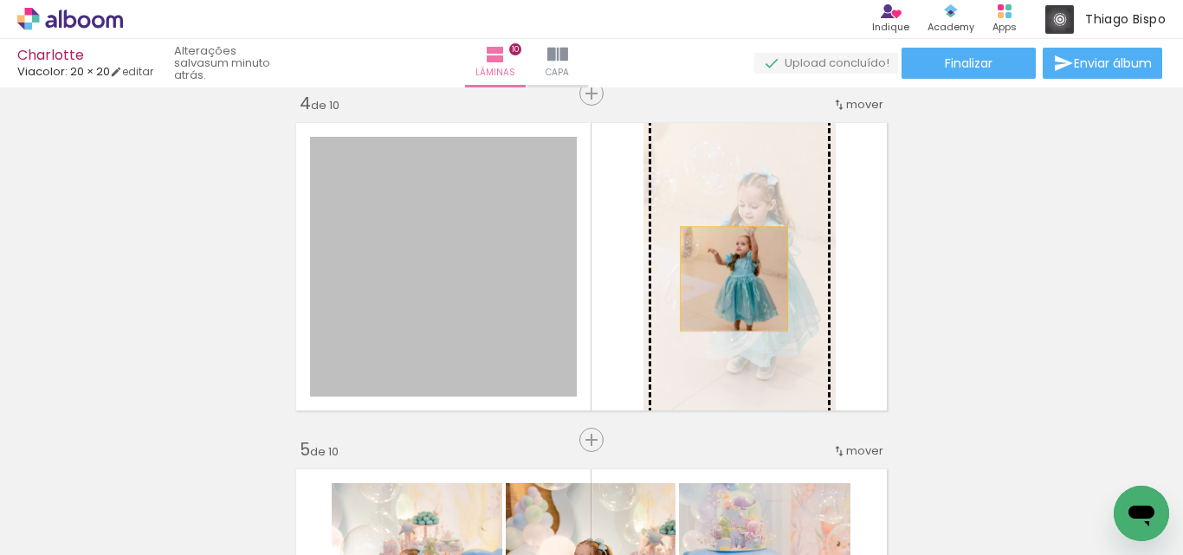
drag, startPoint x: 468, startPoint y: 289, endPoint x: 727, endPoint y: 279, distance: 259.1
click at [0, 0] on slot at bounding box center [0, 0] width 0 height 0
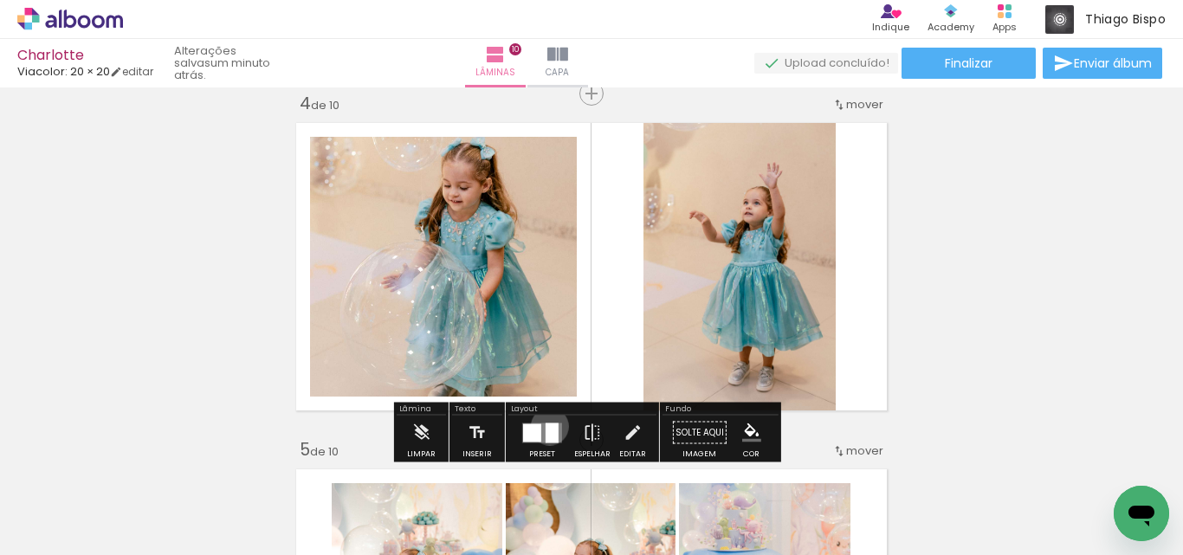
click at [545, 426] on div at bounding box center [551, 432] width 13 height 20
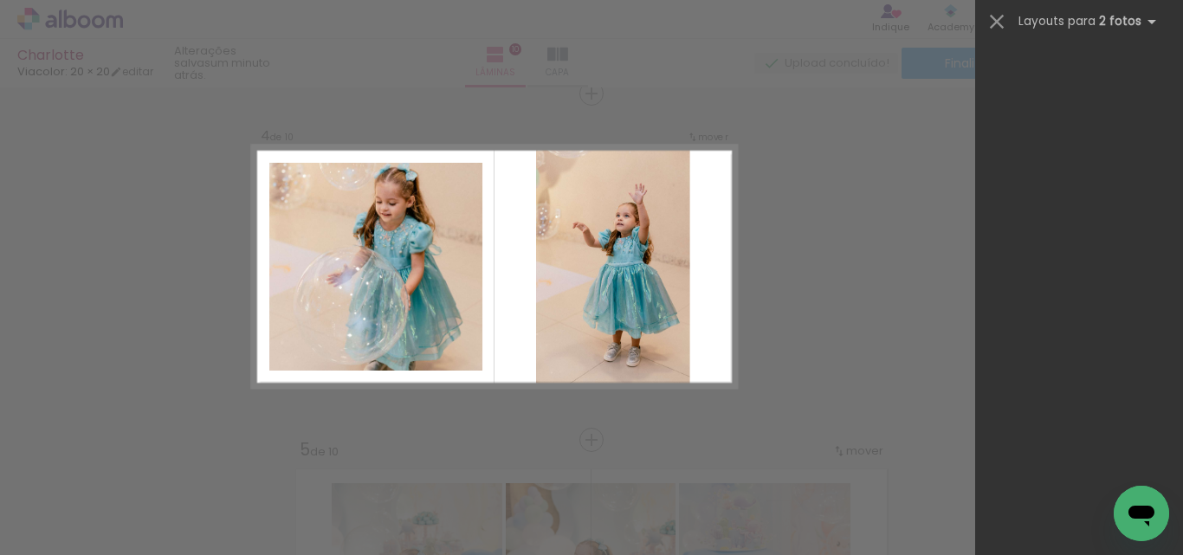
scroll to position [0, 0]
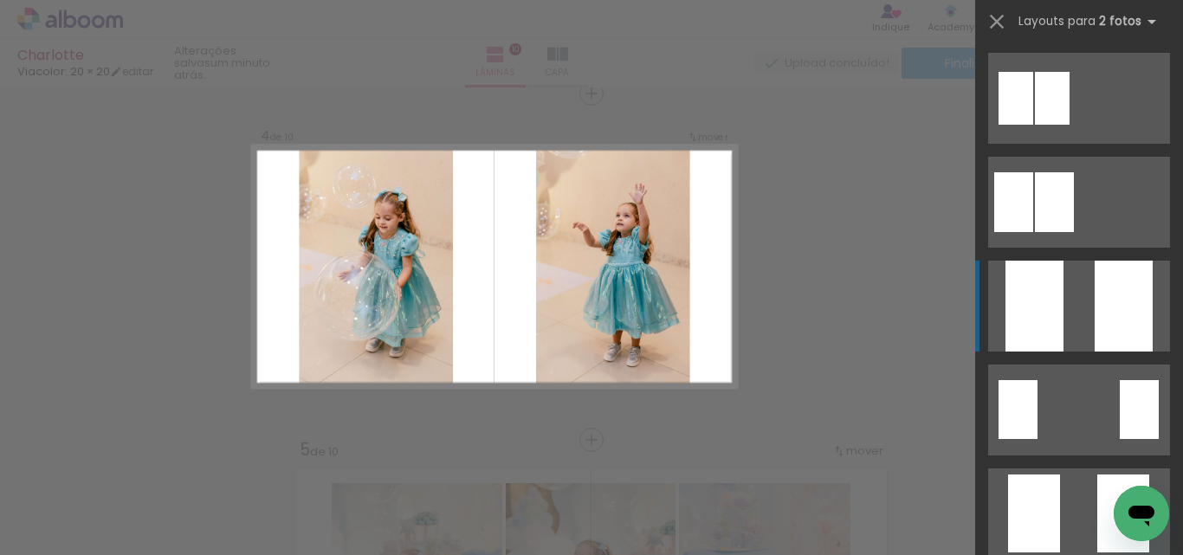
click at [1083, 293] on quentale-layouter at bounding box center [1079, 306] width 182 height 91
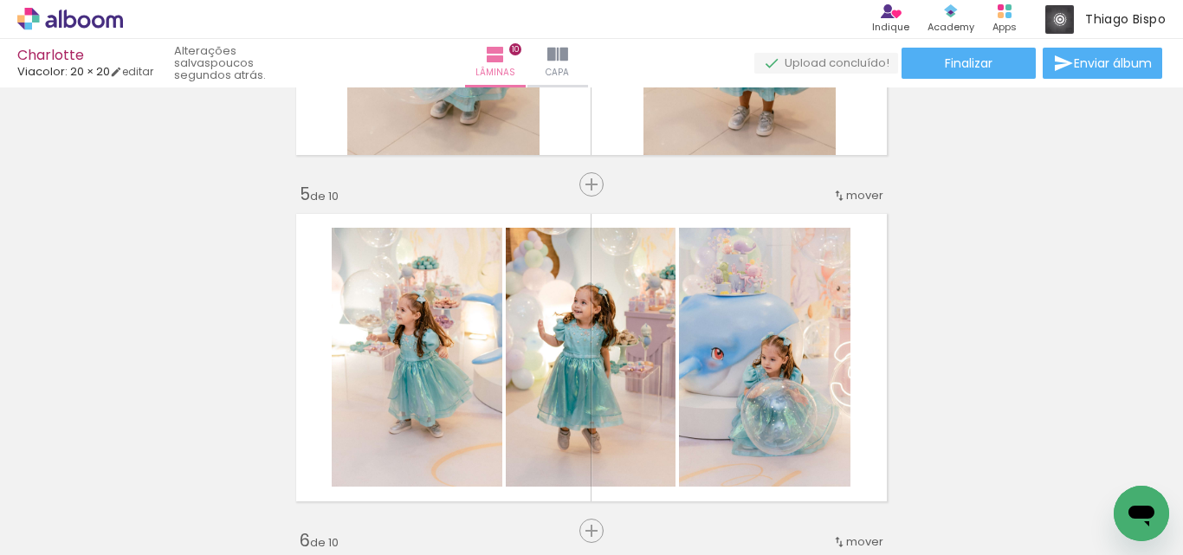
scroll to position [1321, 0]
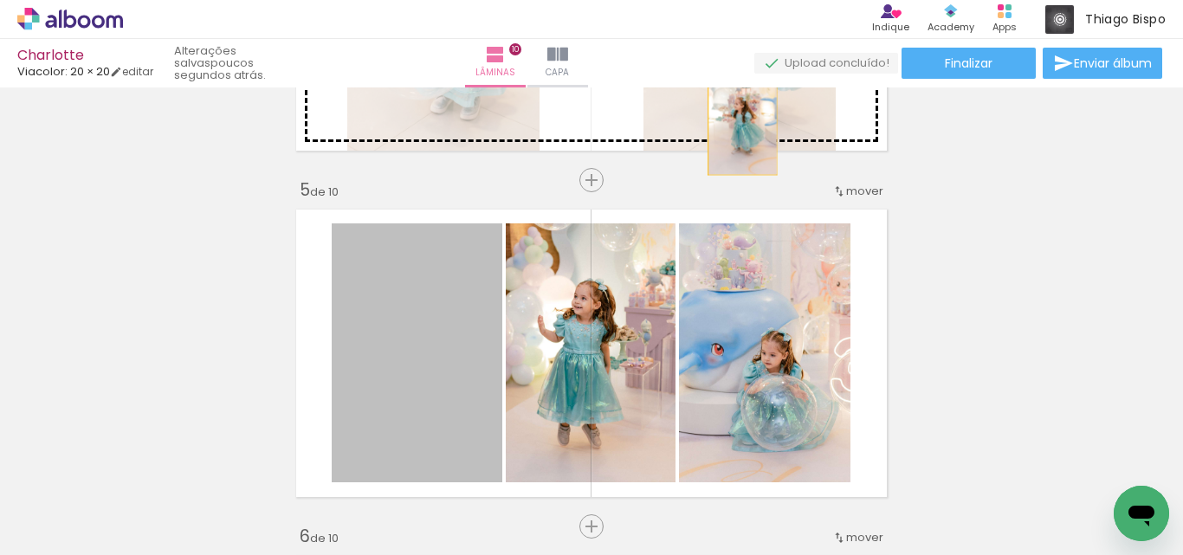
drag, startPoint x: 471, startPoint y: 348, endPoint x: 670, endPoint y: 282, distance: 209.7
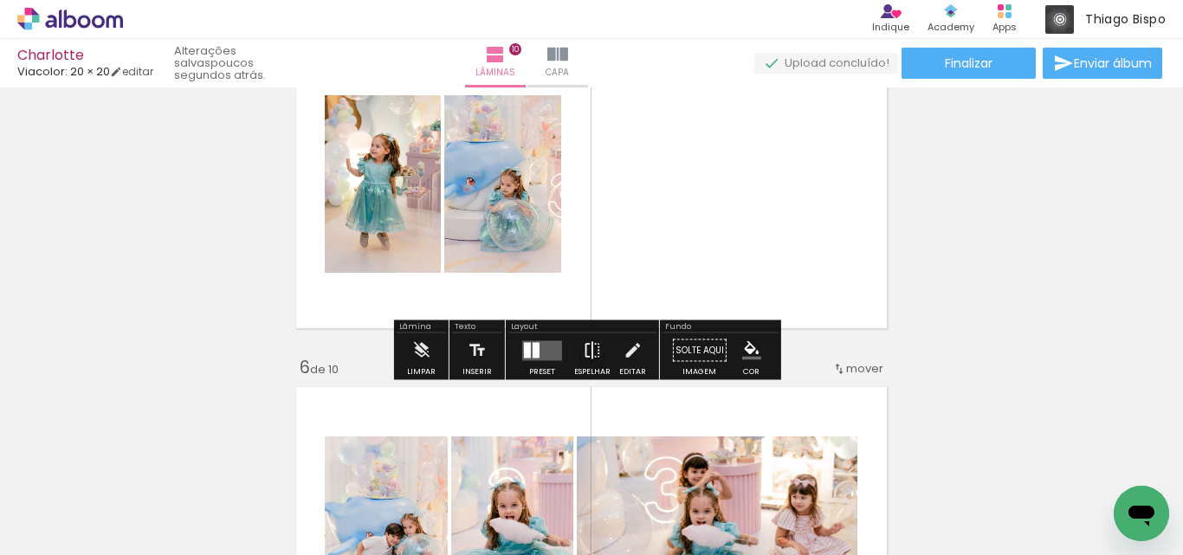
scroll to position [1494, 0]
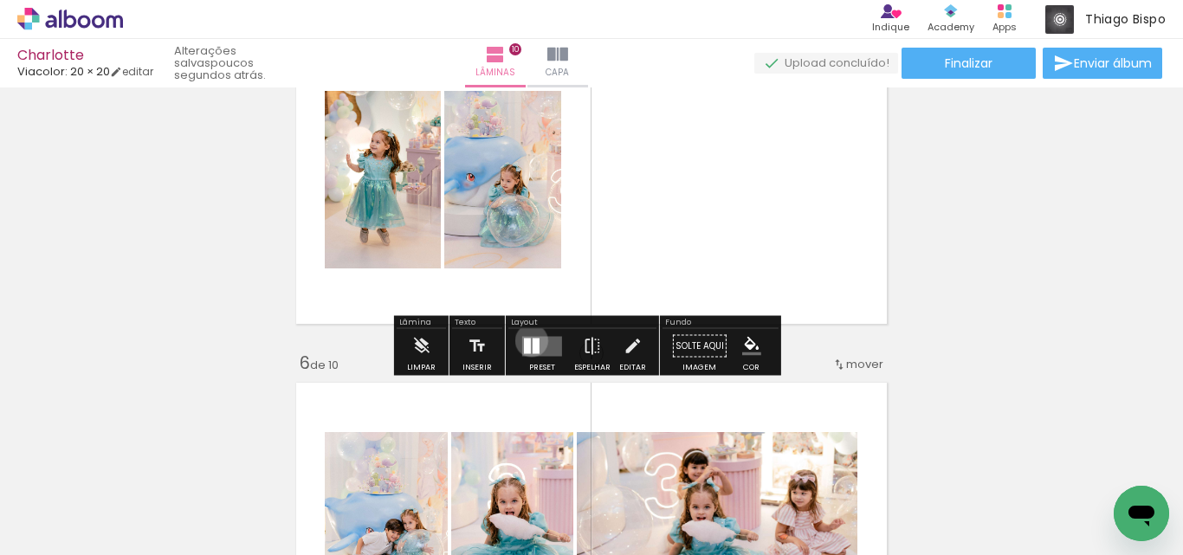
click at [527, 340] on quentale-layouter at bounding box center [542, 346] width 40 height 20
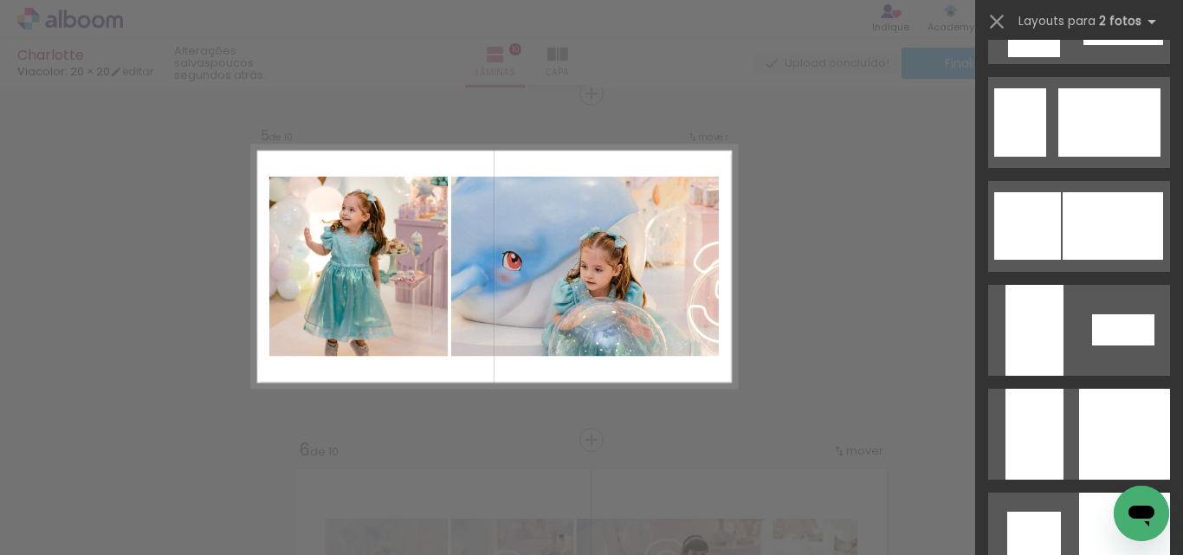
scroll to position [4305, 0]
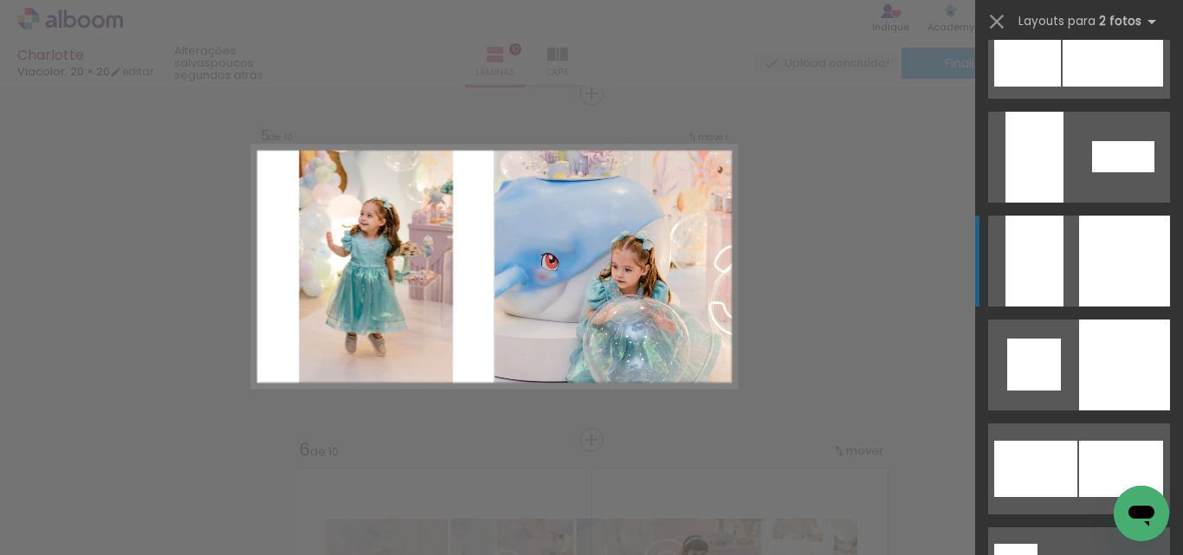
click at [1085, 230] on div at bounding box center [1124, 261] width 91 height 91
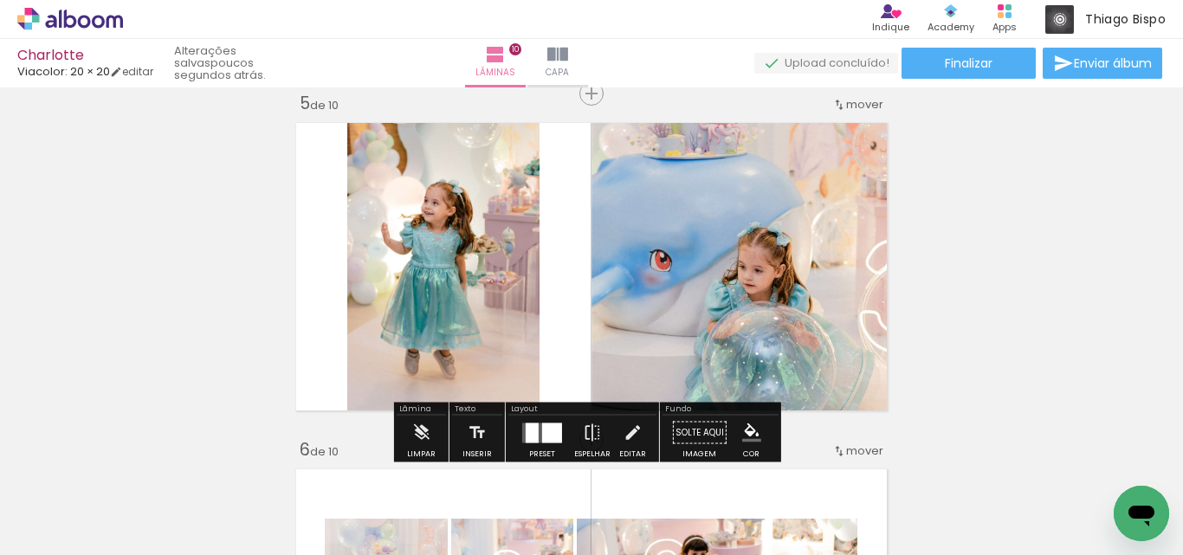
click at [616, 240] on quentale-photo at bounding box center [742, 266] width 303 height 303
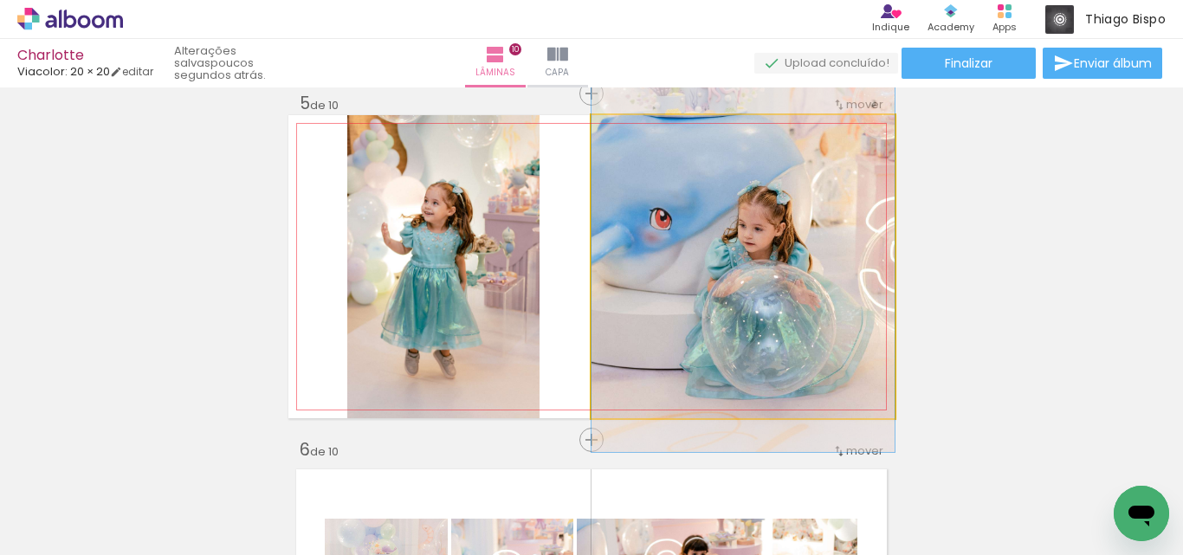
drag, startPoint x: 756, startPoint y: 285, endPoint x: 757, endPoint y: 246, distance: 39.0
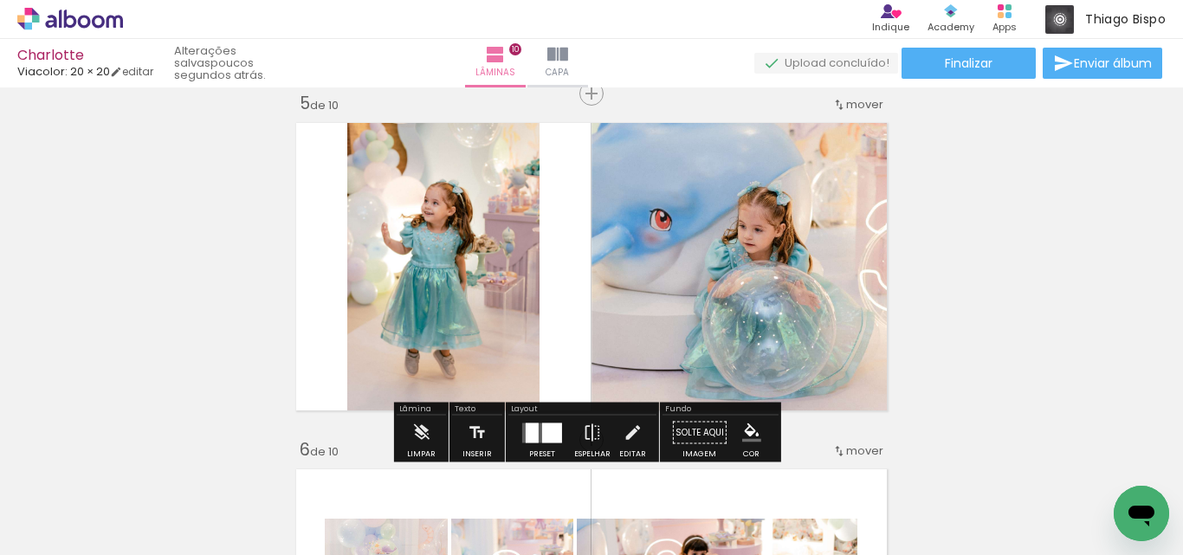
click at [550, 432] on div at bounding box center [552, 432] width 20 height 20
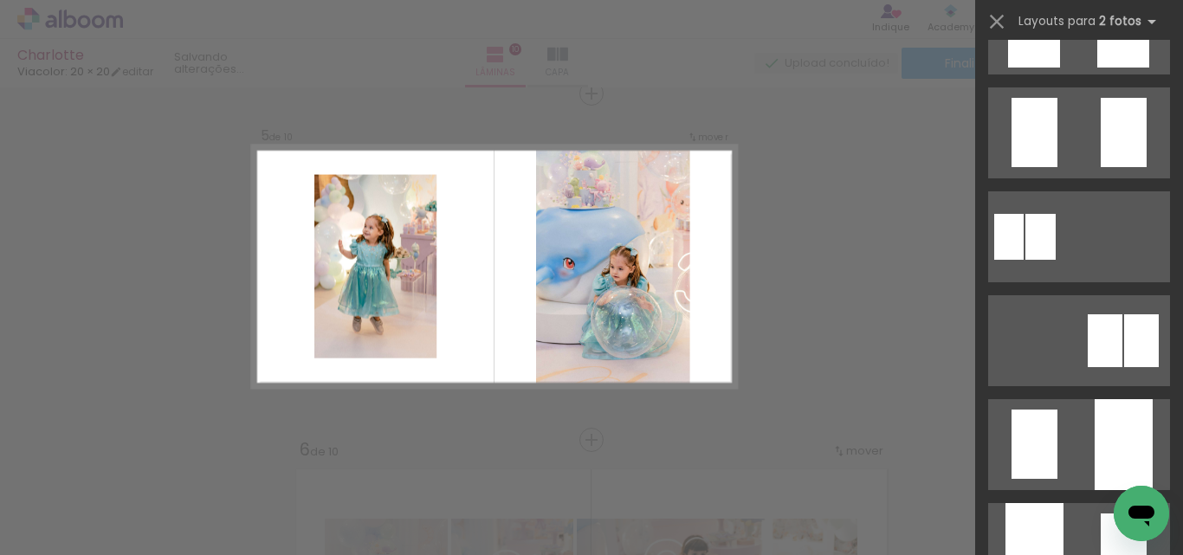
scroll to position [918, 0]
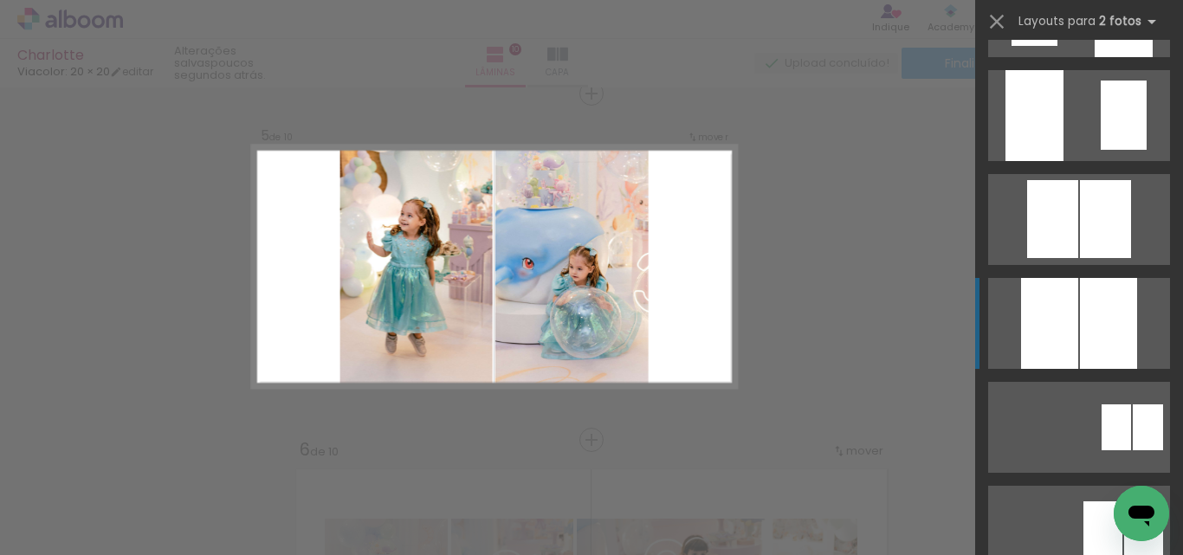
click at [1082, 306] on div at bounding box center [1108, 323] width 57 height 91
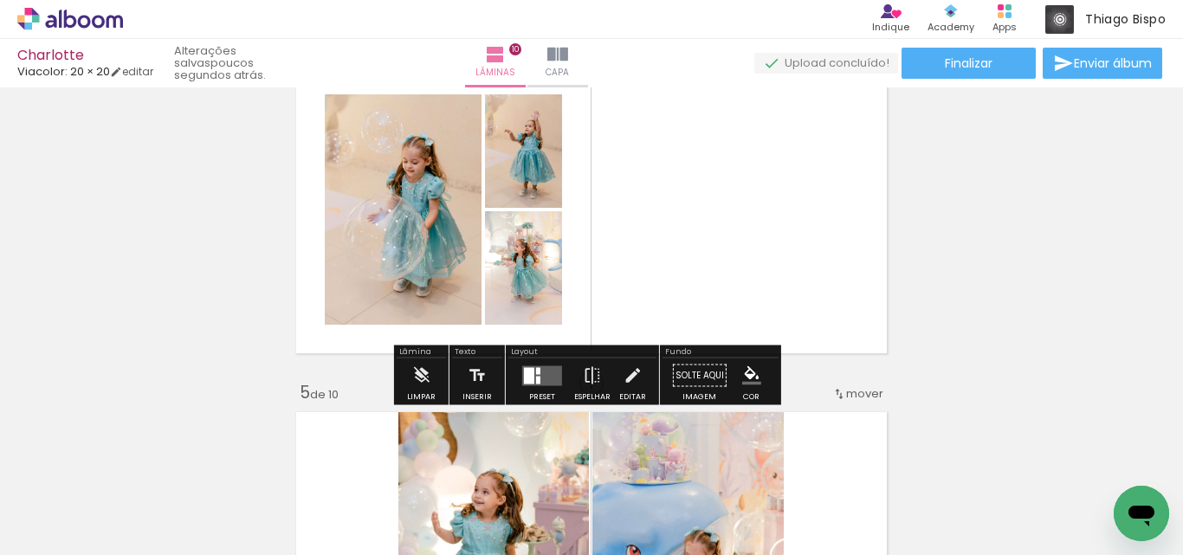
scroll to position [1148, 0]
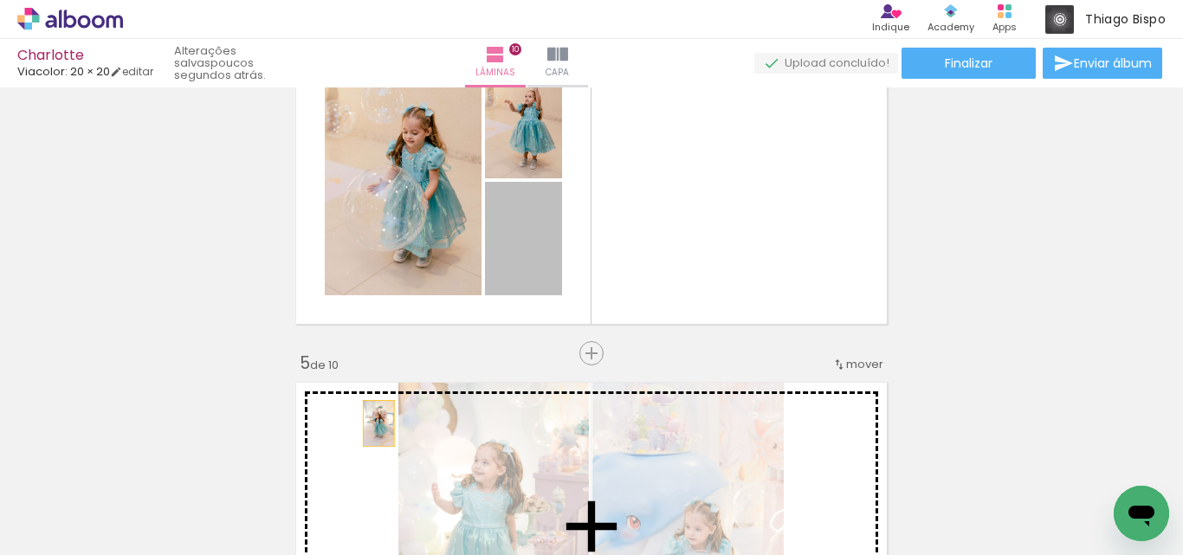
drag, startPoint x: 506, startPoint y: 261, endPoint x: 372, endPoint y: 423, distance: 210.3
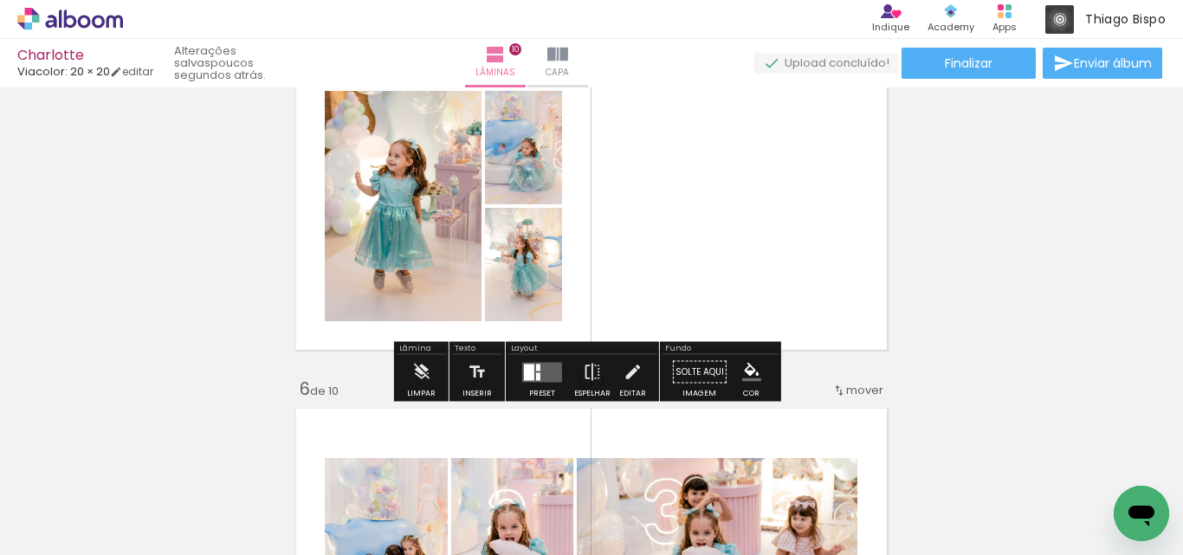
scroll to position [1494, 0]
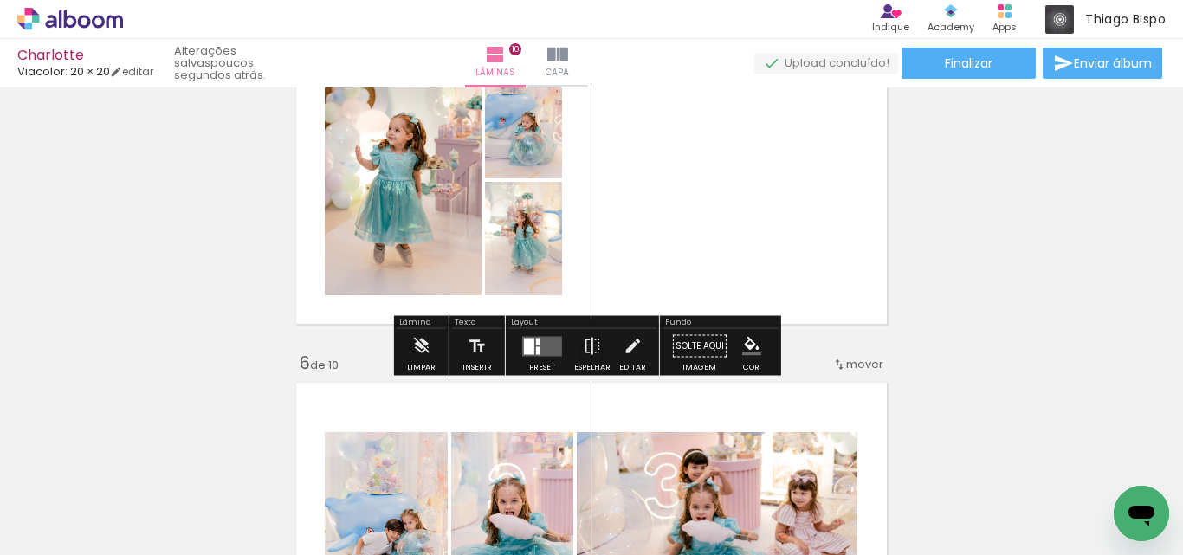
click at [545, 346] on quentale-layouter at bounding box center [542, 346] width 40 height 20
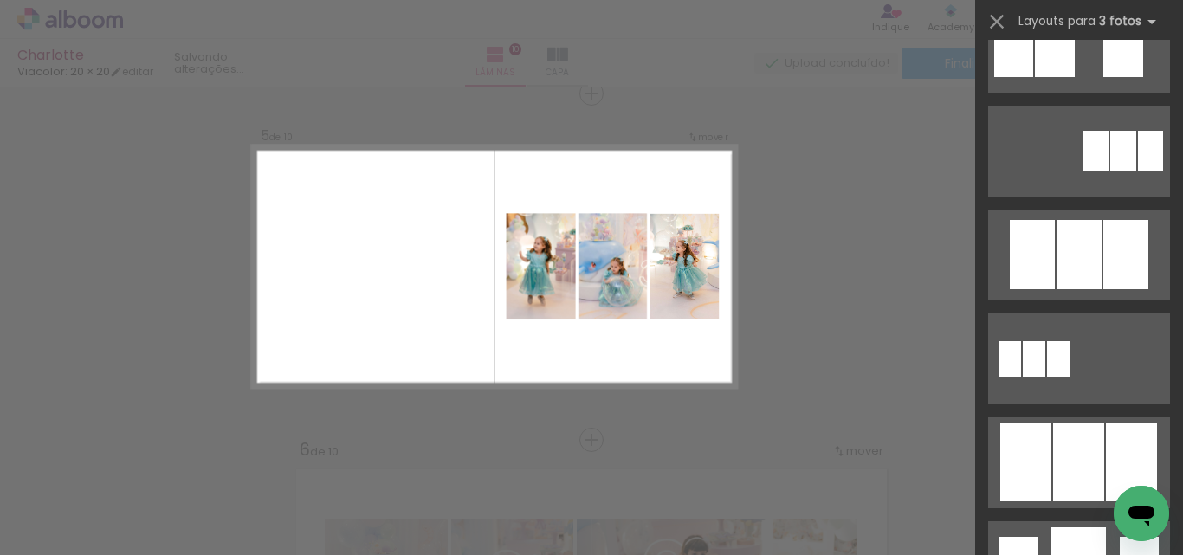
scroll to position [779, 0]
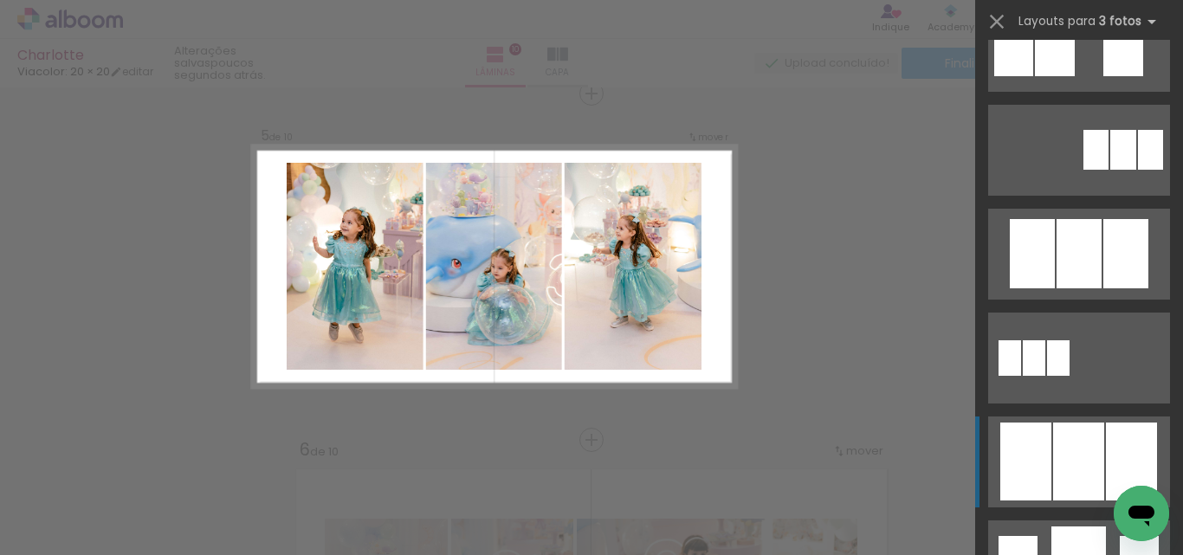
click at [1095, 439] on div at bounding box center [1078, 461] width 51 height 78
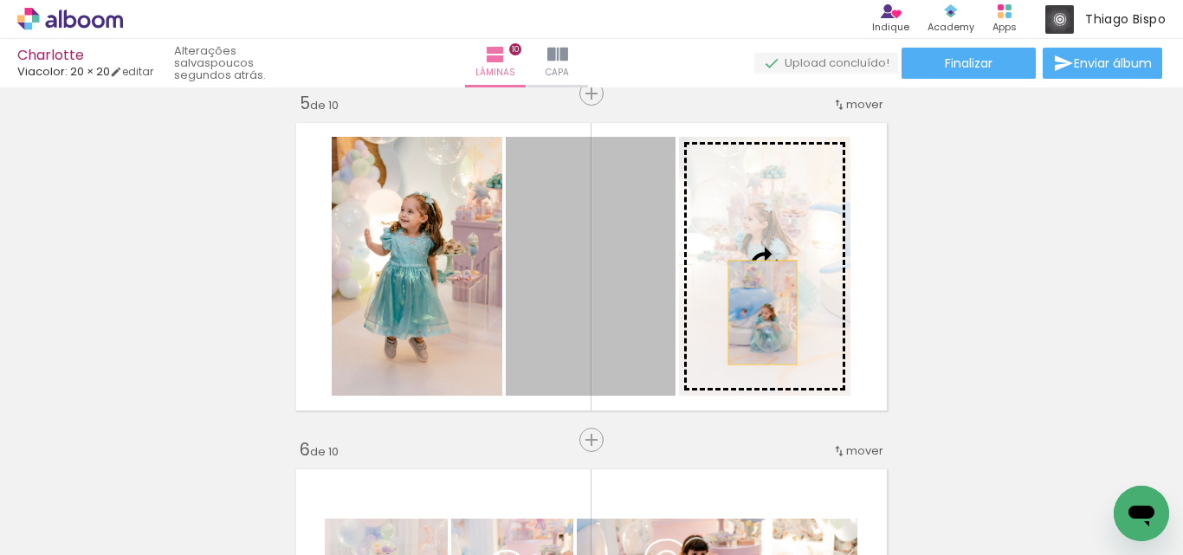
drag, startPoint x: 631, startPoint y: 315, endPoint x: 773, endPoint y: 312, distance: 142.0
click at [0, 0] on slot at bounding box center [0, 0] width 0 height 0
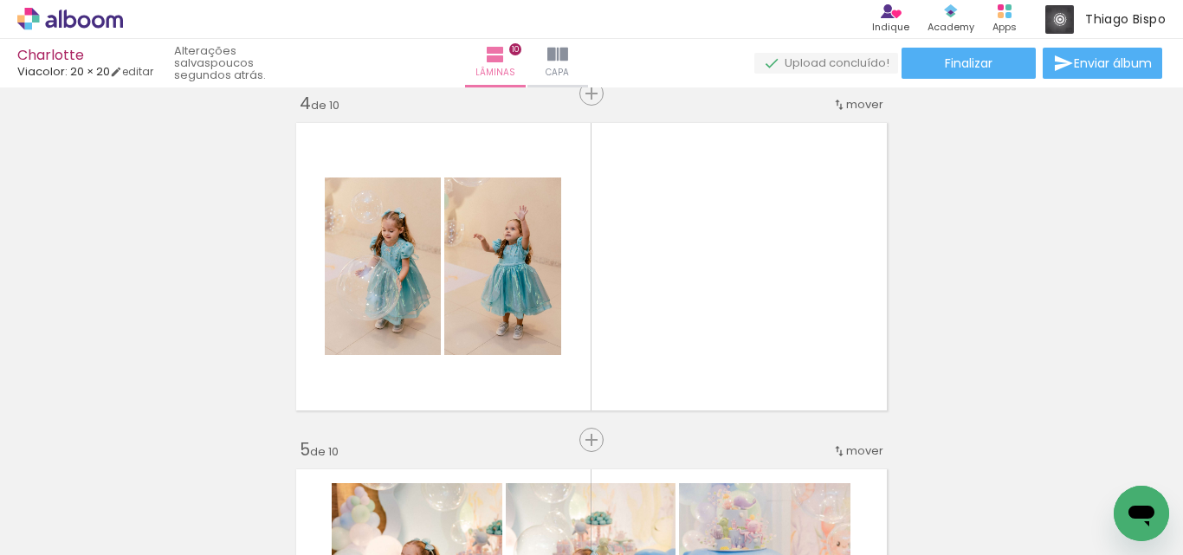
scroll to position [888, 0]
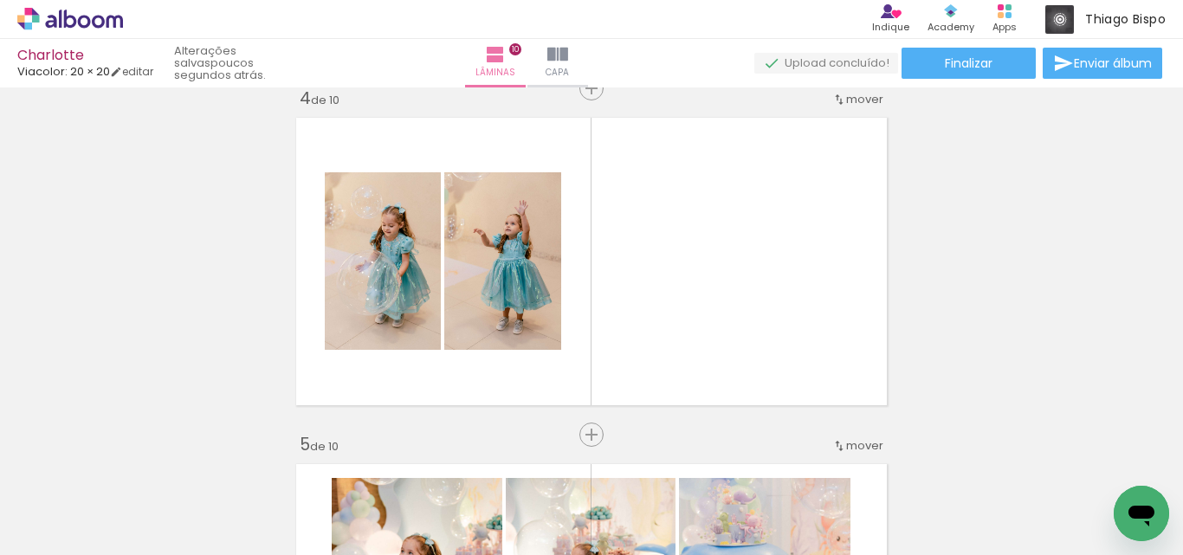
scroll to position [1066, 0]
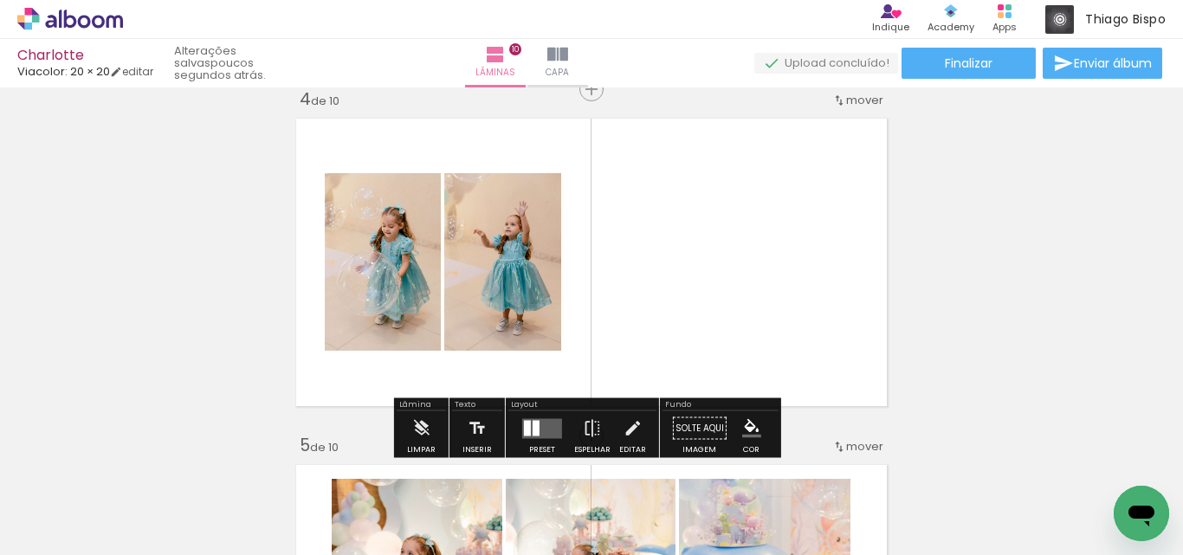
click at [744, 282] on quentale-layouter at bounding box center [591, 262] width 606 height 303
click at [533, 425] on div at bounding box center [535, 428] width 7 height 16
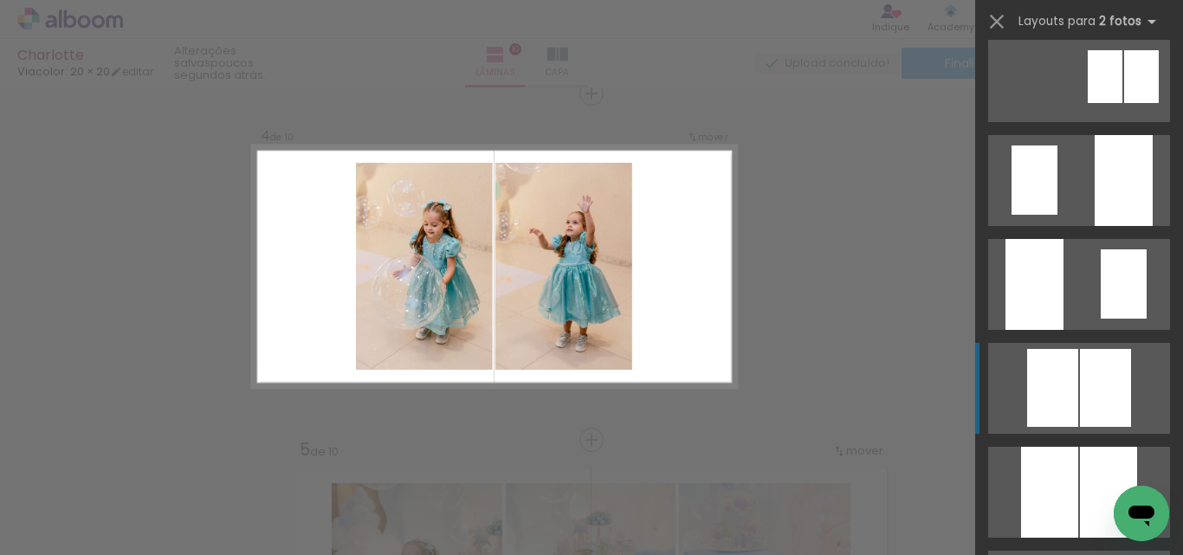
scroll to position [779, 0]
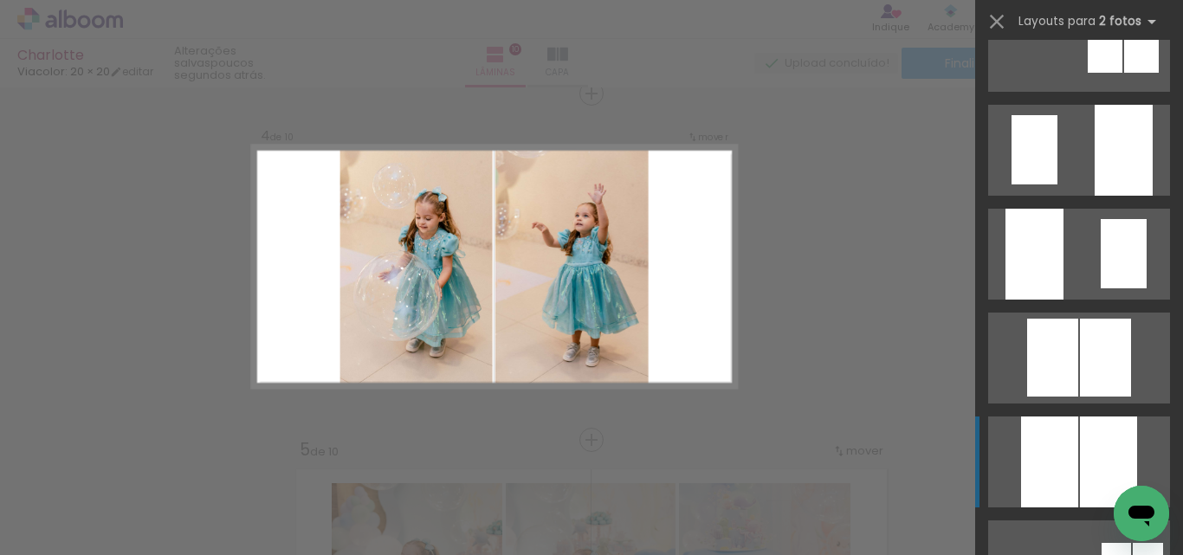
click at [1060, 434] on div at bounding box center [1049, 461] width 57 height 91
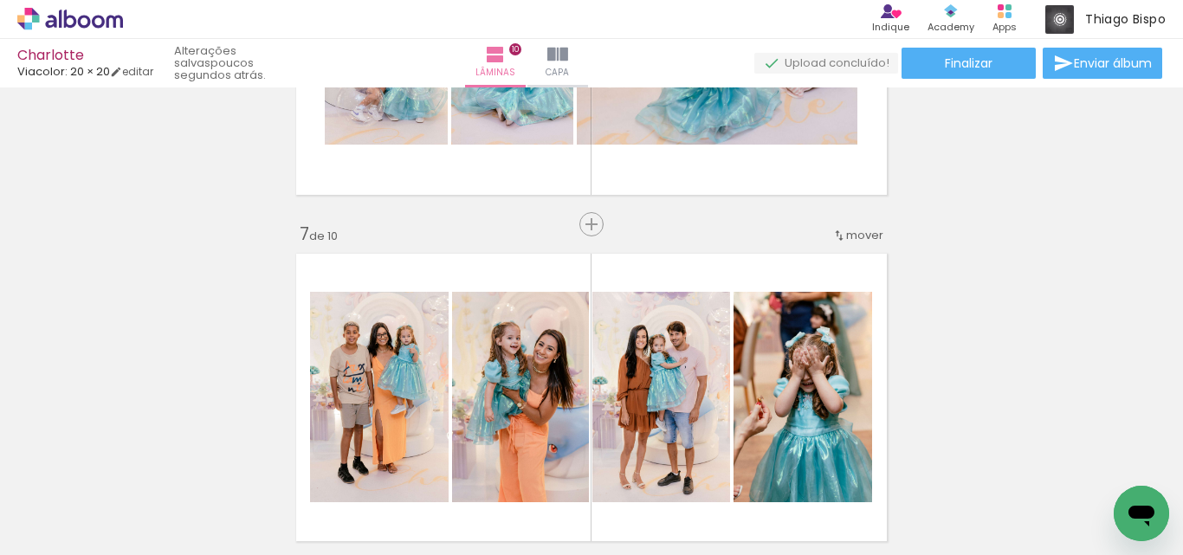
scroll to position [1991, 0]
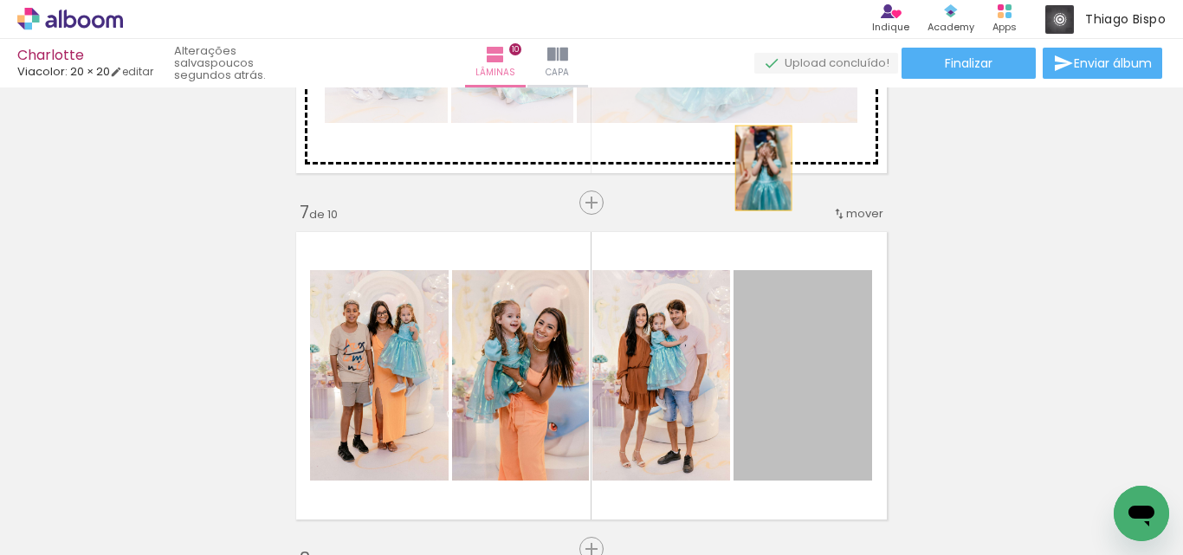
drag, startPoint x: 816, startPoint y: 382, endPoint x: 760, endPoint y: 170, distance: 219.5
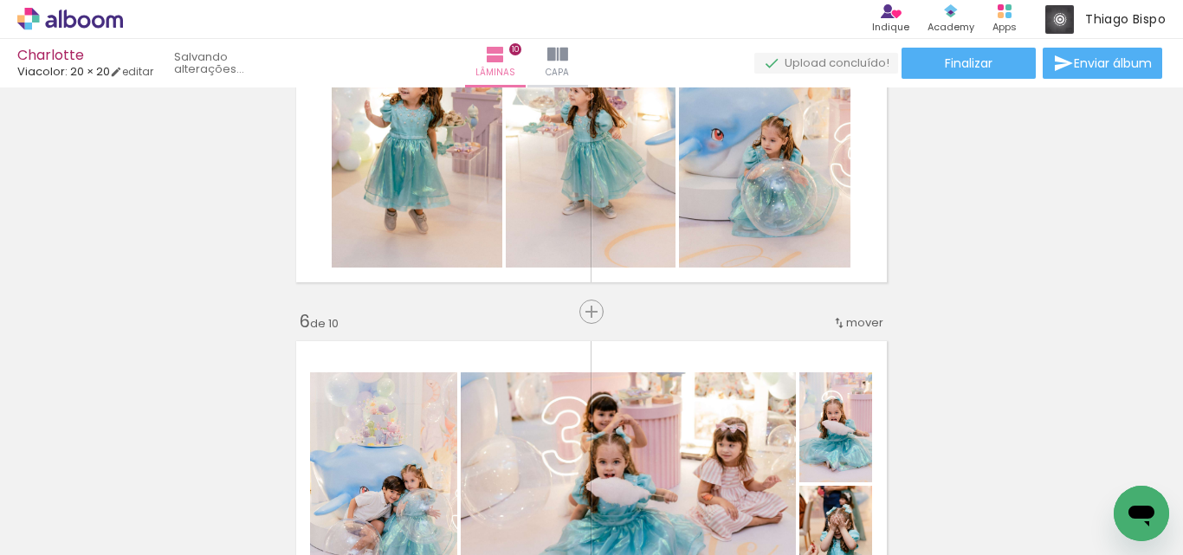
scroll to position [1558, 0]
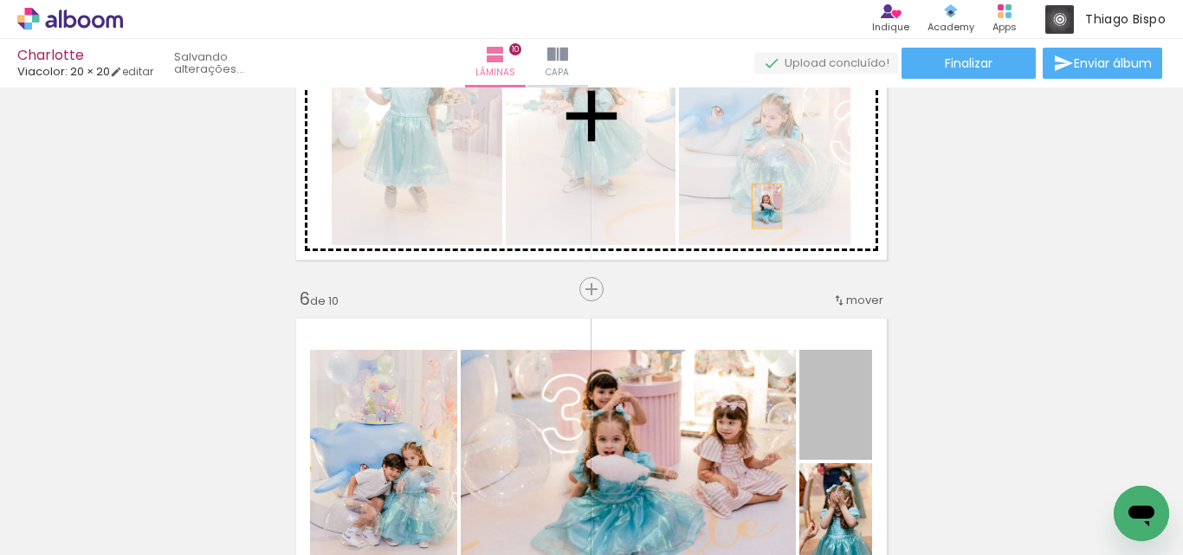
drag, startPoint x: 817, startPoint y: 428, endPoint x: 760, endPoint y: 206, distance: 228.9
click at [760, 206] on div "Inserir lâmina 1 de 10 Inserir lâmina 2 de 10 Inserir lâmina 3 de 10 Inserir lâ…" at bounding box center [591, 440] width 1183 height 3810
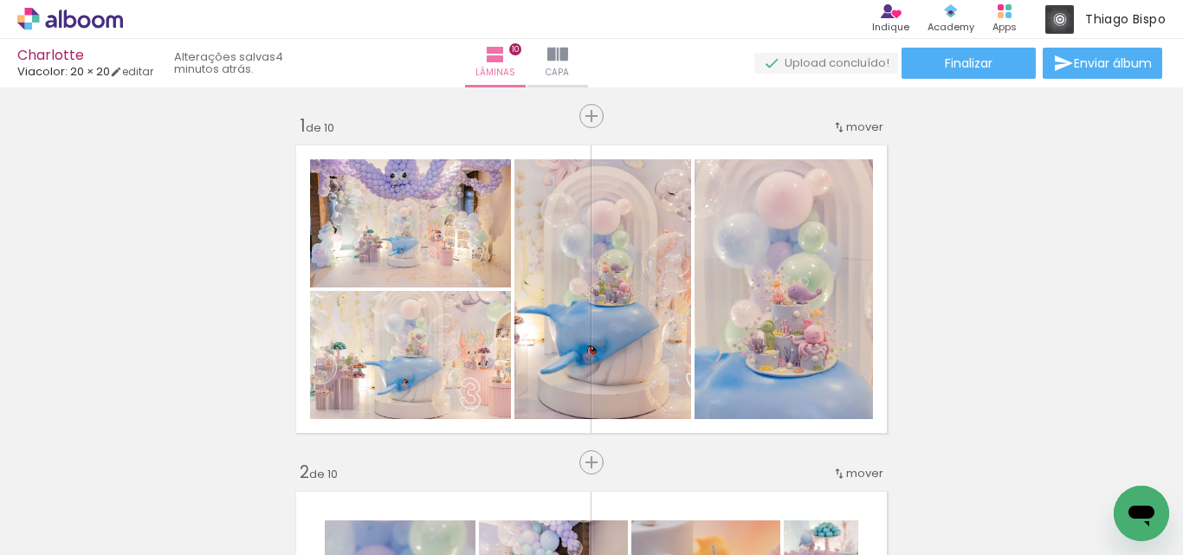
scroll to position [779, 0]
click at [97, 25] on icon at bounding box center [98, 21] width 13 height 13
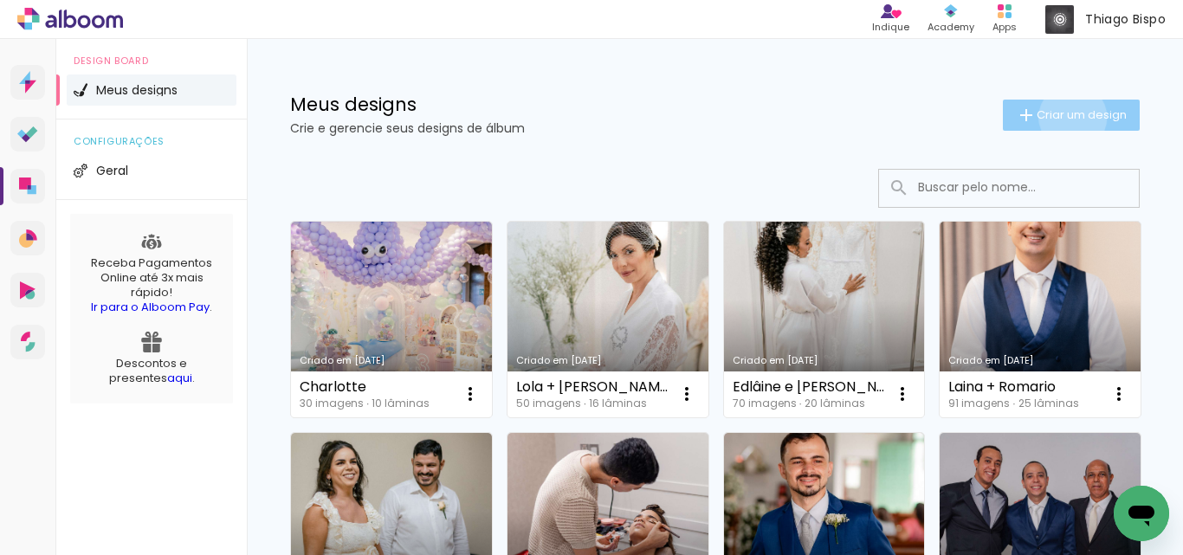
click at [1057, 117] on span "Criar um design" at bounding box center [1081, 114] width 90 height 11
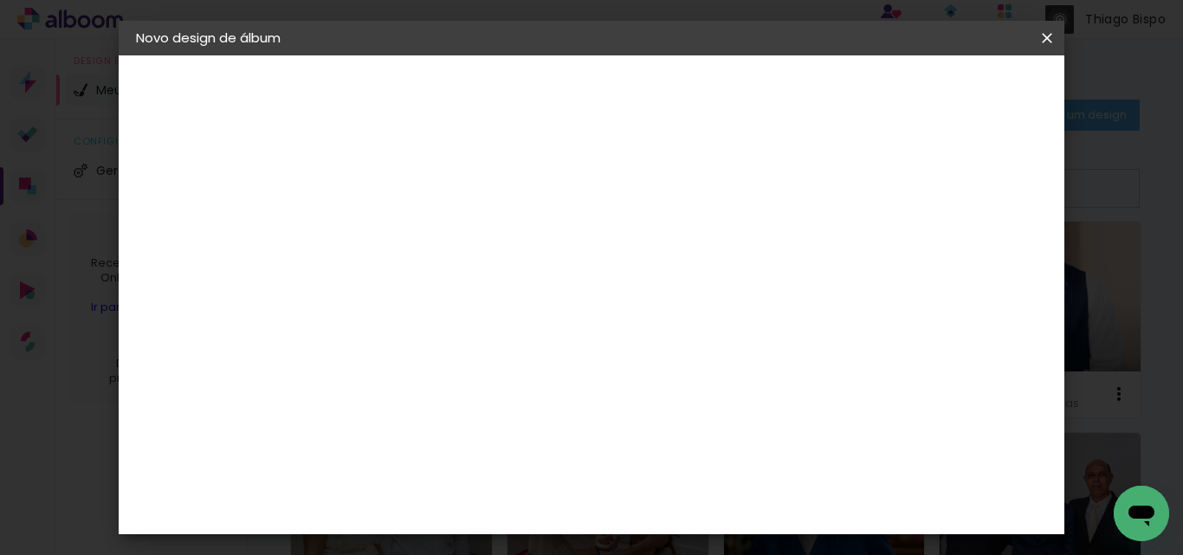
click at [419, 237] on input at bounding box center [419, 232] width 0 height 27
type input "Tay + [PERSON_NAME]"
type paper-input "Tay + [PERSON_NAME]"
click at [0, 0] on slot "Avançar" at bounding box center [0, 0] width 0 height 0
click at [551, 321] on input at bounding box center [463, 330] width 175 height 22
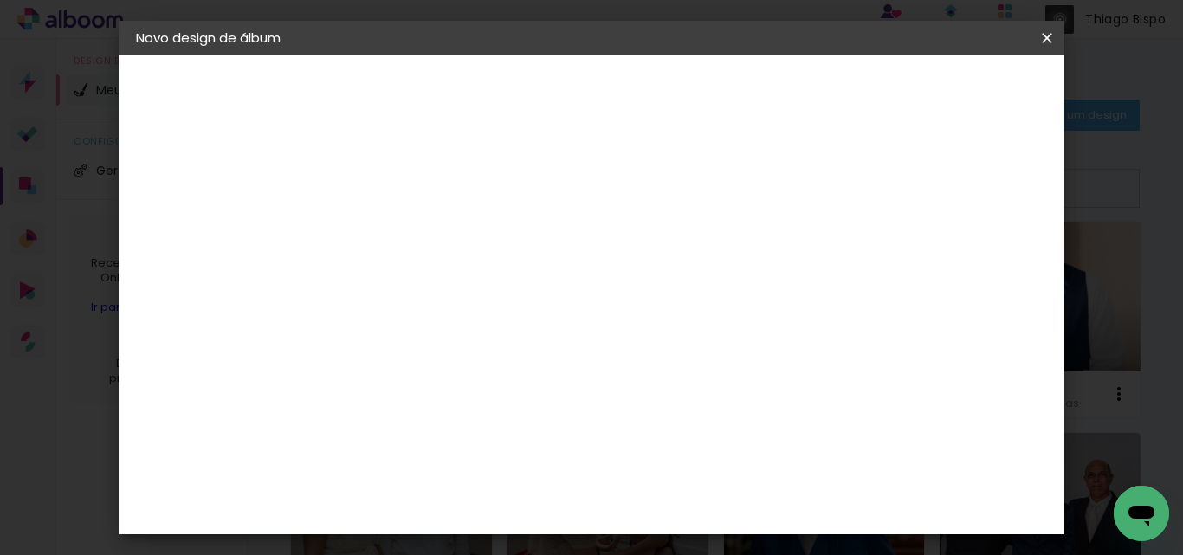
type input "vi"
type paper-input "vi"
click at [522, 443] on paper-item "Viacolor" at bounding box center [446, 455] width 152 height 38
click at [696, 101] on paper-button "Avançar" at bounding box center [653, 91] width 85 height 29
click at [487, 288] on input "text" at bounding box center [453, 301] width 68 height 27
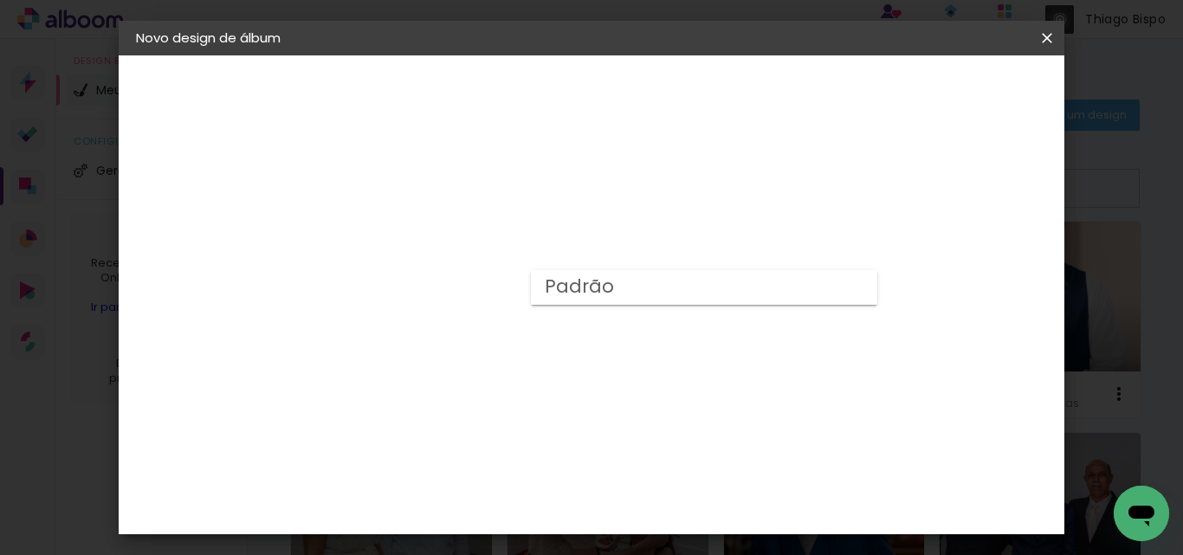
click at [513, 358] on div "Escolha o tamanho" at bounding box center [463, 395] width 100 height 81
click at [513, 357] on div "Escolha o tamanho" at bounding box center [463, 395] width 100 height 81
click at [513, 300] on paper-input-container "Linha" at bounding box center [463, 303] width 100 height 44
click at [513, 355] on div "Escolha o tamanho" at bounding box center [463, 395] width 100 height 81
click at [513, 360] on div "Escolha o tamanho" at bounding box center [463, 395] width 100 height 81
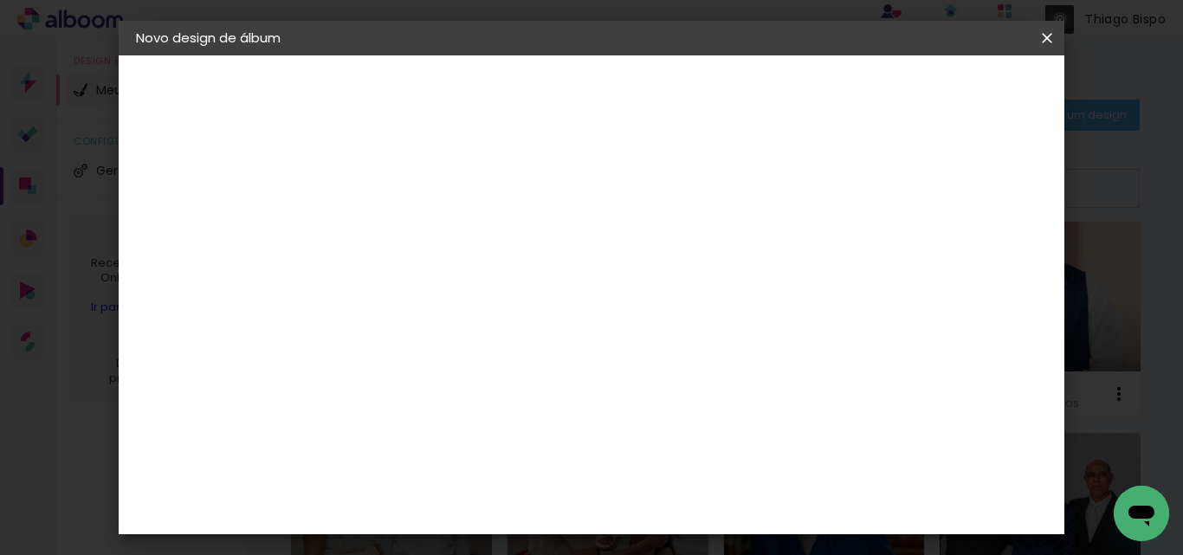
click at [513, 360] on div "Escolha o tamanho" at bounding box center [463, 395] width 100 height 81
click at [513, 355] on div "Escolha o tamanho" at bounding box center [463, 395] width 100 height 81
click at [513, 281] on paper-input-container "Linha" at bounding box center [463, 303] width 100 height 44
click at [583, 203] on div "Opções disponíveis Padrão Tamanho Escolha o tamanho Modelo Escolha o modelo do …" at bounding box center [463, 128] width 239 height 147
click at [487, 288] on input "text" at bounding box center [453, 301] width 68 height 27
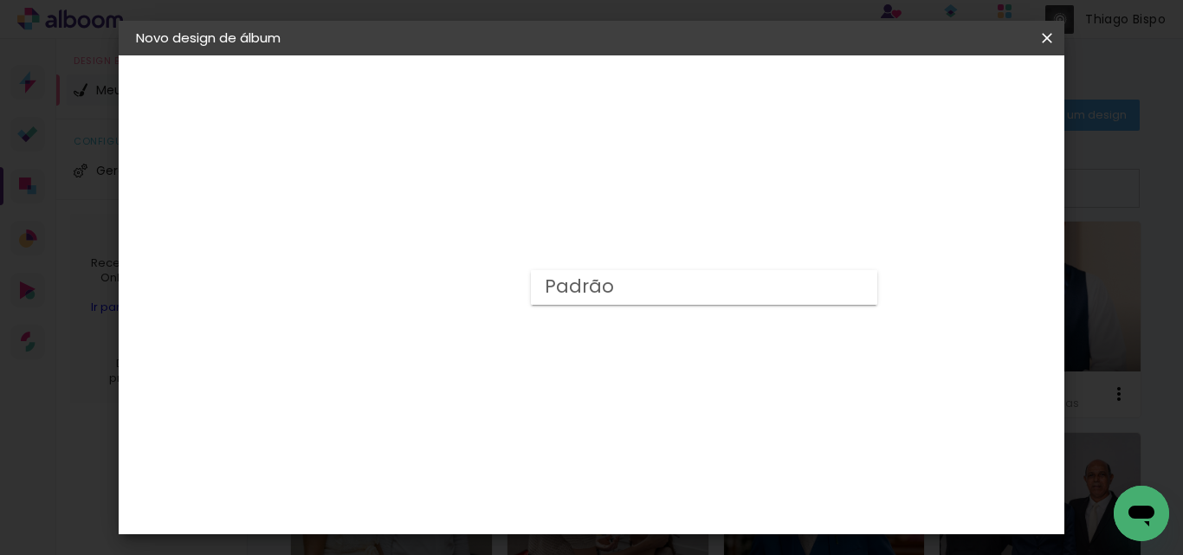
click at [0, 0] on slot "Padrão" at bounding box center [0, 0] width 0 height 0
type input "Padrão"
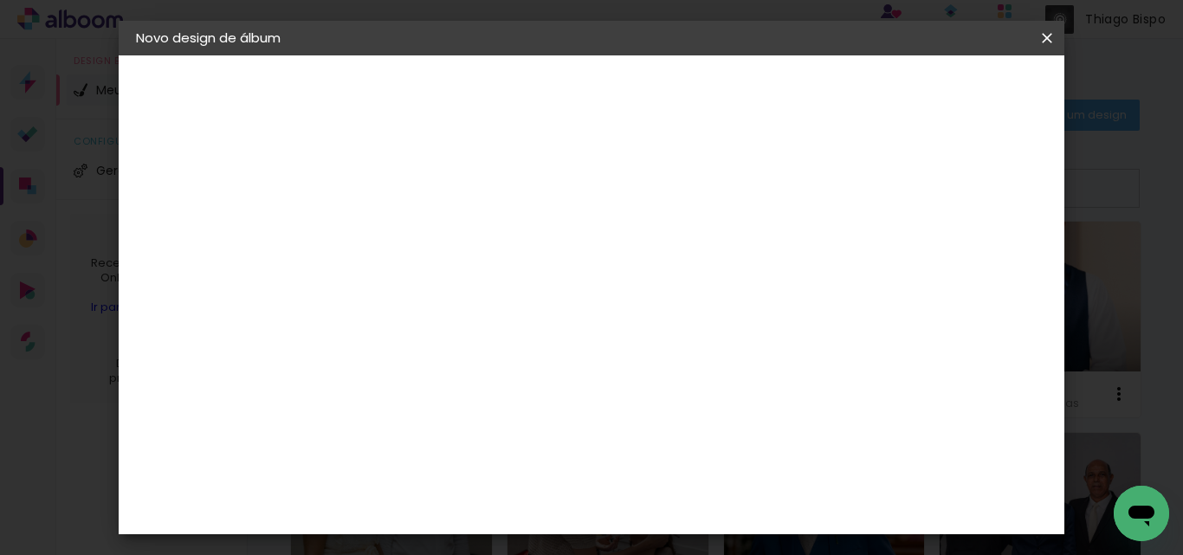
click at [0, 0] on slot "Avançar" at bounding box center [0, 0] width 0 height 0
click at [737, 89] on span "Iniciar design" at bounding box center [717, 98] width 40 height 24
